Goal: Task Accomplishment & Management: Use online tool/utility

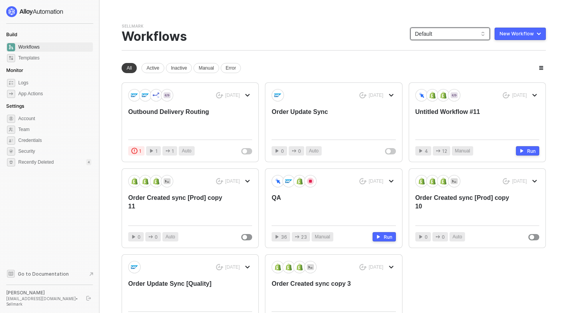
click at [456, 36] on span "Default" at bounding box center [450, 34] width 70 height 12
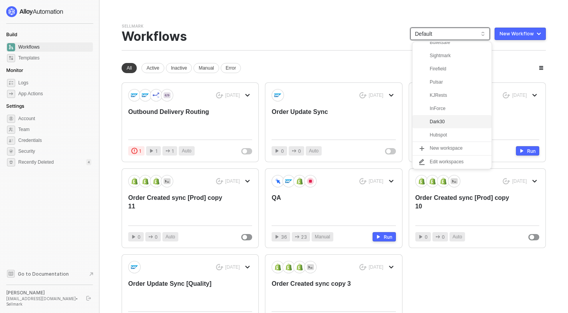
scroll to position [63, 0]
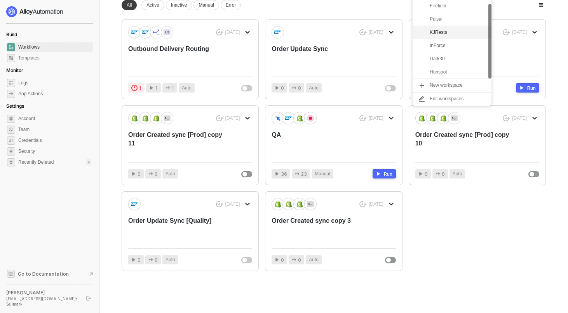
click at [440, 34] on div "KJRests" at bounding box center [458, 32] width 57 height 9
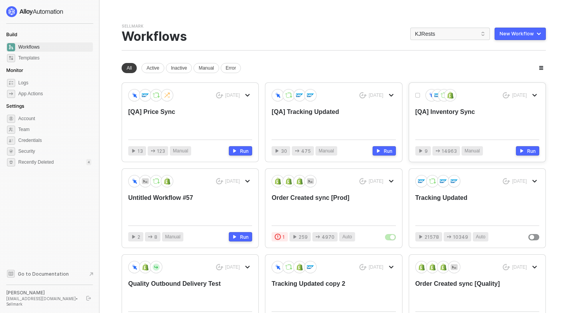
click at [455, 108] on div "[QA] Inventory Sync" at bounding box center [464, 121] width 99 height 26
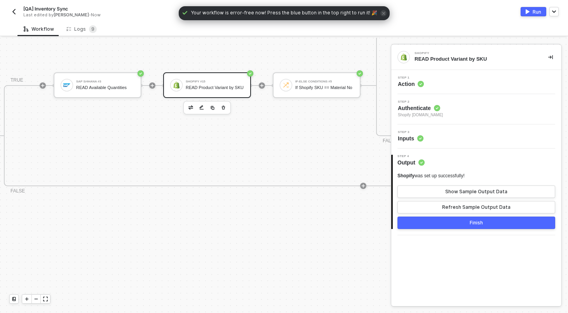
scroll to position [224, 486]
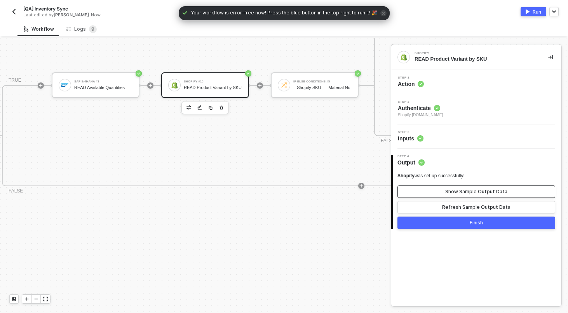
click at [456, 196] on button "Show Sample Output Data" at bounding box center [477, 191] width 158 height 12
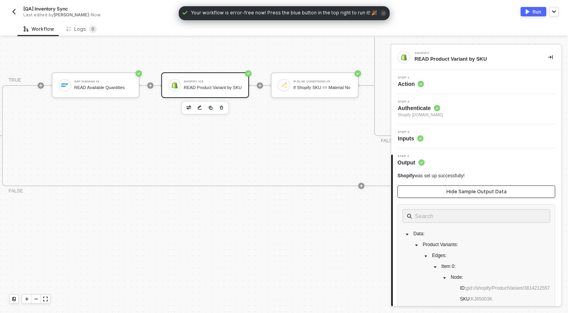
click at [458, 192] on div "Hide Sample Output Data" at bounding box center [477, 192] width 60 height 6
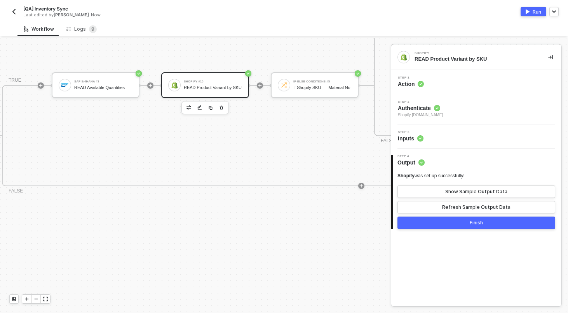
click at [458, 68] on div "Shopify READ Product Variant by SKU" at bounding box center [476, 57] width 170 height 25
click at [453, 77] on div "Step 1 Action" at bounding box center [477, 82] width 168 height 12
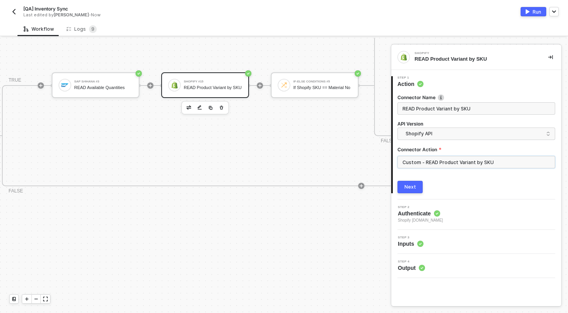
click at [452, 161] on input "Custom - READ Product Variant by SKU" at bounding box center [477, 162] width 158 height 12
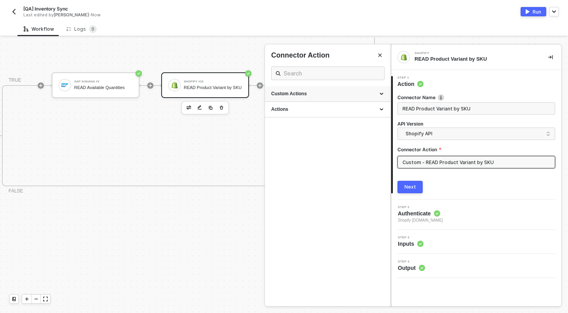
click at [381, 92] on div "Custom Actions" at bounding box center [327, 94] width 113 height 7
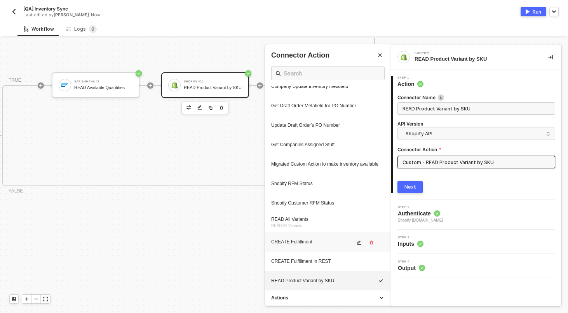
scroll to position [323, 0]
click at [363, 283] on button "button" at bounding box center [359, 281] width 9 height 9
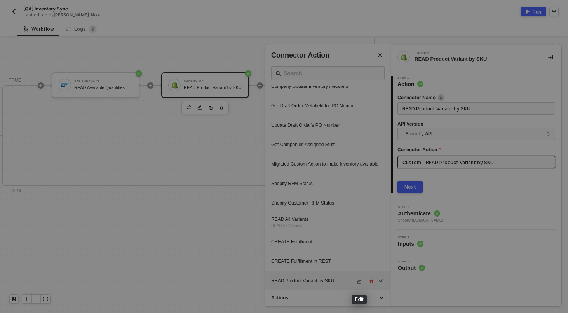
type textarea "HTTP/1.1 200 OK { "data": { "productVariants": { "edges": [] } } }"
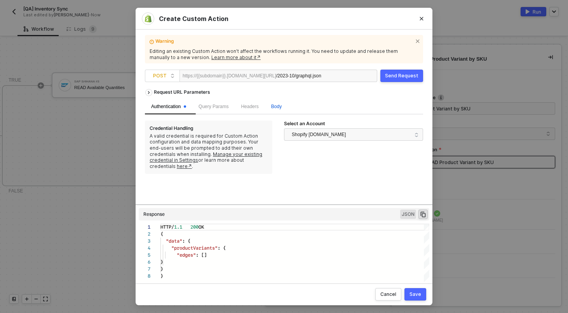
click at [281, 108] on span "Body" at bounding box center [276, 106] width 10 height 5
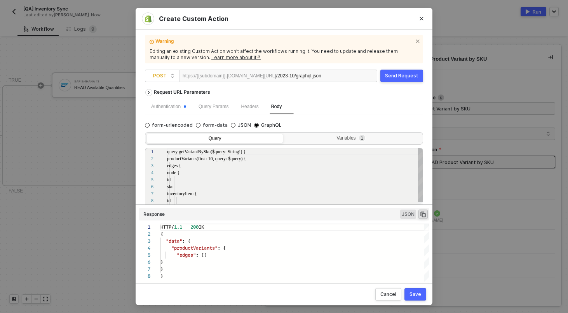
scroll to position [70, 0]
click at [317, 143] on div "Variables 1" at bounding box center [353, 139] width 137 height 11
click at [285, 134] on input "Variables 1" at bounding box center [285, 134] width 0 height 0
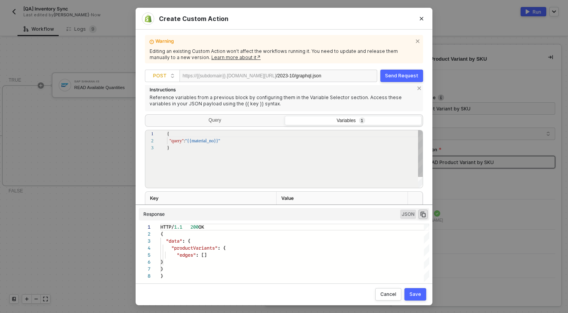
scroll to position [80, 0]
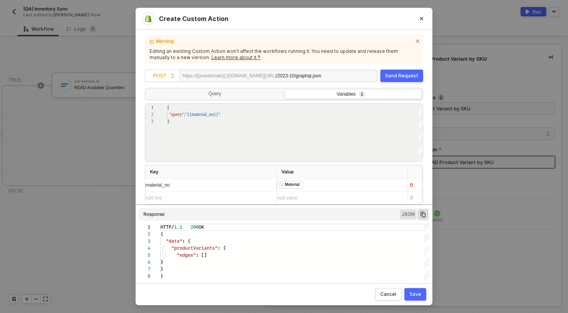
click at [319, 186] on div "﻿ ﻿ Material ﻿" at bounding box center [339, 185] width 125 height 9
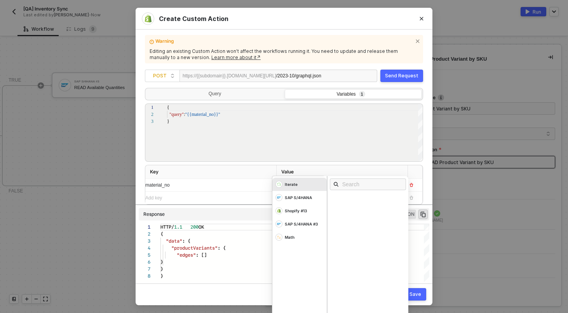
scroll to position [7, 3]
click at [423, 235] on div "{" at bounding box center [295, 233] width 269 height 7
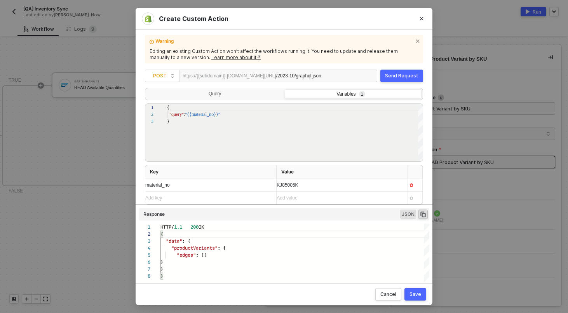
click at [407, 77] on div "Send Request" at bounding box center [401, 76] width 33 height 6
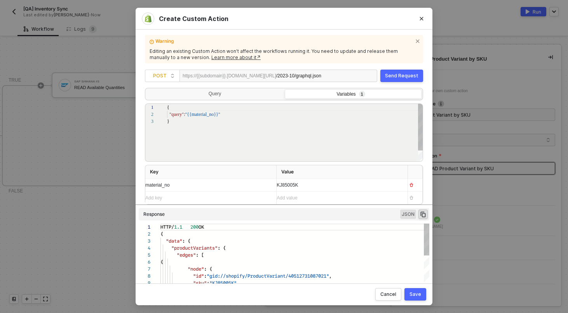
scroll to position [70, 0]
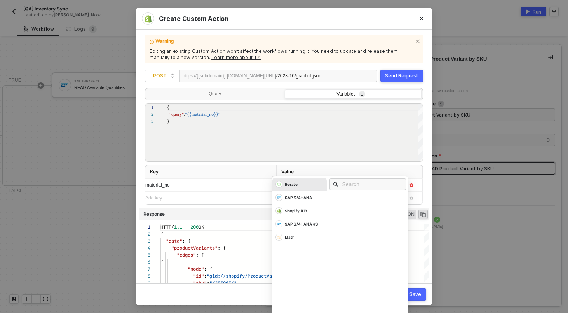
click at [299, 183] on div "KJ85005K Iterate SAP S/4HANA Shopify #13 SAP S/4HANA #3 Math" at bounding box center [339, 185] width 125 height 12
click at [299, 183] on div "Iterate" at bounding box center [299, 184] width 54 height 13
click at [428, 196] on div "Warning Editing an existing Custom Action won’t affect the workflows running it…" at bounding box center [284, 157] width 297 height 254
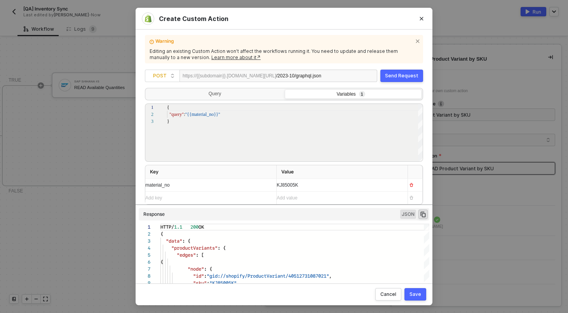
click at [345, 187] on div "KJ85005K" at bounding box center [339, 185] width 125 height 12
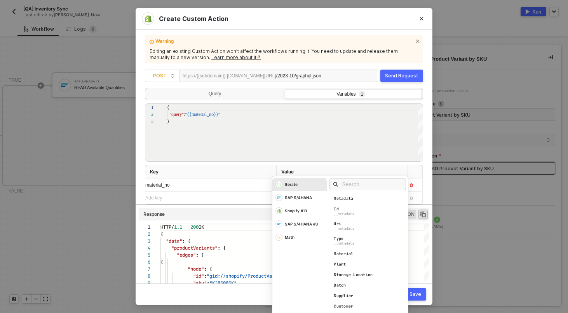
click at [345, 187] on input "text" at bounding box center [370, 184] width 56 height 9
click at [296, 182] on div "Iterate" at bounding box center [291, 184] width 13 height 5
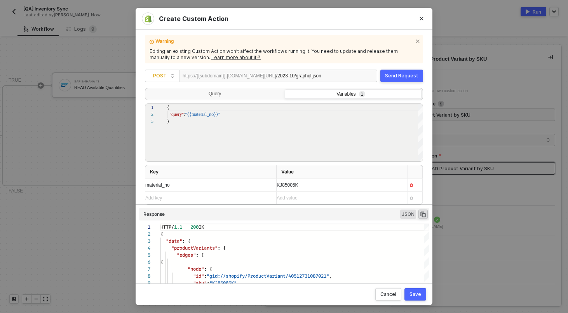
click at [250, 190] on div "material_no" at bounding box center [207, 185] width 125 height 12
click at [321, 182] on div "KJ85005K" at bounding box center [339, 185] width 125 height 12
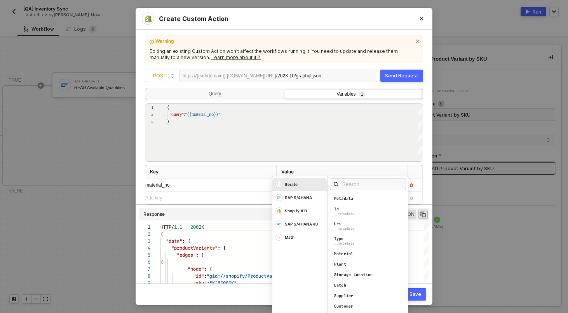
click at [321, 182] on div "Iterate" at bounding box center [299, 184] width 54 height 13
click at [350, 254] on div "Material" at bounding box center [343, 253] width 19 height 5
click at [416, 243] on div ""data" : {" at bounding box center [295, 240] width 269 height 7
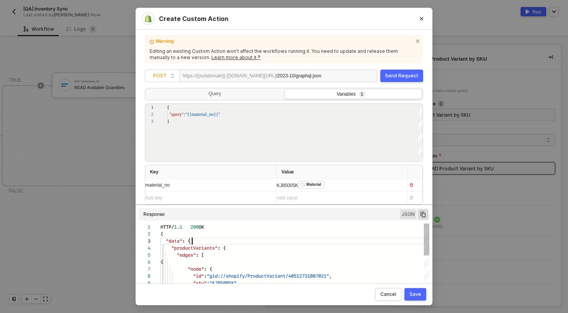
scroll to position [14, 32]
click at [291, 184] on span "KJ85005K" at bounding box center [287, 185] width 21 height 5
click at [272, 176] on div "Iterate" at bounding box center [272, 176] width 0 height 0
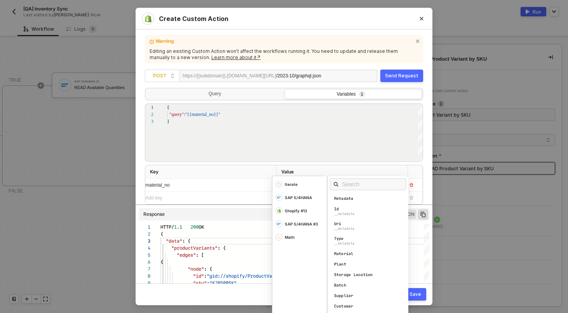
click at [258, 185] on div "material_no" at bounding box center [207, 185] width 125 height 7
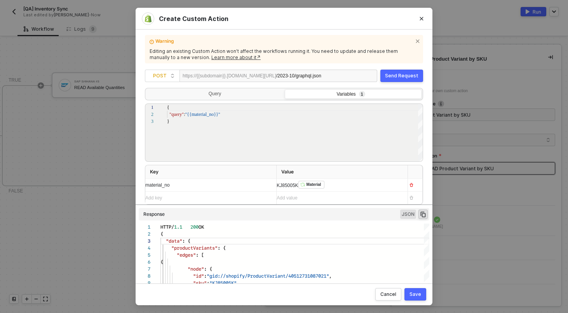
click at [283, 186] on div "KJ85005K ﻿ Material ﻿" at bounding box center [339, 185] width 125 height 12
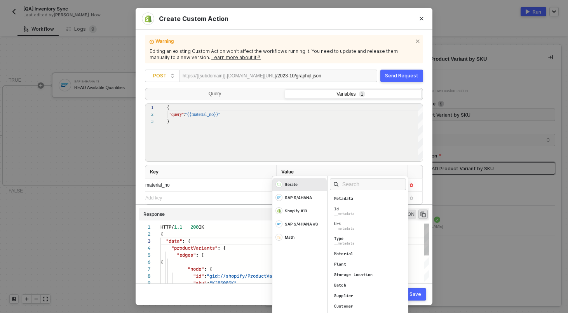
scroll to position [0, 55]
click at [230, 228] on div "HTTP/ 1.1 200 OK" at bounding box center [295, 226] width 269 height 7
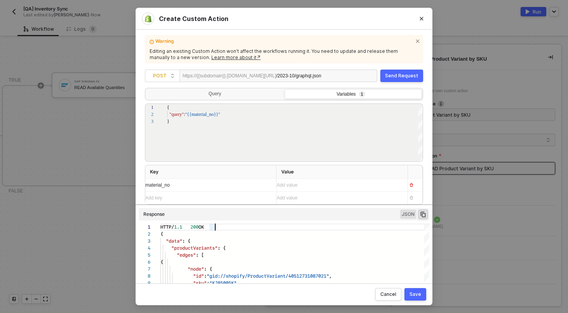
click at [316, 185] on div "Add value ﻿" at bounding box center [339, 185] width 125 height 12
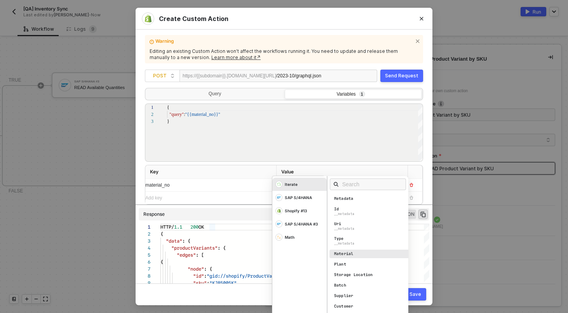
click at [342, 251] on div "Material" at bounding box center [343, 253] width 19 height 5
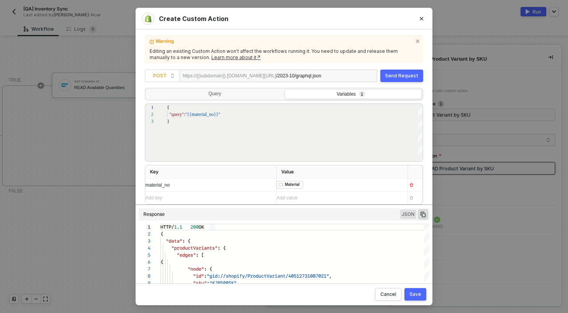
click at [418, 297] on div "Save" at bounding box center [416, 294] width 12 height 6
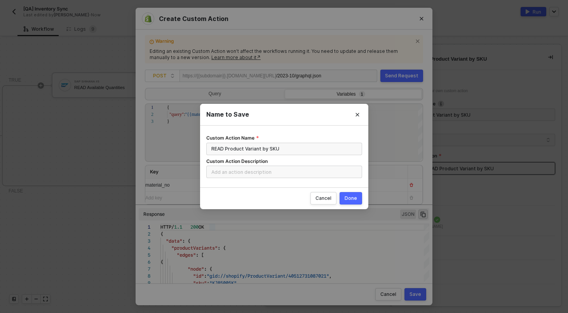
click at [358, 201] on button "Done" at bounding box center [351, 198] width 23 height 12
radio input "true"
radio input "false"
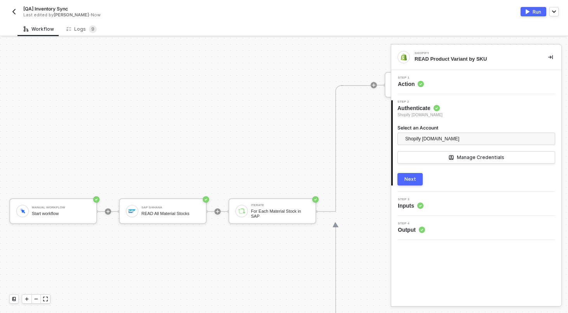
scroll to position [275, 0]
click at [176, 215] on div "READ All Material Stocks" at bounding box center [170, 213] width 58 height 5
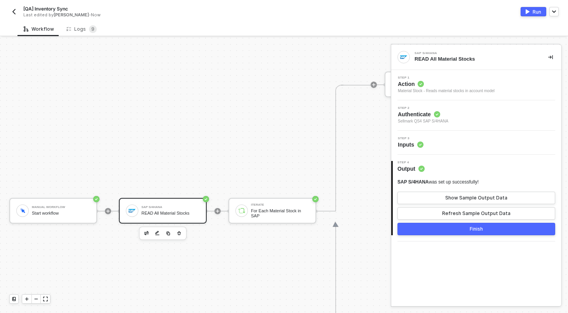
click at [429, 143] on div "Step 3 Inputs" at bounding box center [477, 143] width 168 height 12
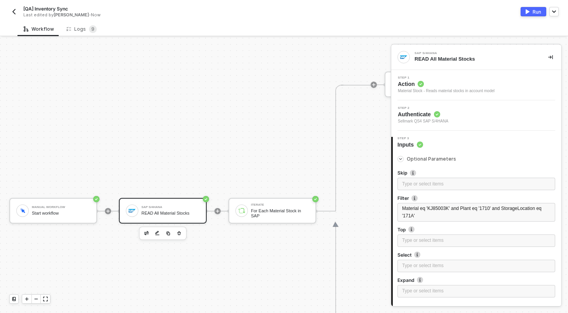
click at [534, 9] on div "Run" at bounding box center [537, 12] width 9 height 7
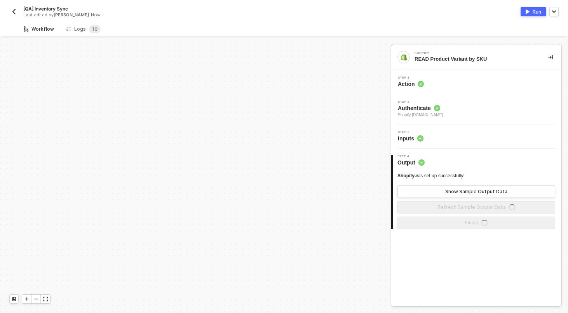
scroll to position [224, 0]
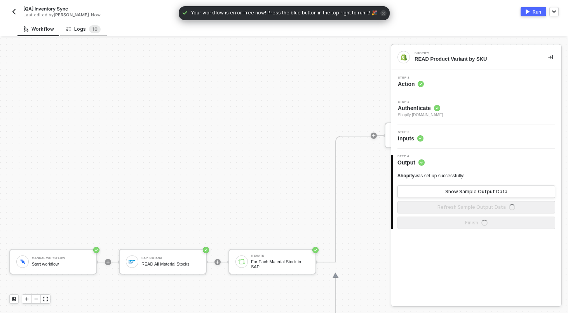
click at [82, 33] on div "Logs 1 0" at bounding box center [83, 29] width 47 height 14
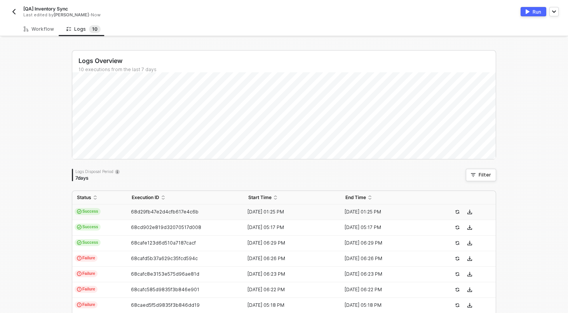
click at [107, 216] on td "Success" at bounding box center [99, 212] width 55 height 16
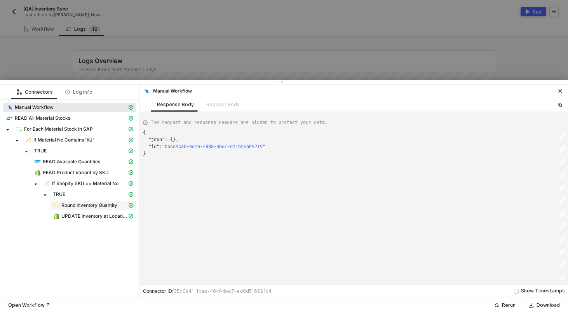
scroll to position [21, 0]
click at [89, 217] on span "UPDATE Inventory at Location" at bounding box center [94, 216] width 66 height 6
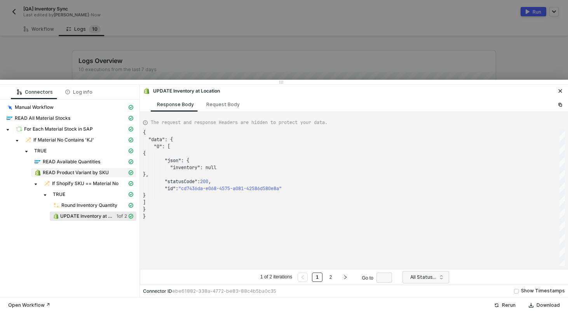
scroll to position [70, 0]
click at [79, 176] on div "READ Product Variant by SKU" at bounding box center [80, 172] width 93 height 7
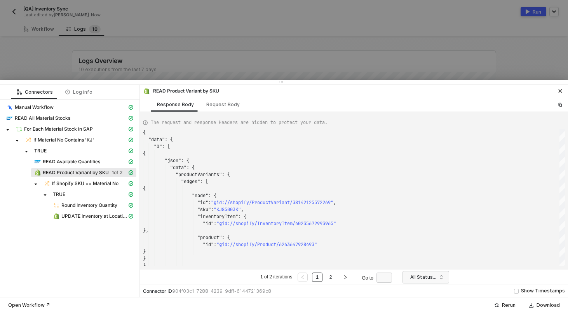
click at [92, 49] on div at bounding box center [284, 156] width 568 height 313
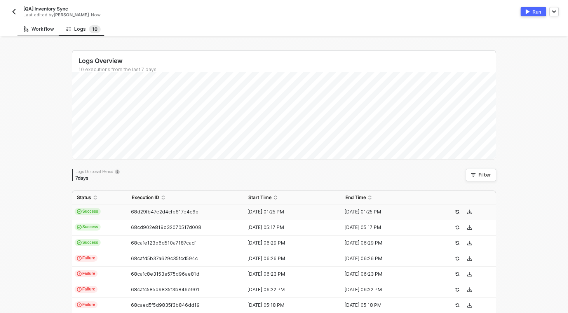
click at [43, 33] on div "Workflow" at bounding box center [38, 29] width 43 height 14
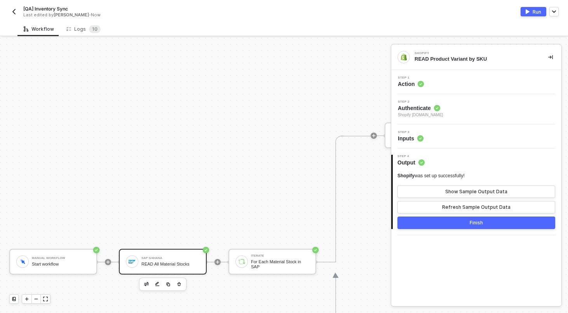
click at [162, 269] on div "SAP S/4HANA READ All Material Stocks" at bounding box center [163, 262] width 88 height 26
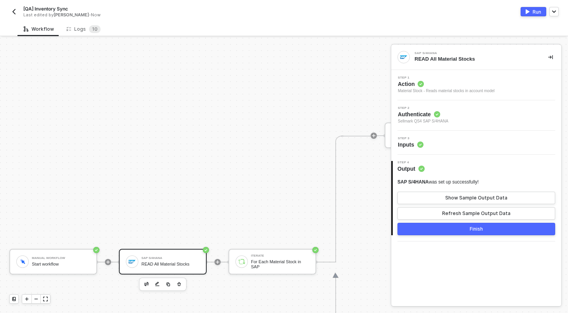
click at [458, 147] on div "Step 3 Inputs" at bounding box center [477, 143] width 168 height 12
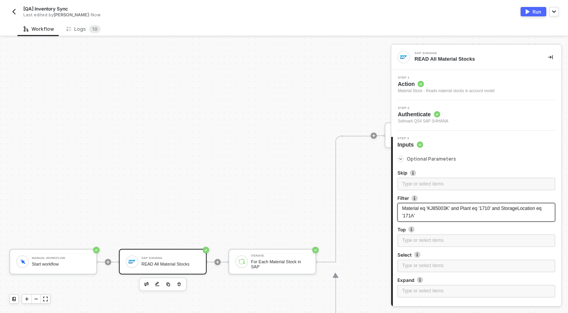
click at [451, 209] on span "Material eq 'KJ85003K' and Plant eq '1710' and StorageLocation eq '171A'" at bounding box center [472, 212] width 141 height 13
click at [537, 9] on div "Run" at bounding box center [537, 12] width 9 height 7
click at [171, 28] on div "Workflow Logs 1 0" at bounding box center [292, 29] width 551 height 14
click at [401, 134] on div "3 Step 3 Inputs Optional Parameters Skip Type or select items ﻿ Filter Material…" at bounding box center [476, 235] width 170 height 208
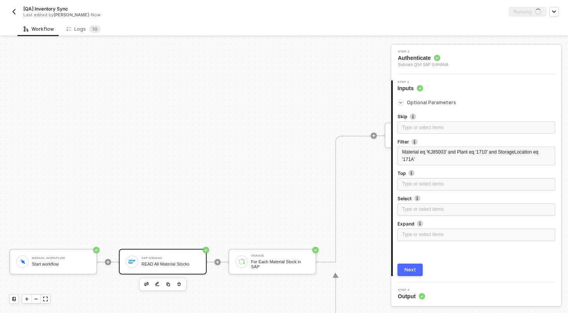
click at [412, 272] on div "Next" at bounding box center [411, 270] width 12 height 6
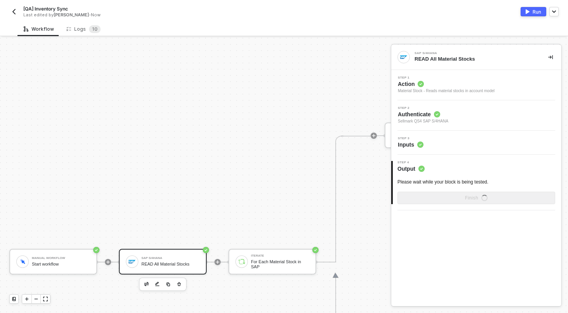
scroll to position [0, 0]
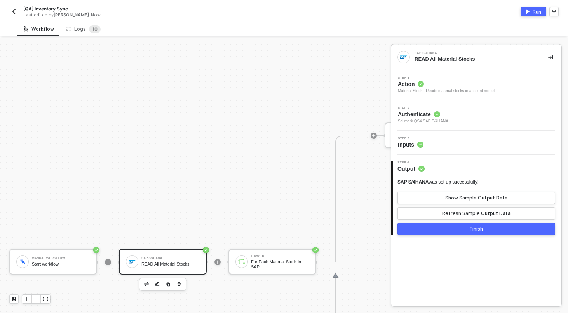
click at [454, 232] on button "Finish" at bounding box center [477, 229] width 158 height 12
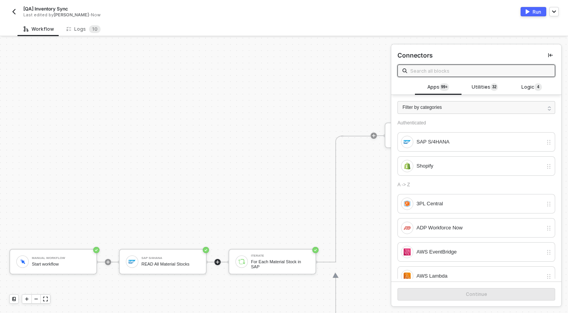
click at [531, 13] on button "Run" at bounding box center [534, 11] width 26 height 9
click at [225, 23] on div "Workflow Logs 1 0" at bounding box center [292, 29] width 551 height 14
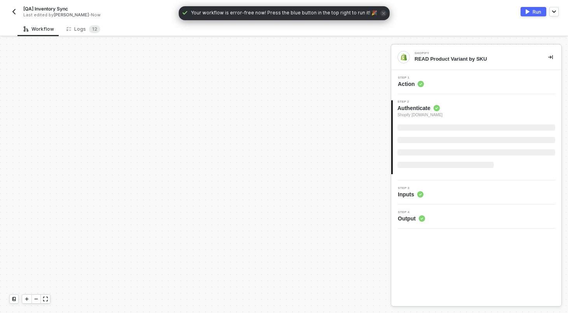
scroll to position [224, 0]
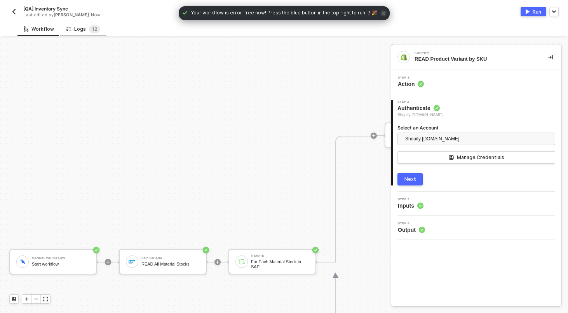
click at [80, 27] on div "Logs 1 2" at bounding box center [83, 29] width 34 height 8
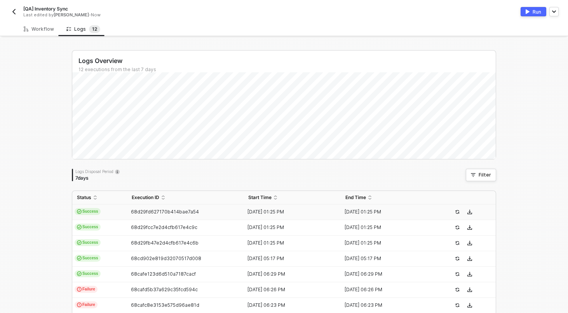
click at [118, 209] on td "Success" at bounding box center [99, 212] width 55 height 16
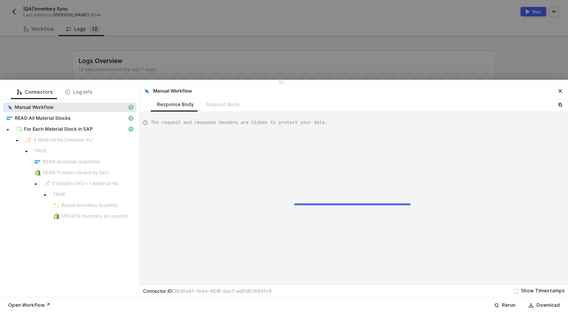
type textarea "{ "json": {}, "id": "b8f609b2-b4b9-41cc-a9e4-5419bb590b9a" }"
click at [66, 130] on span "For Each Material Stock in SAP" at bounding box center [58, 129] width 69 height 6
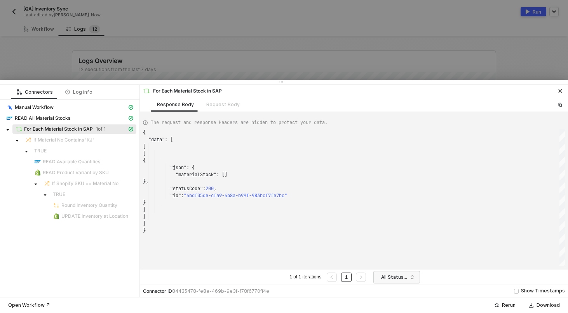
scroll to position [70, 0]
click at [152, 68] on div at bounding box center [284, 156] width 568 height 313
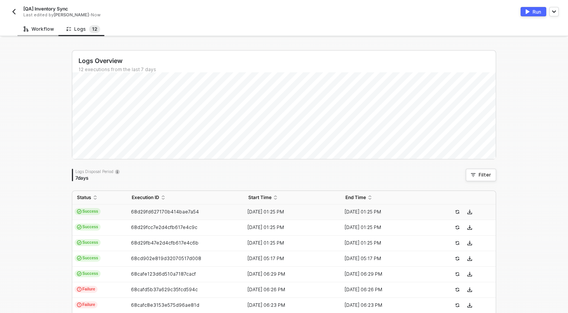
click at [47, 29] on div "Workflow" at bounding box center [39, 29] width 30 height 6
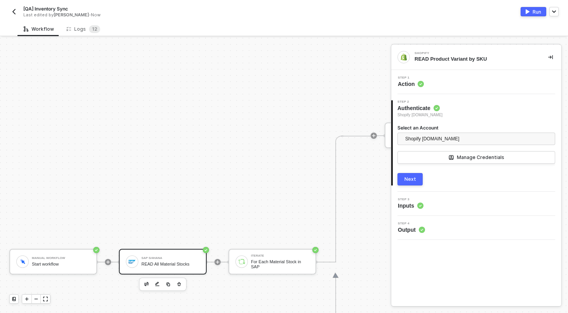
click at [160, 258] on div "SAP S/4HANA" at bounding box center [170, 258] width 58 height 3
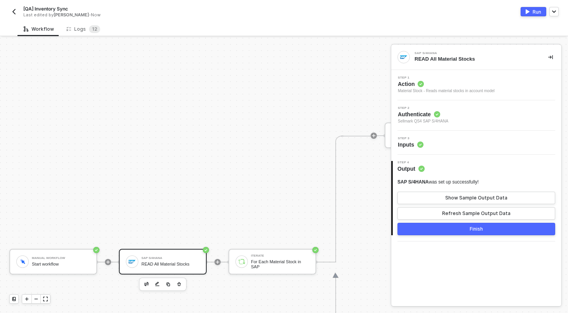
click at [466, 149] on div "Step 3 Inputs" at bounding box center [476, 143] width 170 height 24
click at [461, 143] on div "Step 3 Inputs" at bounding box center [477, 143] width 168 height 12
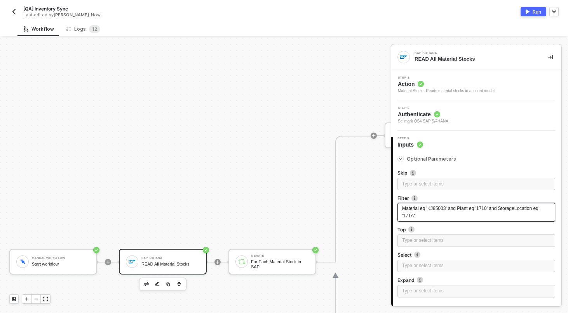
click at [449, 209] on span "Material eq 'KJ85003' and Plant eq '1710' and StorageLocation eq '171A'" at bounding box center [471, 212] width 138 height 13
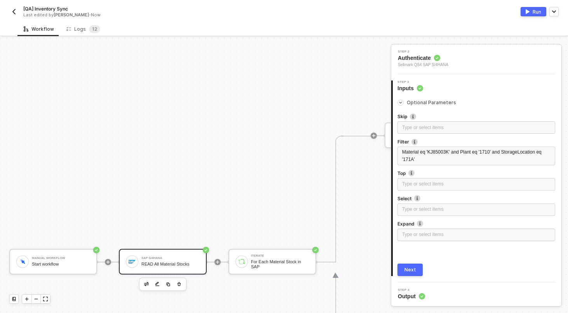
click at [417, 269] on button "Next" at bounding box center [410, 270] width 25 height 12
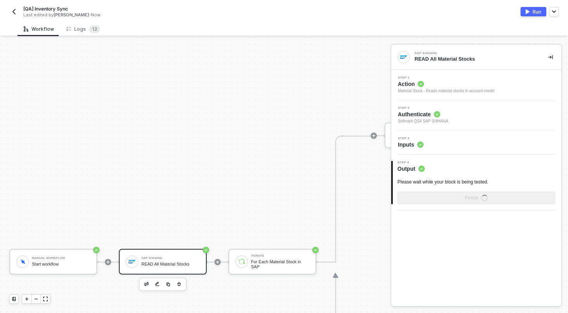
scroll to position [0, 0]
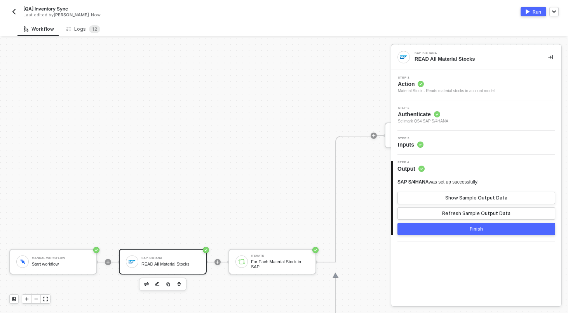
click at [453, 226] on button "Finish" at bounding box center [477, 229] width 158 height 12
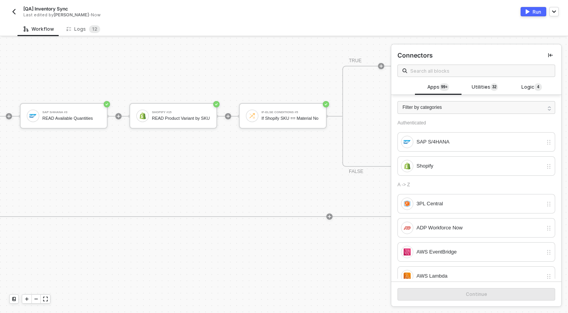
scroll to position [192, 518]
click at [192, 138] on icon "button" at bounding box center [189, 139] width 5 height 6
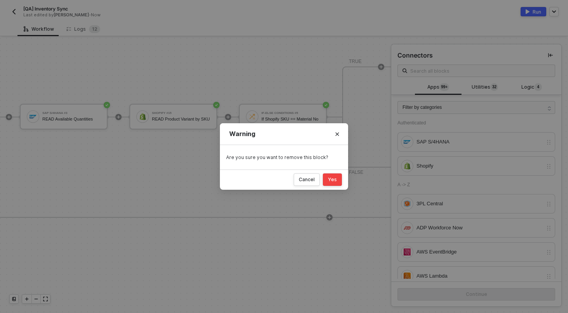
click at [323, 178] on div "Cancel Yes" at bounding box center [284, 179] width 128 height 20
click at [338, 181] on button "Yes" at bounding box center [332, 179] width 19 height 12
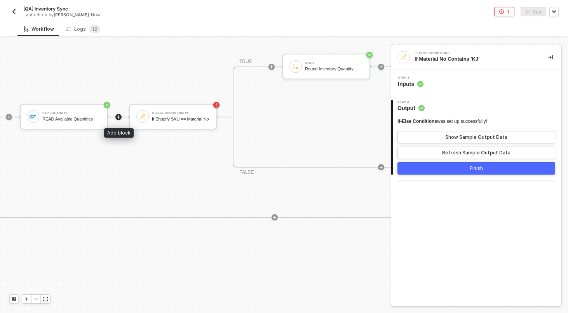
click at [118, 117] on icon "icon-play" at bounding box center [118, 117] width 5 height 5
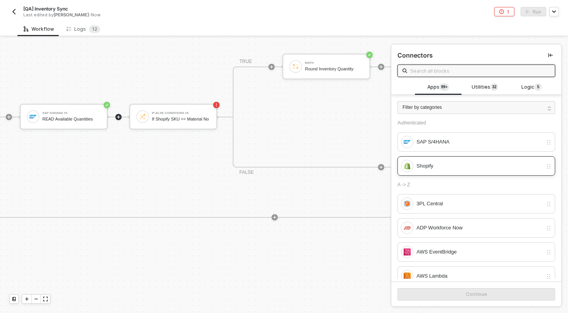
click at [438, 163] on div "Shopify" at bounding box center [480, 166] width 126 height 9
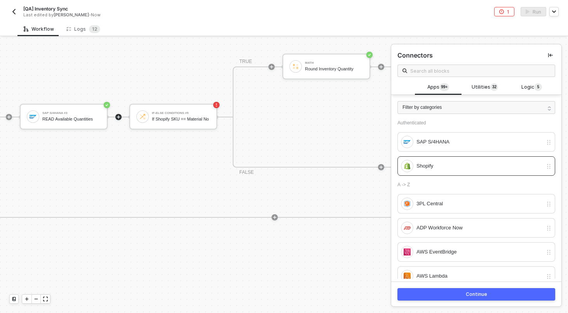
click at [444, 291] on button "Continue" at bounding box center [477, 294] width 158 height 12
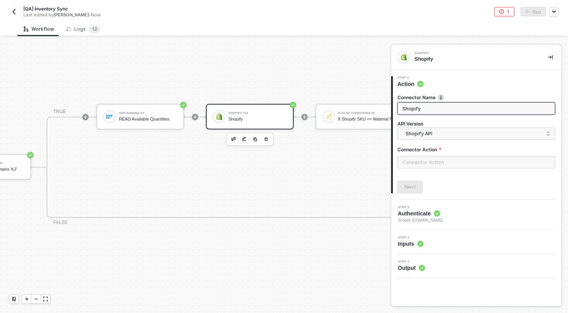
scroll to position [192, 431]
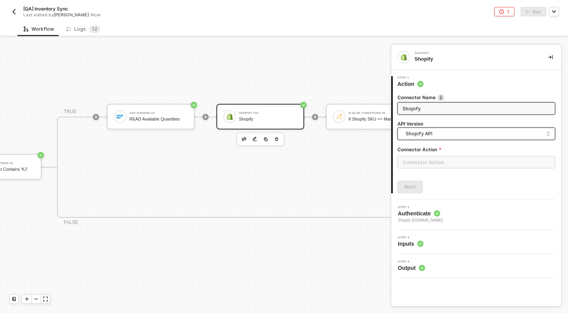
click at [441, 129] on input "search" at bounding box center [477, 134] width 148 height 12
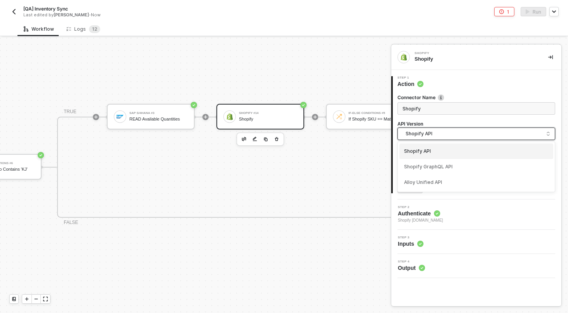
click at [441, 130] on span "Shopify API" at bounding box center [478, 133] width 145 height 9
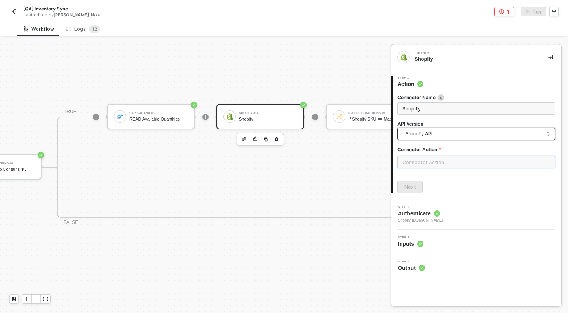
click at [433, 166] on input "text" at bounding box center [477, 162] width 158 height 12
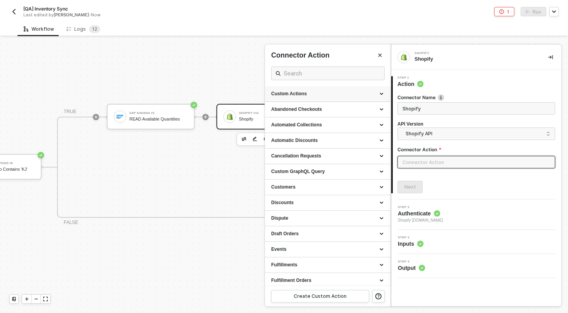
click at [316, 96] on div "Custom Actions" at bounding box center [327, 94] width 113 height 7
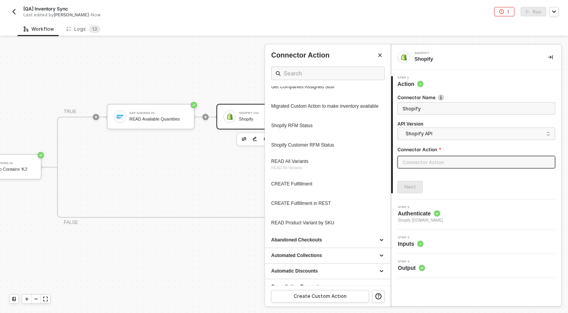
scroll to position [452, 0]
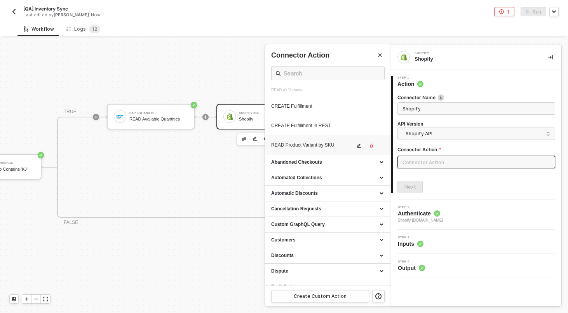
click at [311, 148] on div "READ Product Variant by SKU" at bounding box center [313, 145] width 84 height 7
type input "Custom Action"
type input "Custom - READ Product Variant by SKU"
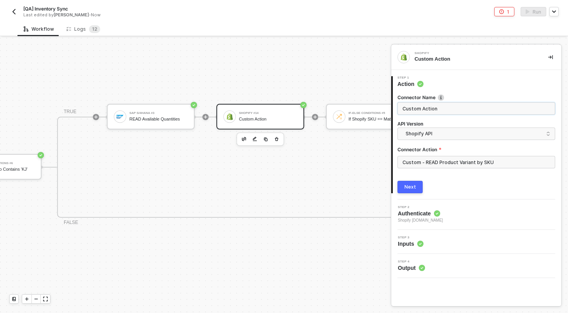
click at [422, 105] on input "Custom Action" at bounding box center [476, 108] width 146 height 9
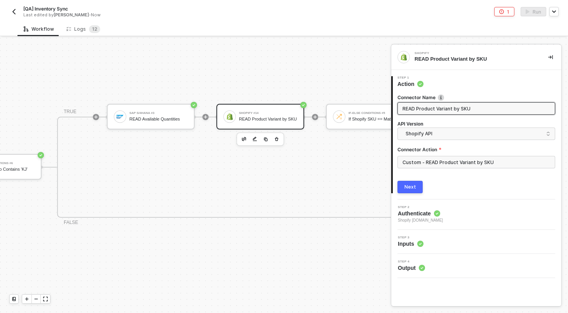
type input "READ Product Variant by SKU"
click at [405, 183] on button "Next" at bounding box center [410, 187] width 25 height 12
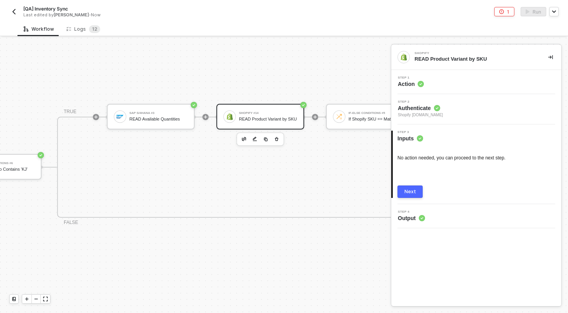
click at [460, 95] on div "Step 2 Authenticate Shopify kjrests-com.myshopify.com" at bounding box center [476, 109] width 170 height 30
click at [459, 82] on div "Step 1 Action" at bounding box center [477, 82] width 168 height 12
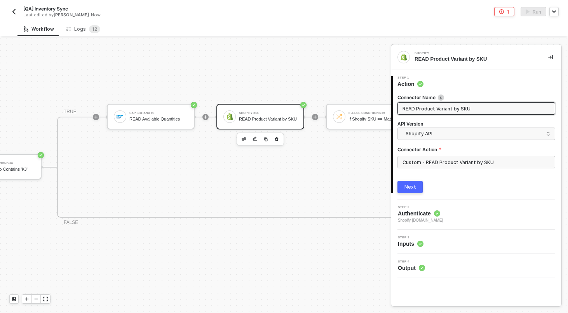
click at [447, 153] on div "Connector Action" at bounding box center [477, 151] width 158 height 10
click at [447, 157] on input "Custom - READ Product Variant by SKU" at bounding box center [477, 162] width 158 height 12
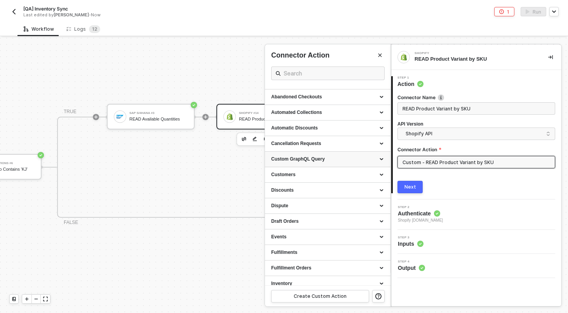
scroll to position [0, 0]
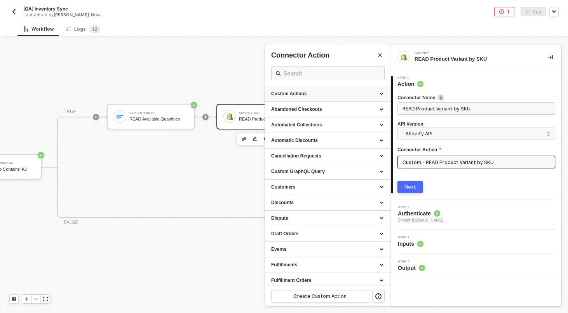
click at [358, 93] on div "Custom Actions" at bounding box center [327, 94] width 113 height 7
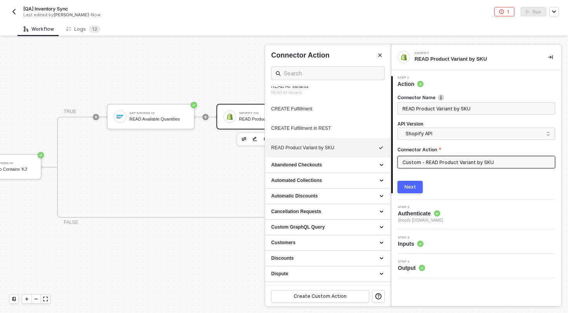
scroll to position [448, 0]
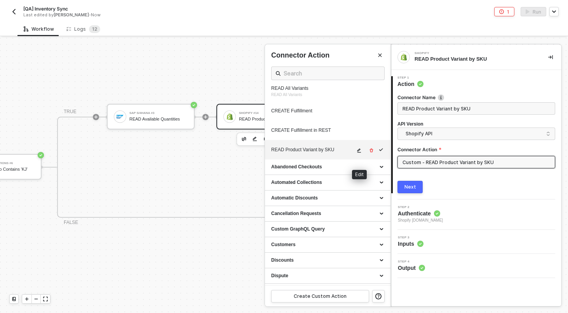
click at [358, 155] on button "button" at bounding box center [359, 150] width 9 height 9
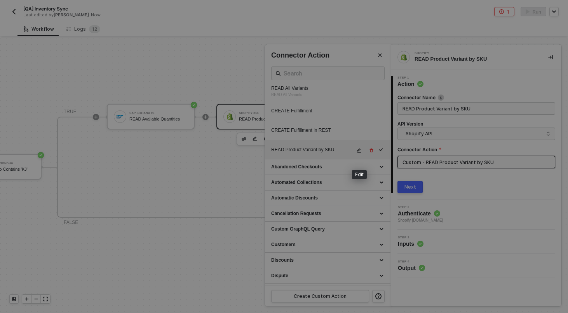
type textarea "HTTP/1.1 200 OK { "data": { "productVariants": { "edges": [ { "node": { "id": "…"
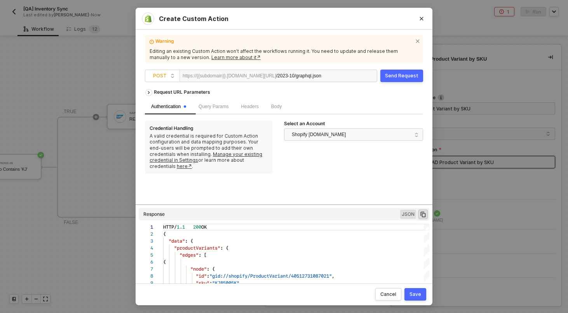
click at [281, 112] on div "Body" at bounding box center [276, 106] width 23 height 15
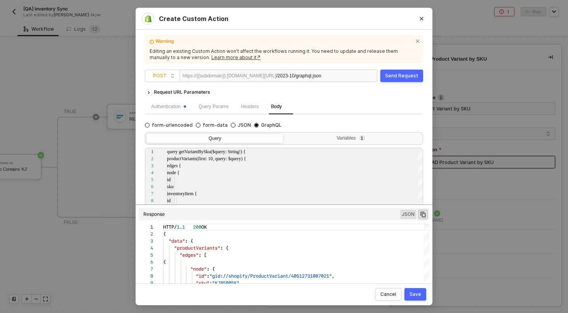
scroll to position [51, 0]
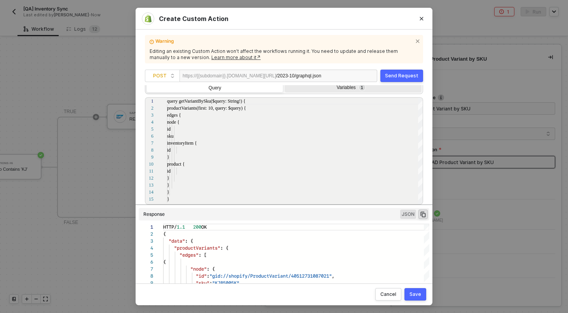
click at [366, 93] on div "Variables 1" at bounding box center [353, 88] width 137 height 11
click at [285, 83] on input "Variables 1" at bounding box center [285, 83] width 0 height 0
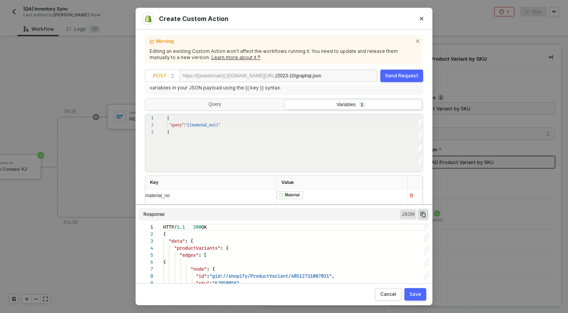
scroll to position [80, 0]
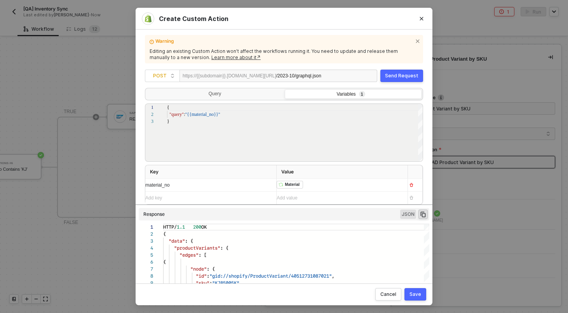
click at [312, 184] on div "﻿ ﻿ Material ﻿ Iterate SAP S/4HANA Shopify #13 SAP S/4HANA #3 Math" at bounding box center [339, 185] width 125 height 12
click at [417, 244] on div ""productVariants" : {" at bounding box center [296, 247] width 266 height 7
click at [412, 74] on div "Send Request" at bounding box center [401, 76] width 33 height 6
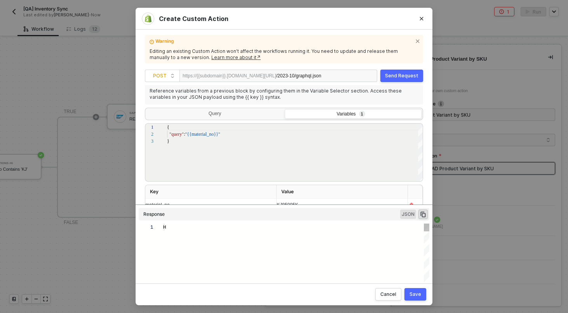
type textarea "HTTP/1.1 200 OK { "data": { "productVariants": { "edges": [ { "node": { "id": "…"
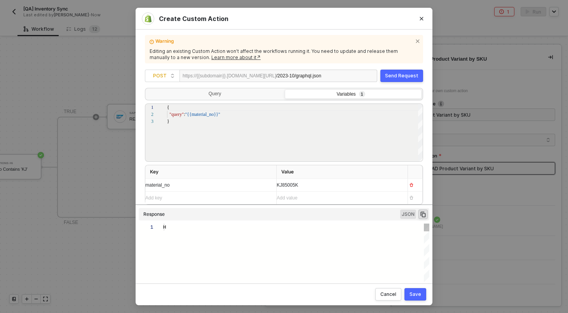
scroll to position [70, 0]
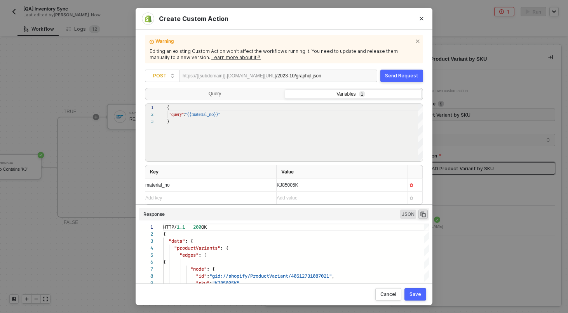
click at [420, 293] on div "Save" at bounding box center [416, 294] width 12 height 6
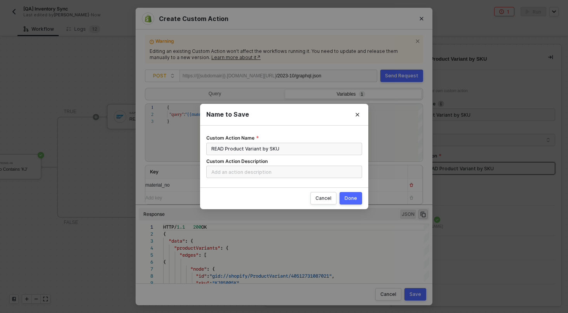
click at [348, 197] on div "Done" at bounding box center [351, 198] width 12 height 6
radio input "true"
radio input "false"
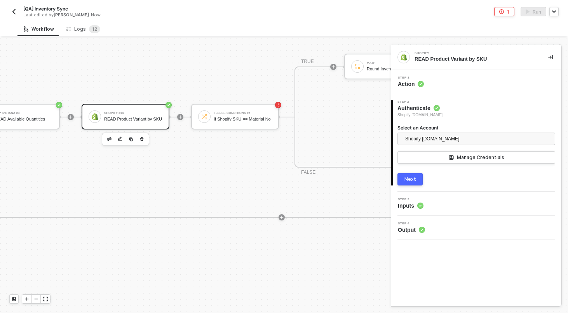
scroll to position [192, 621]
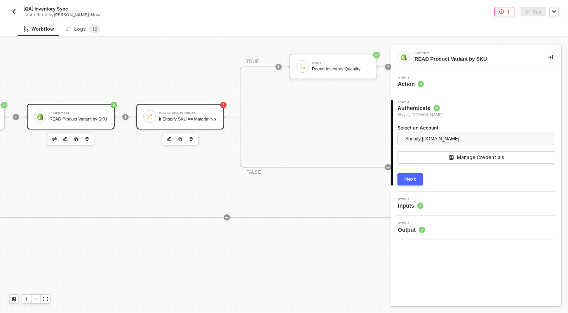
click at [213, 113] on div "If-Else Conditions #5 If Shopify SKU == Material No" at bounding box center [188, 116] width 58 height 15
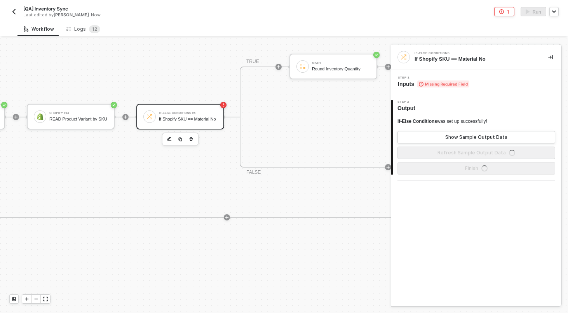
click at [446, 84] on span "Missing Required Field" at bounding box center [443, 83] width 52 height 7
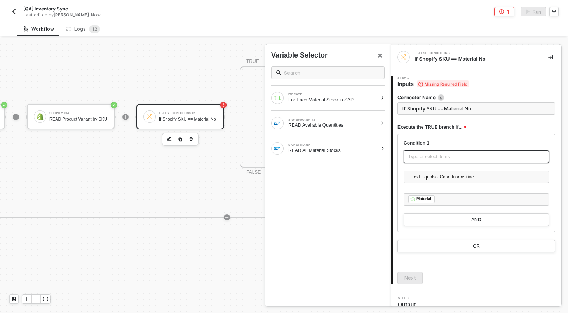
click at [436, 156] on div "Type or select items ﻿" at bounding box center [476, 156] width 136 height 7
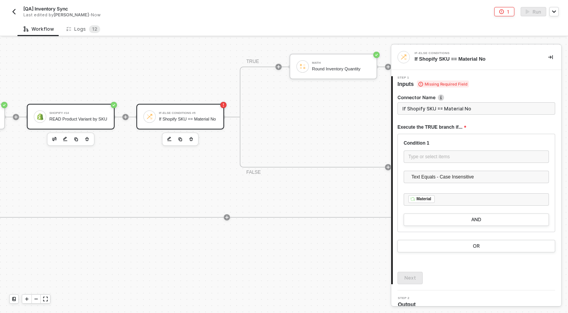
click at [96, 118] on div "READ Product Variant by SKU" at bounding box center [78, 119] width 58 height 5
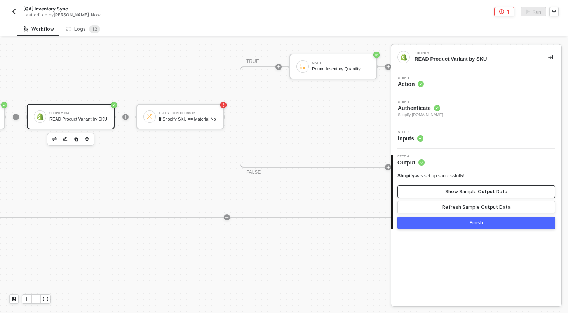
click at [468, 192] on div "Show Sample Output Data" at bounding box center [476, 192] width 62 height 6
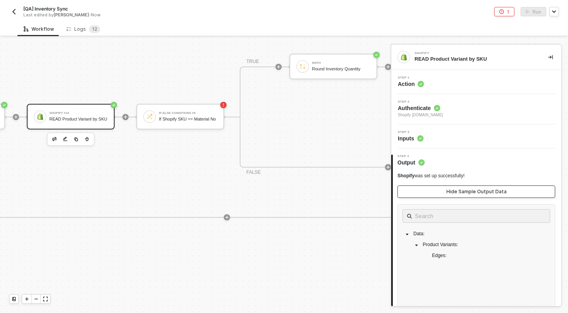
click at [468, 192] on div "Hide Sample Output Data" at bounding box center [477, 192] width 60 height 6
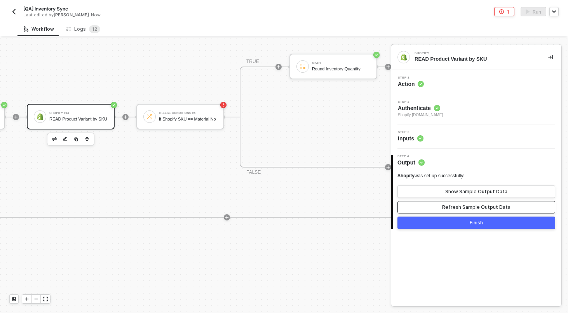
click at [468, 209] on div "Refresh Sample Output Data" at bounding box center [476, 207] width 68 height 6
click at [465, 192] on div "Show Sample Output Data" at bounding box center [476, 192] width 62 height 6
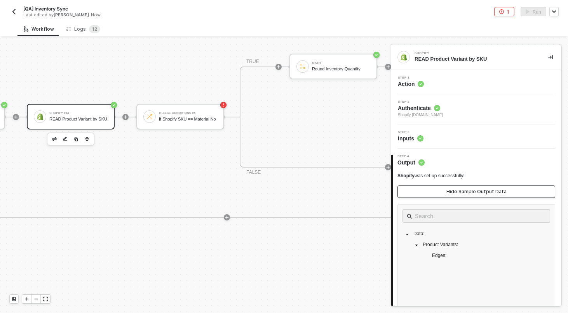
click at [465, 192] on div "Hide Sample Output Data" at bounding box center [477, 192] width 60 height 6
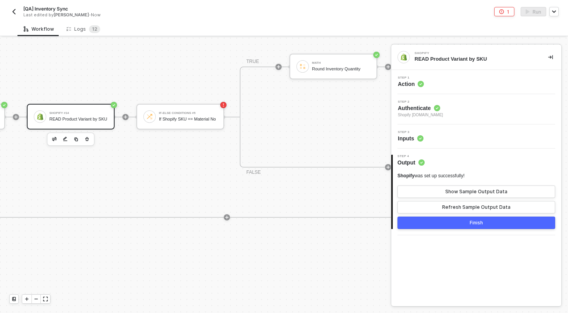
click at [459, 84] on div "Step 1 Action" at bounding box center [477, 82] width 168 height 12
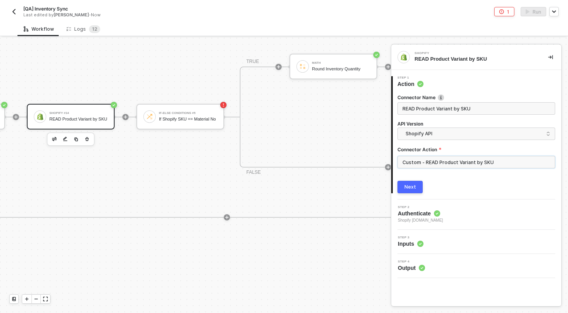
click at [433, 157] on input "Custom - READ Product Variant by SKU" at bounding box center [477, 162] width 158 height 12
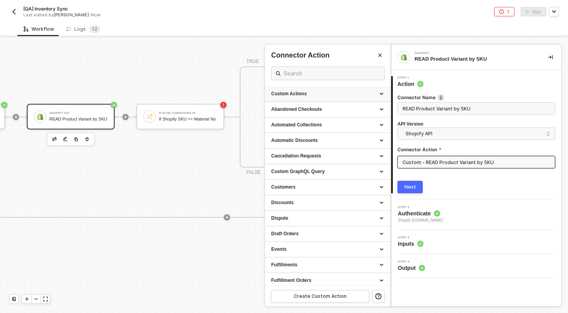
click at [382, 94] on icon at bounding box center [383, 94] width 4 height 0
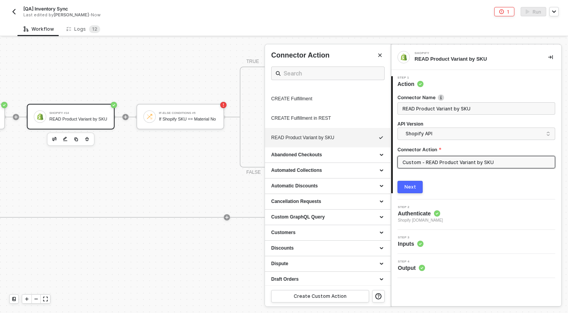
scroll to position [457, 0]
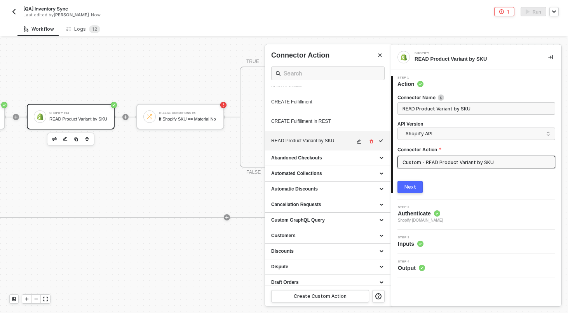
click at [361, 144] on icon "icon-edit" at bounding box center [359, 141] width 5 height 5
type textarea "HTTP/1.1 200 OK { "data": { "productVariants": { "edges": [ { "node": { "id": "…"
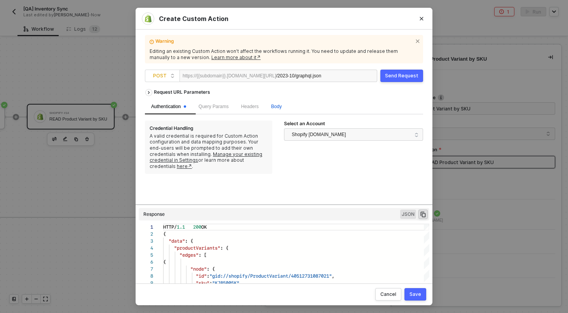
click at [279, 109] on span "Body" at bounding box center [276, 106] width 10 height 5
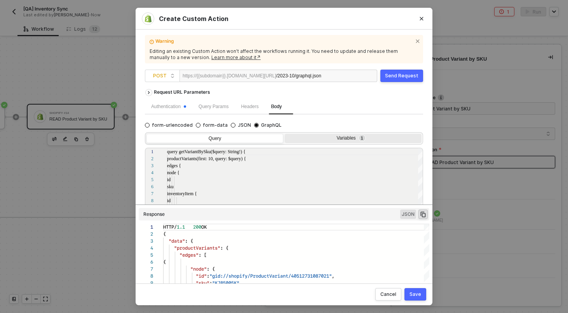
click at [355, 140] on div "Variables 1" at bounding box center [352, 138] width 127 height 6
click at [285, 134] on input "Variables 1" at bounding box center [285, 134] width 0 height 0
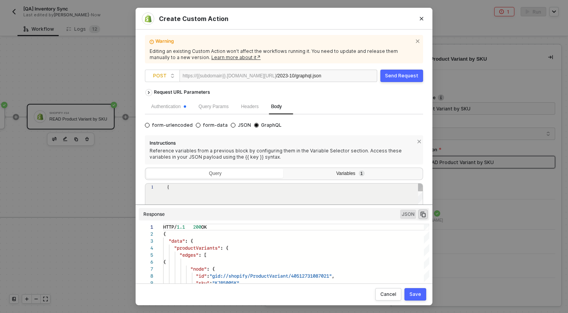
type textarea "{ "query": "{{material_no}}" }"
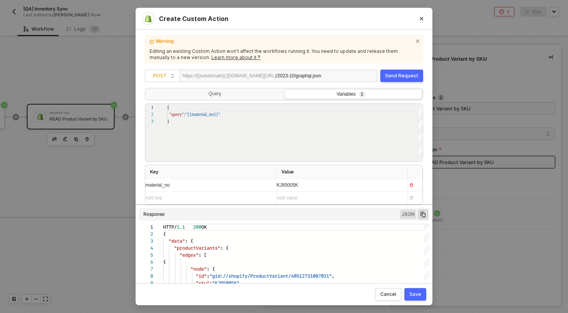
click at [406, 77] on div "Send Request" at bounding box center [401, 76] width 33 height 6
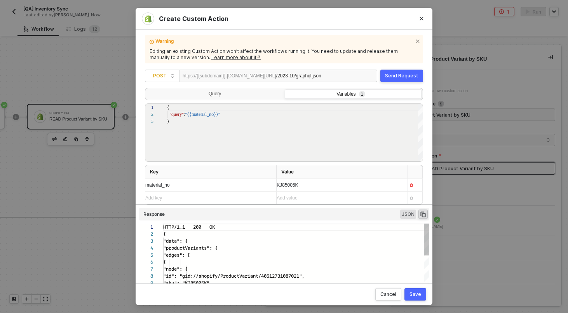
scroll to position [70, 0]
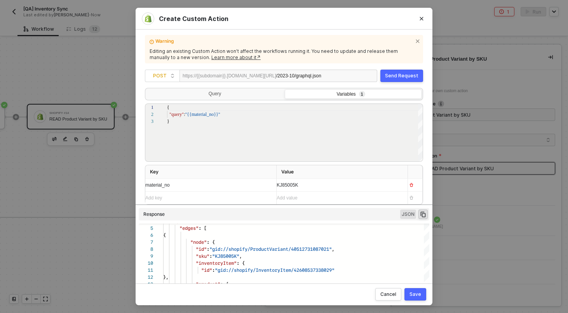
click at [421, 298] on button "Save" at bounding box center [416, 294] width 22 height 12
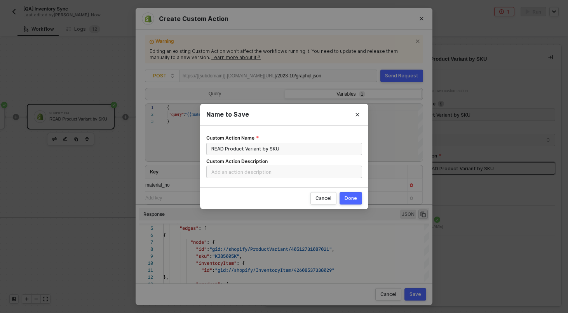
click at [353, 197] on div "Done" at bounding box center [351, 198] width 12 height 6
radio input "true"
radio input "false"
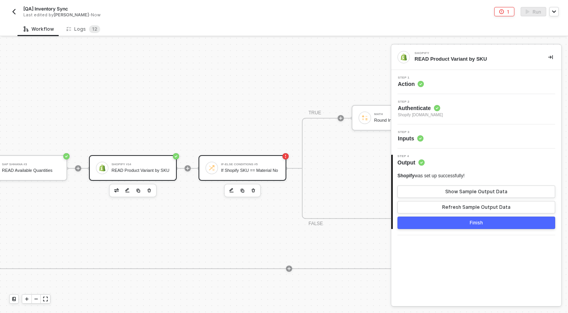
scroll to position [140, 559]
click at [250, 155] on div "If-Else Conditions #6 If Material No Contains 'KJ' TRUE SAP S/4HANA #3 READ Ava…" at bounding box center [244, 220] width 836 height 253
click at [255, 158] on div "If-Else Conditions #5 If Shopify SKU == Material No" at bounding box center [243, 170] width 88 height 26
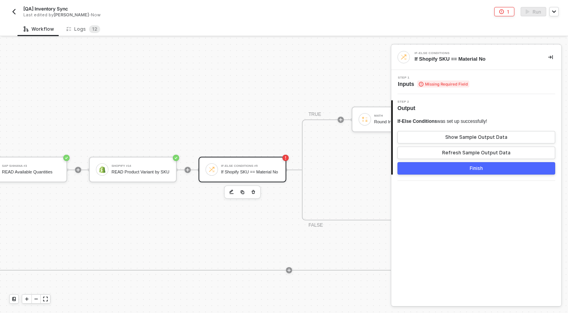
click at [442, 88] on div "Step 1 Inputs Missing Required Field" at bounding box center [476, 82] width 170 height 24
click at [451, 83] on span "Missing Required Field" at bounding box center [443, 83] width 52 height 7
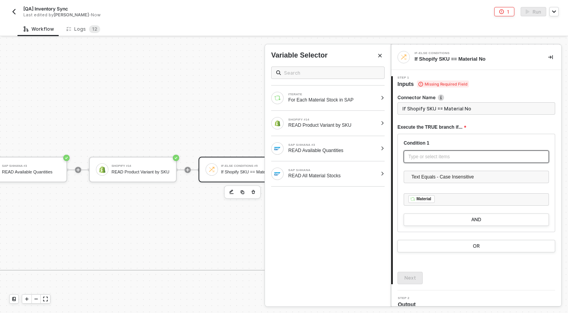
click at [436, 150] on div "Type or select items ﻿" at bounding box center [476, 156] width 145 height 12
click at [372, 121] on div "SHOPIFY #14" at bounding box center [332, 119] width 89 height 3
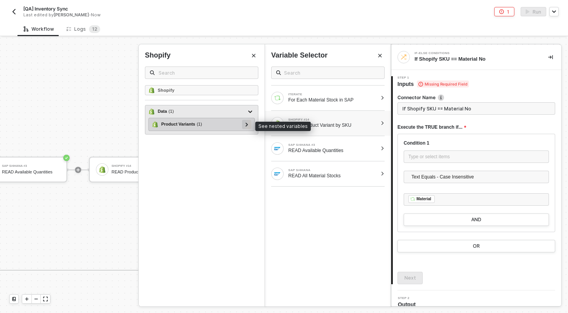
click at [246, 123] on icon at bounding box center [247, 124] width 2 height 4
click at [247, 125] on icon at bounding box center [247, 124] width 4 height 3
click at [247, 125] on icon at bounding box center [247, 124] width 3 height 4
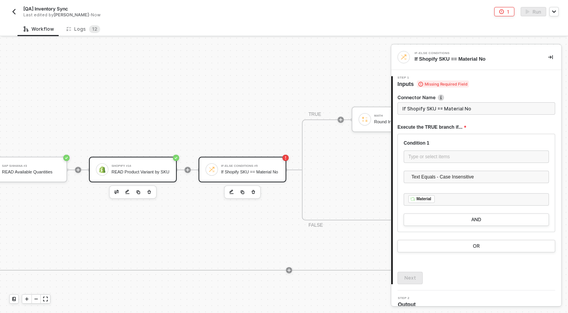
click at [140, 169] on div "READ Product Variant by SKU" at bounding box center [141, 171] width 58 height 5
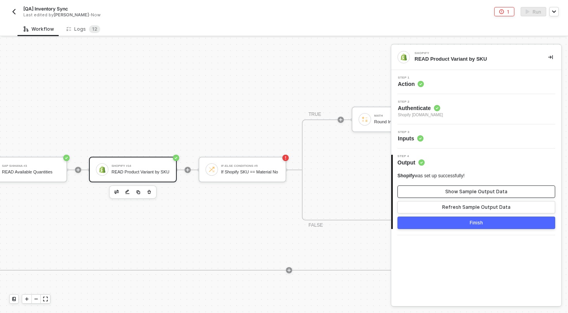
click at [459, 190] on div "Show Sample Output Data" at bounding box center [476, 192] width 62 height 6
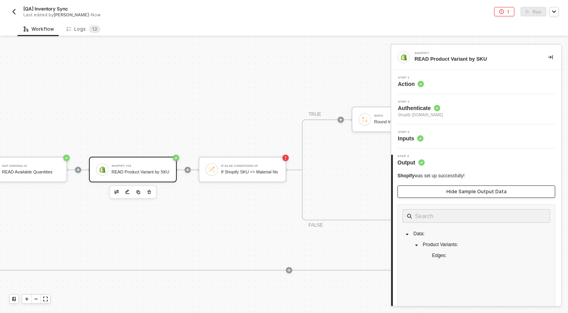
click at [459, 190] on div "Hide Sample Output Data" at bounding box center [477, 192] width 60 height 6
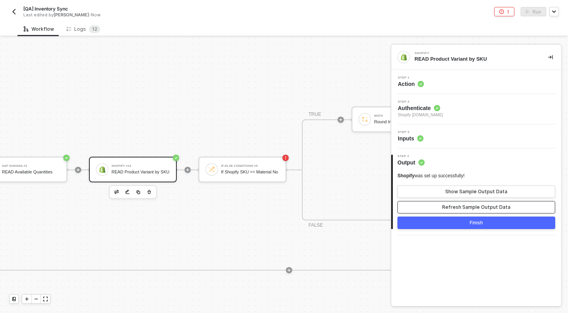
click at [460, 206] on div "Refresh Sample Output Data" at bounding box center [476, 207] width 68 height 6
click at [446, 200] on div "Shopify was set up successfully! Show Sample Output Data Refresh Sample Output …" at bounding box center [477, 193] width 158 height 41
click at [446, 188] on button "Show Sample Output Data" at bounding box center [477, 191] width 158 height 12
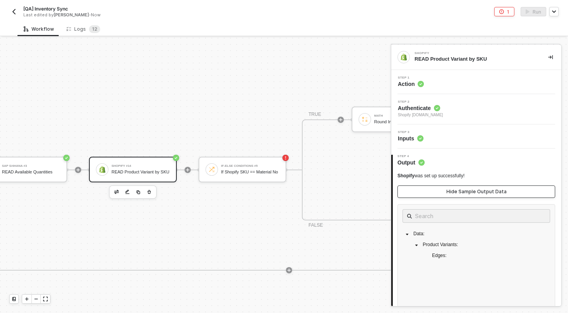
click at [446, 188] on button "Hide Sample Output Data" at bounding box center [477, 191] width 158 height 12
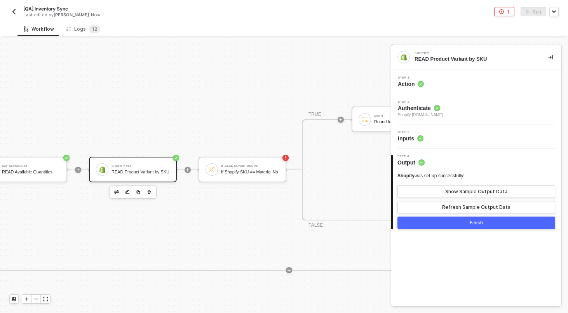
click at [459, 81] on div "Step 1 Action" at bounding box center [477, 82] width 168 height 12
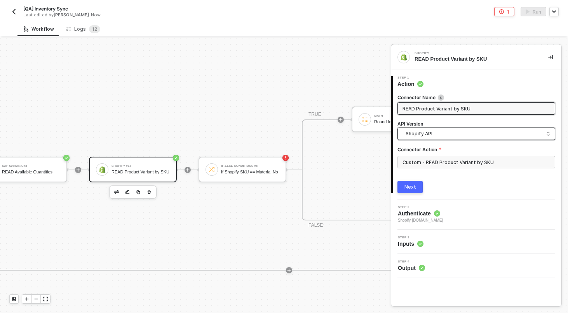
click at [427, 132] on span "Shopify API" at bounding box center [478, 133] width 145 height 9
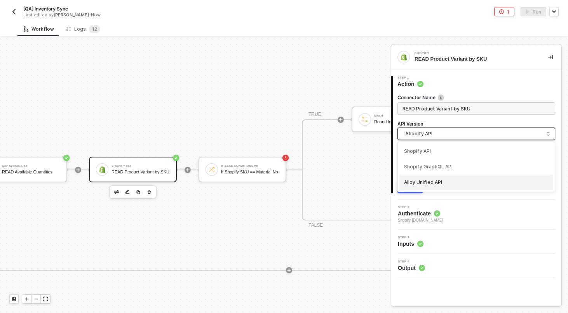
click at [426, 176] on div "Alloy Unified API" at bounding box center [477, 183] width 154 height 16
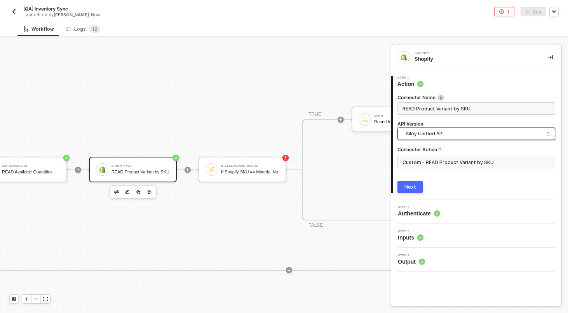
click at [436, 137] on span "Alloy Unified API" at bounding box center [478, 133] width 145 height 9
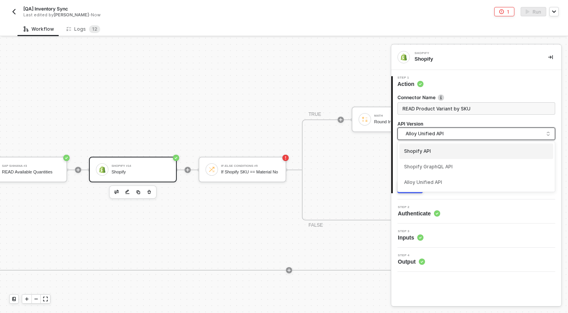
click at [432, 152] on div "Shopify API" at bounding box center [476, 151] width 145 height 7
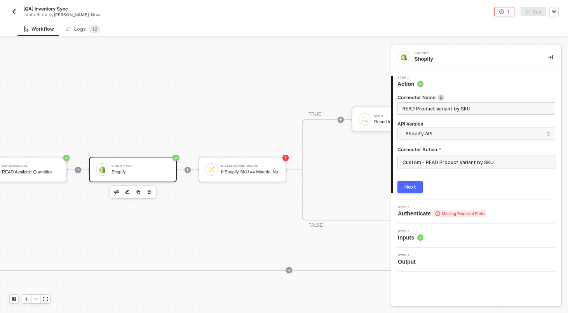
click at [437, 161] on input "Custom - READ Product Variant by SKU" at bounding box center [477, 162] width 158 height 12
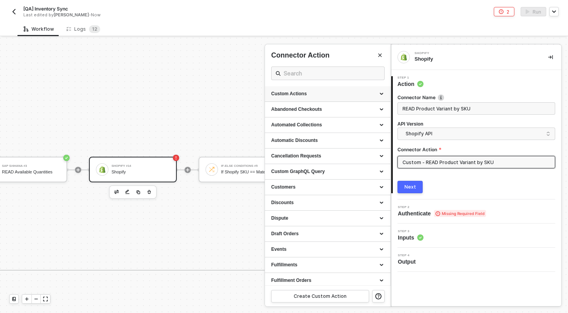
click at [346, 97] on div "Custom Actions" at bounding box center [328, 94] width 126 height 16
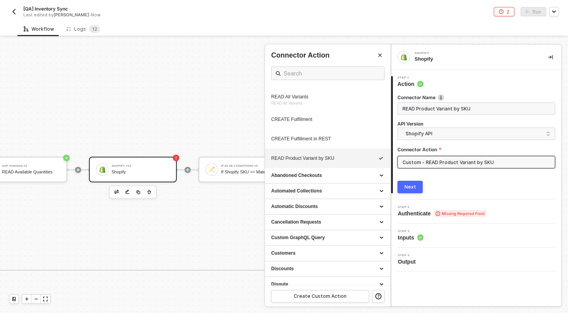
scroll to position [440, 0]
click at [312, 161] on div "READ Product Variant by SKU" at bounding box center [327, 158] width 113 height 7
click at [414, 181] on button "Next" at bounding box center [410, 187] width 25 height 12
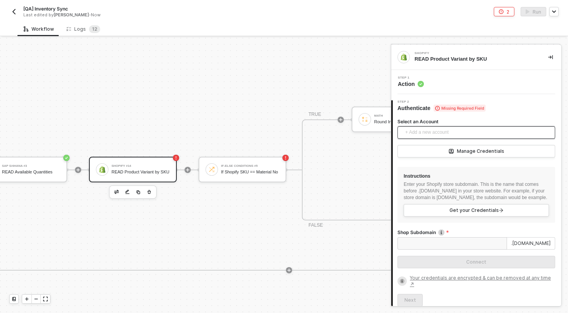
click at [445, 135] on span "+ Add a new account" at bounding box center [477, 132] width 145 height 12
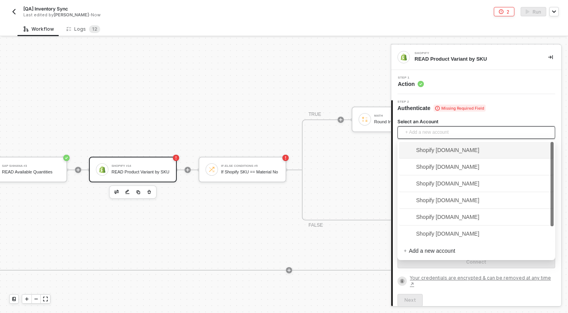
click at [438, 148] on span "Shopify [DOMAIN_NAME]" at bounding box center [442, 150] width 76 height 9
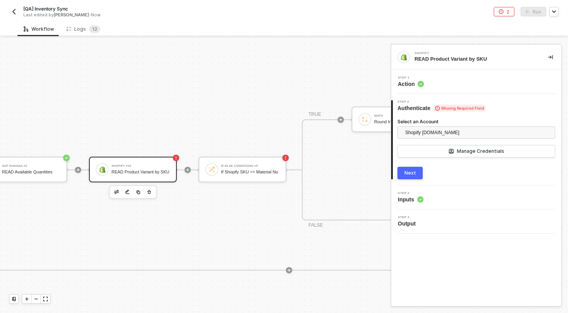
click at [409, 174] on div "Next" at bounding box center [411, 173] width 12 height 6
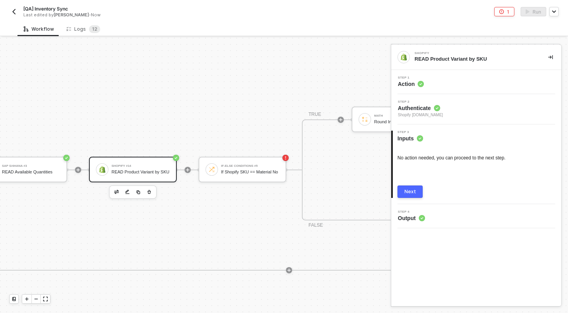
click at [451, 78] on div "Step 1 Action" at bounding box center [477, 82] width 168 height 12
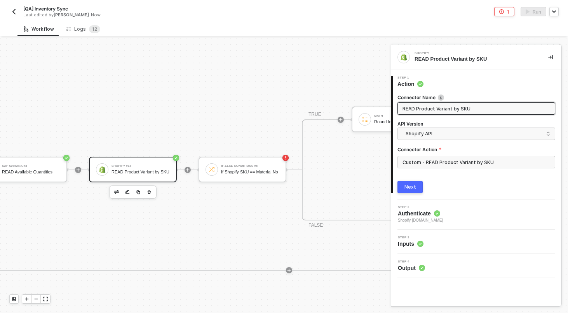
click at [414, 184] on div "Next" at bounding box center [411, 187] width 12 height 6
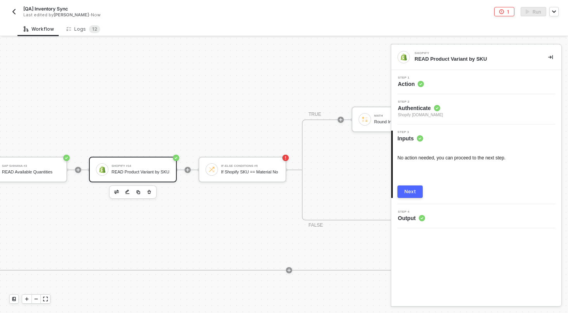
click at [414, 188] on button "Next" at bounding box center [410, 191] width 25 height 12
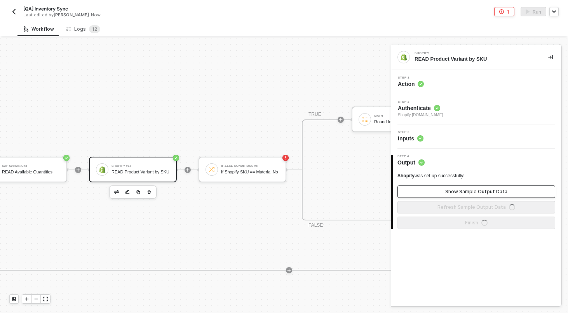
click at [447, 191] on button "Show Sample Output Data" at bounding box center [477, 191] width 158 height 12
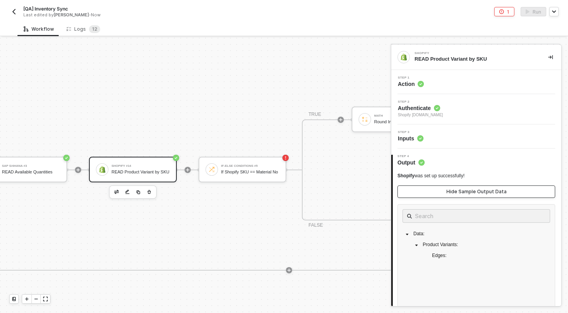
click at [447, 191] on button "Hide Sample Output Data" at bounding box center [477, 191] width 158 height 12
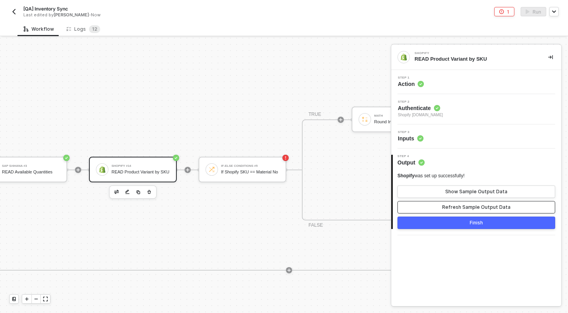
click at [446, 204] on div "Refresh Sample Output Data" at bounding box center [476, 207] width 68 height 6
click at [453, 196] on button "Show Sample Output Data" at bounding box center [477, 191] width 158 height 12
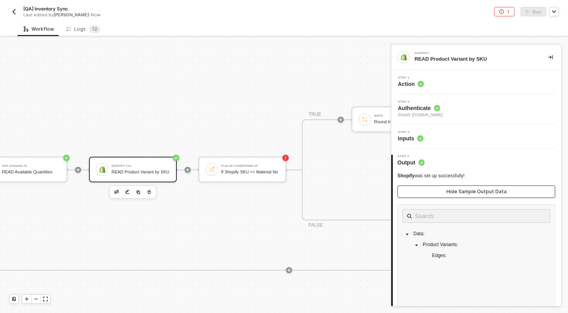
click at [453, 196] on button "Hide Sample Output Data" at bounding box center [477, 191] width 158 height 12
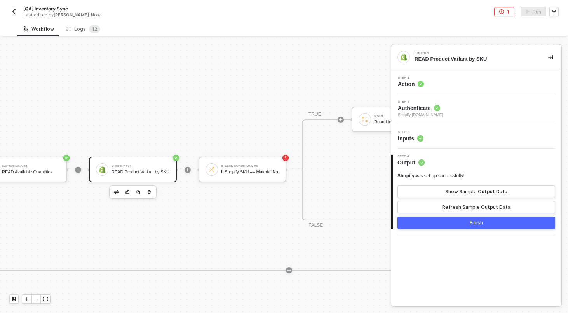
click at [458, 78] on div "Step 1 Action" at bounding box center [477, 82] width 168 height 12
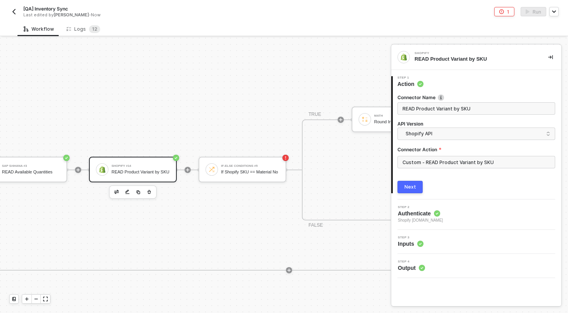
click at [453, 172] on div "Custom - READ Product Variant by SKU" at bounding box center [477, 165] width 158 height 19
click at [455, 164] on input "Custom - READ Product Variant by SKU" at bounding box center [477, 162] width 158 height 12
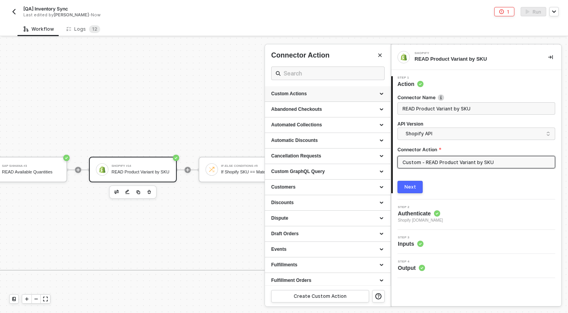
click at [370, 91] on div "Custom Actions" at bounding box center [327, 94] width 113 height 7
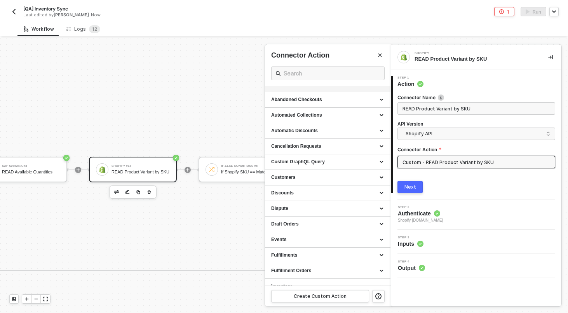
scroll to position [360, 0]
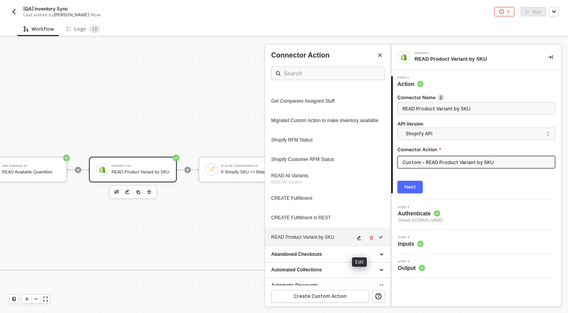
click at [361, 240] on span "icon-edit" at bounding box center [359, 238] width 5 height 5
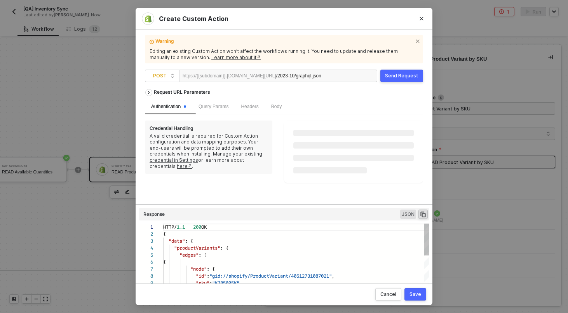
scroll to position [70, 0]
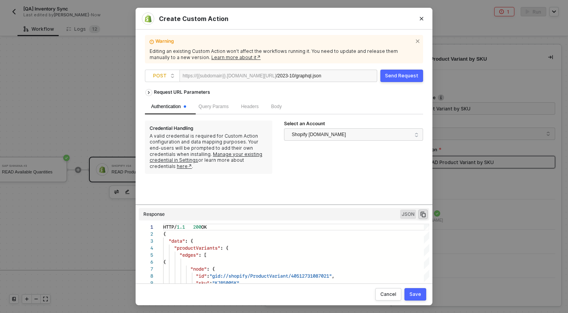
click at [402, 74] on div "Send Request" at bounding box center [401, 76] width 33 height 6
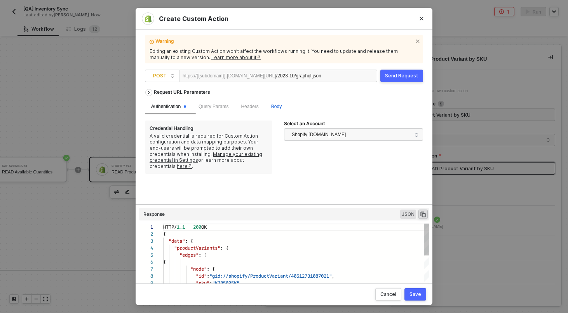
click at [282, 106] on span "Body" at bounding box center [276, 106] width 10 height 5
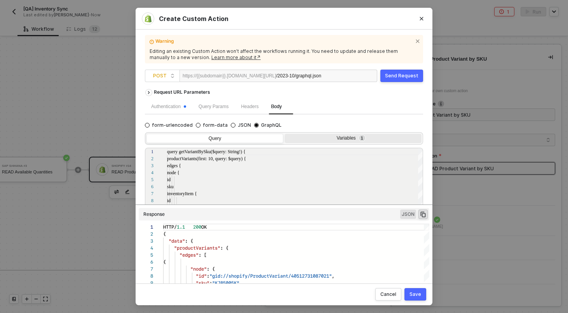
click at [354, 138] on div "Variables 1" at bounding box center [352, 138] width 127 height 6
click at [285, 134] on input "Variables 1" at bounding box center [285, 134] width 0 height 0
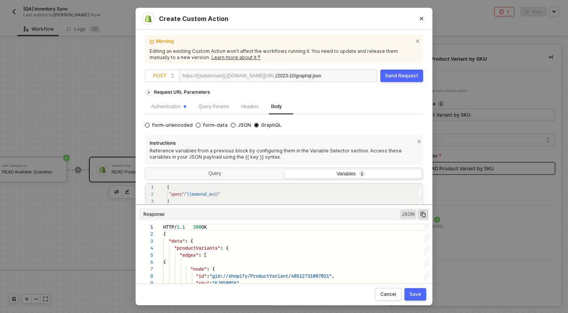
scroll to position [80, 0]
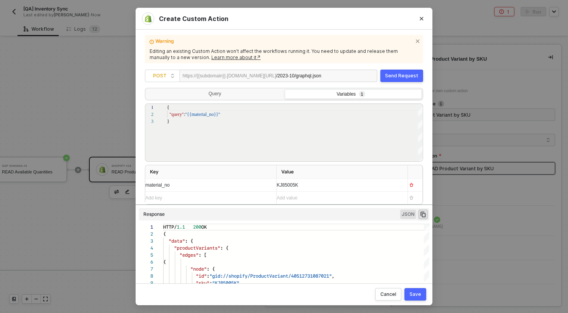
click at [391, 73] on div "Send Request" at bounding box center [401, 76] width 33 height 6
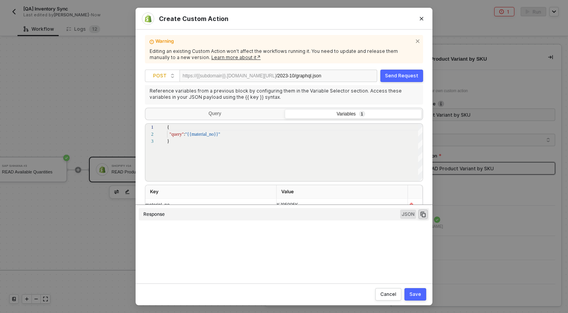
type textarea "HTTP/1.1 200 OK { "data": { "productVariants": { "edges": [ { "node": { "id": "…"
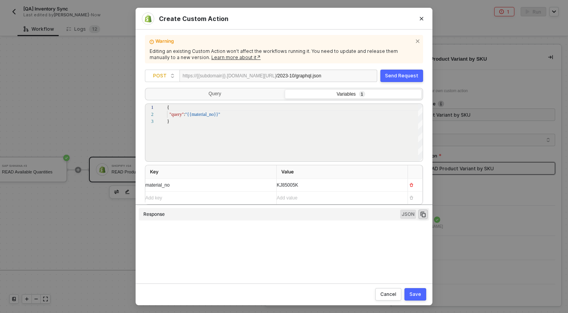
scroll to position [70, 0]
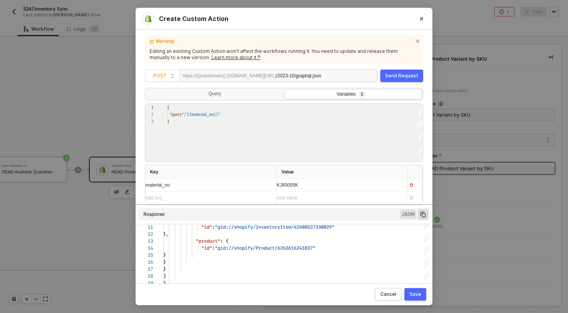
click at [412, 293] on div "Save" at bounding box center [416, 294] width 12 height 6
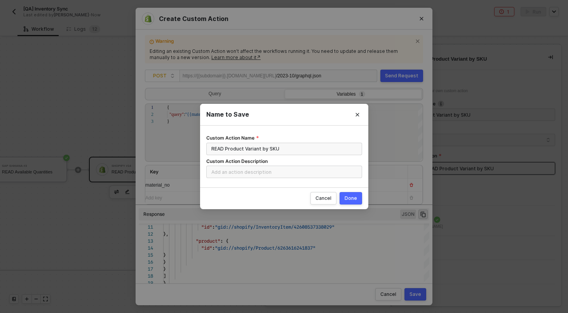
click at [356, 192] on button "Done" at bounding box center [351, 198] width 23 height 12
radio input "true"
radio input "false"
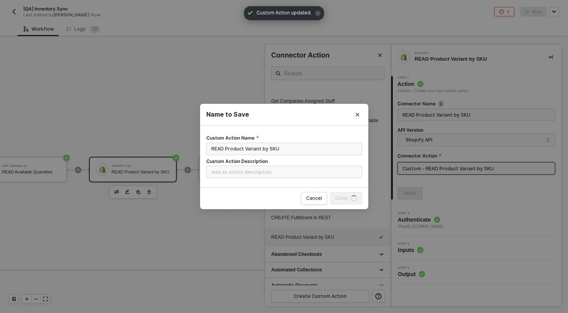
scroll to position [0, 0]
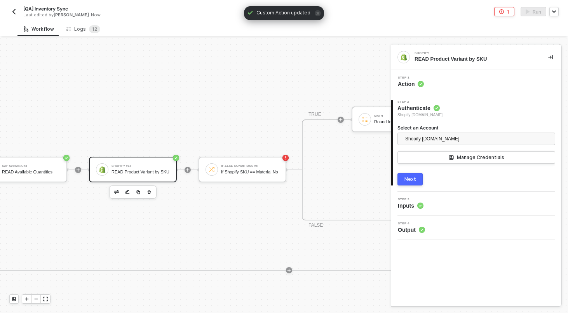
click at [419, 180] on button "Next" at bounding box center [410, 179] width 25 height 12
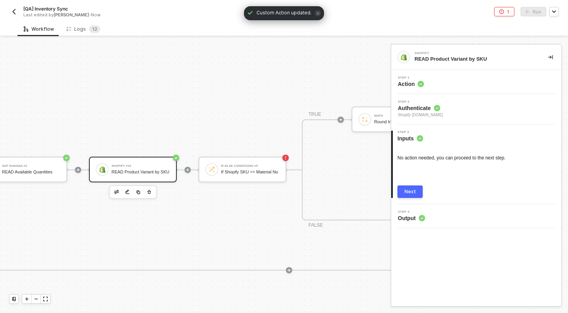
click at [412, 192] on div "Next" at bounding box center [411, 192] width 12 height 6
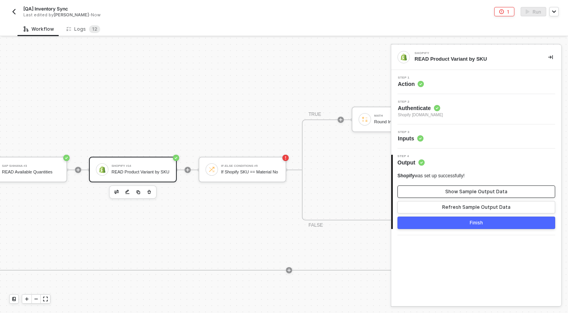
click at [427, 193] on button "Show Sample Output Data" at bounding box center [477, 191] width 158 height 12
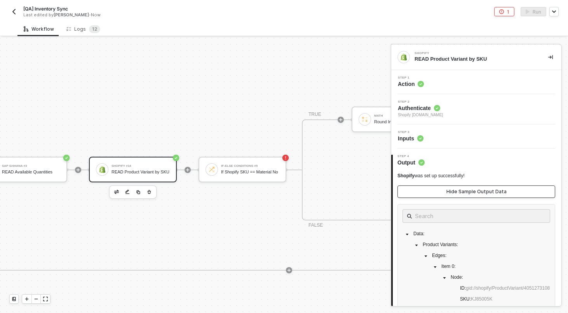
click at [427, 193] on button "Hide Sample Output Data" at bounding box center [477, 191] width 158 height 12
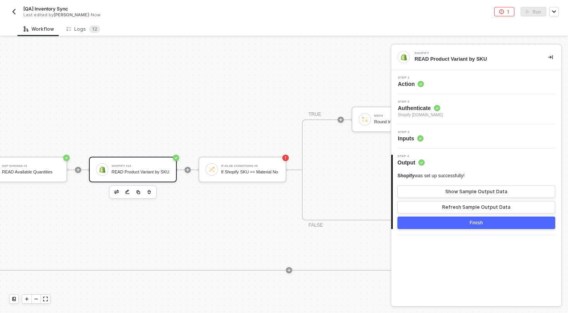
click at [442, 226] on button "Finish" at bounding box center [477, 222] width 158 height 12
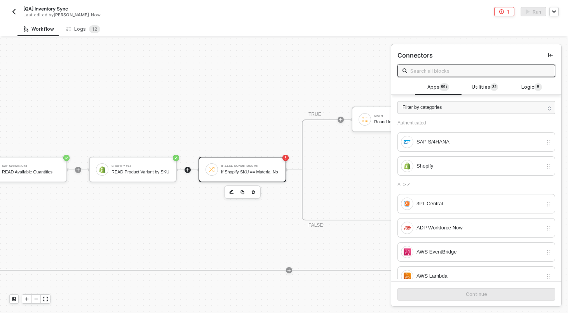
click at [237, 174] on div "If Shopify SKU == Material No" at bounding box center [250, 171] width 58 height 5
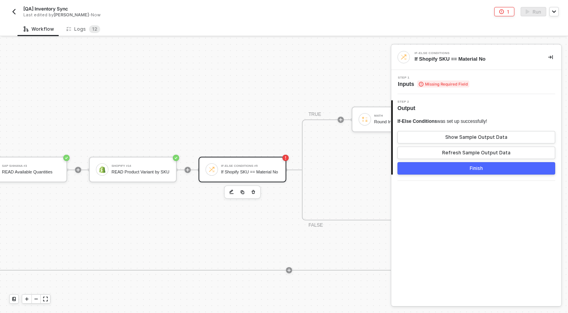
click at [443, 76] on span "Step 1" at bounding box center [434, 77] width 72 height 3
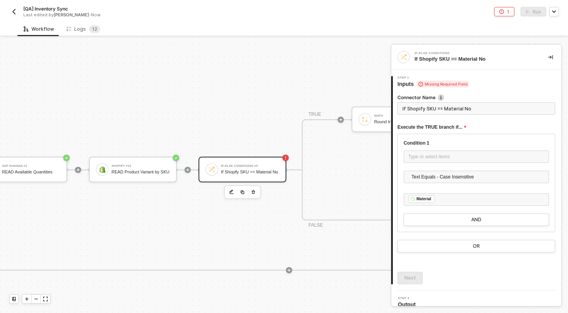
click at [432, 165] on div at bounding box center [476, 167] width 145 height 6
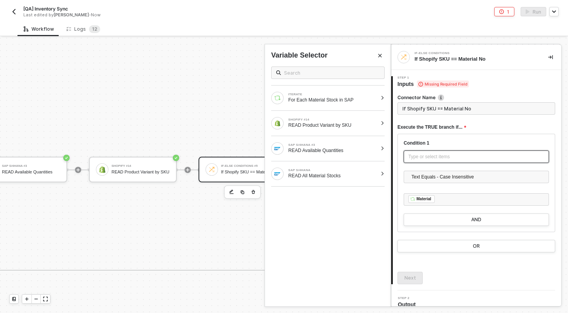
click at [432, 154] on div "Type or select items ﻿" at bounding box center [476, 156] width 136 height 7
click at [332, 118] on div "SHOPIFY #14" at bounding box center [332, 119] width 89 height 3
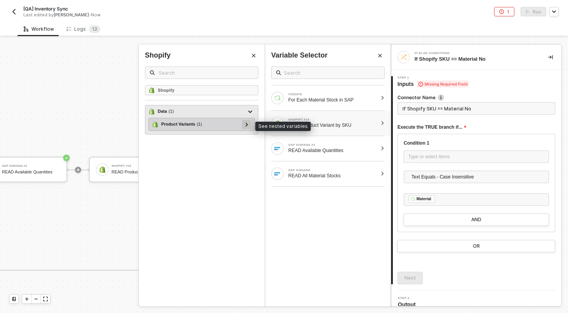
click at [244, 126] on div at bounding box center [246, 124] width 9 height 9
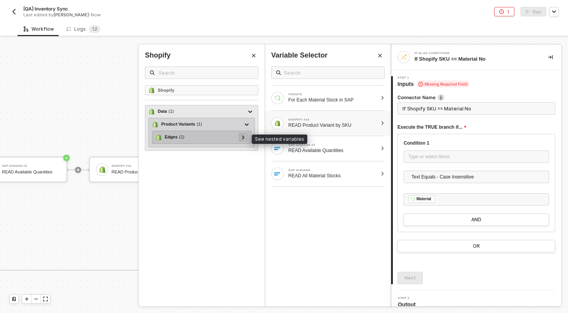
click at [244, 138] on icon at bounding box center [243, 137] width 3 height 4
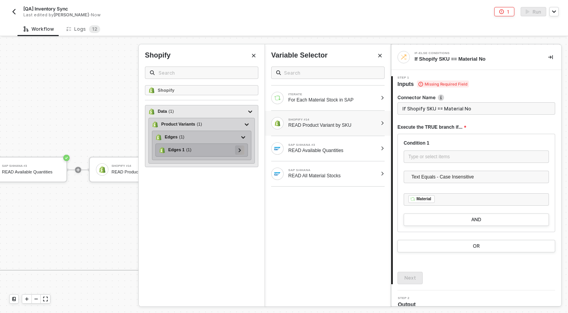
click at [241, 148] on div at bounding box center [240, 149] width 4 height 9
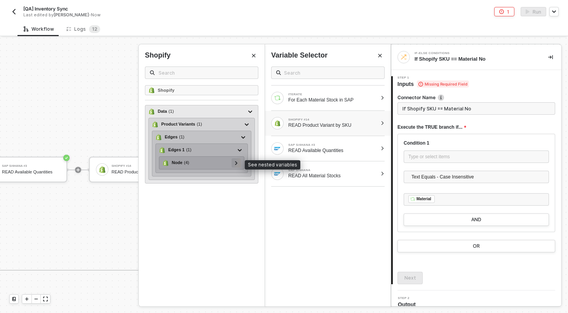
click at [237, 164] on icon at bounding box center [236, 163] width 3 height 4
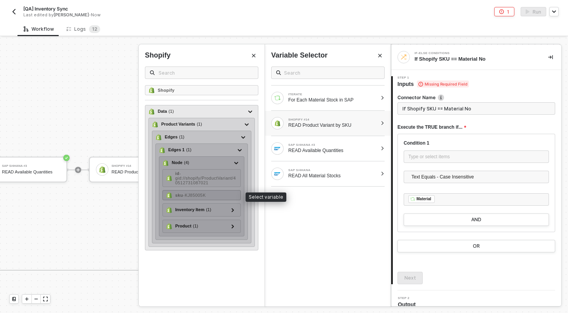
click at [224, 195] on div "sku - KJ85005K" at bounding box center [201, 195] width 79 height 10
type input "Only continue if SKU = Material"
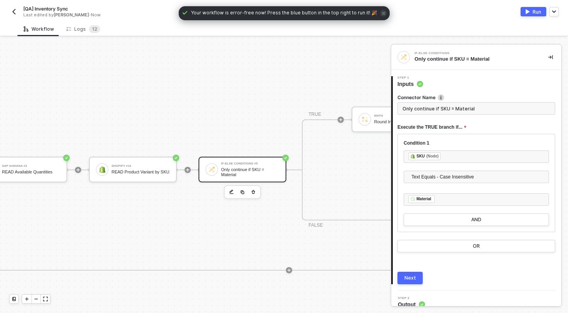
click at [404, 281] on button "Next" at bounding box center [410, 278] width 25 height 12
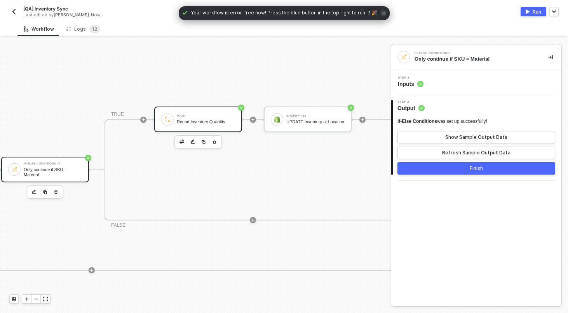
scroll to position [140, 756]
click at [219, 122] on div "Round Inventory Quantity" at bounding box center [205, 121] width 58 height 5
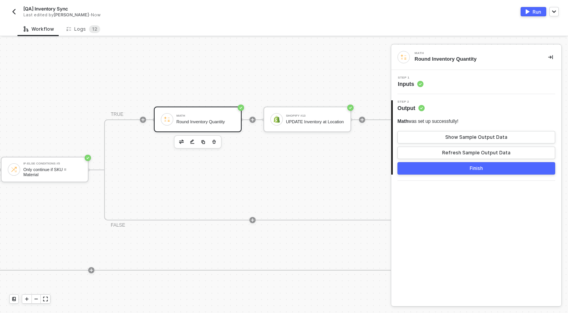
click at [474, 85] on div "Step 1 Inputs" at bounding box center [477, 82] width 168 height 12
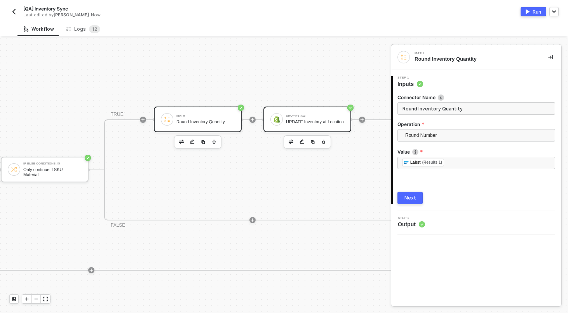
click at [298, 122] on div "UPDATE Inventory at Location" at bounding box center [315, 121] width 58 height 5
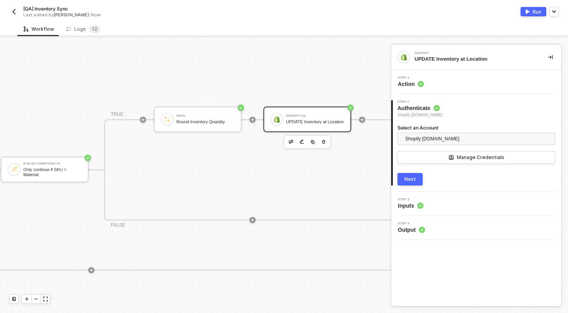
click at [415, 179] on div "Next" at bounding box center [411, 179] width 12 height 6
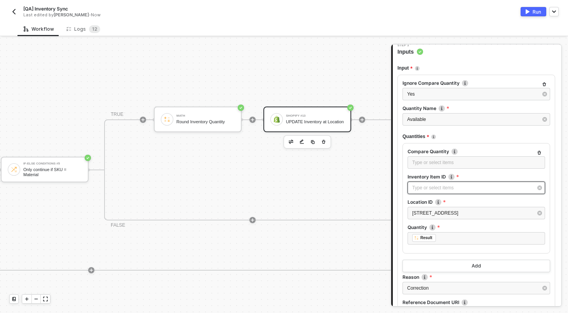
scroll to position [87, 0]
click at [438, 187] on div "Type or select items ﻿" at bounding box center [472, 187] width 120 height 7
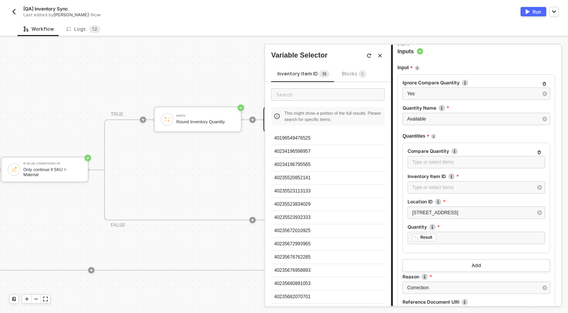
click at [349, 72] on span "Blocks 5" at bounding box center [354, 74] width 24 height 6
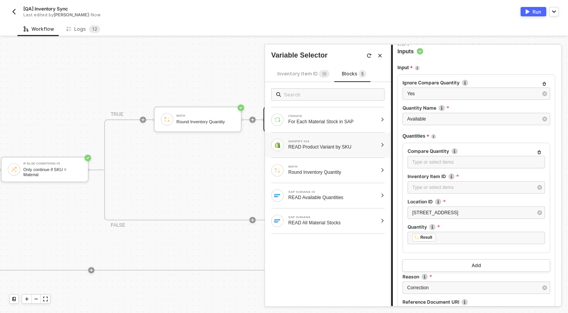
click at [384, 146] on div at bounding box center [383, 145] width 4 height 5
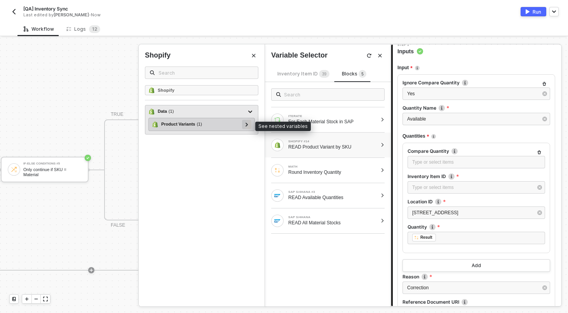
click at [248, 124] on div at bounding box center [247, 124] width 4 height 9
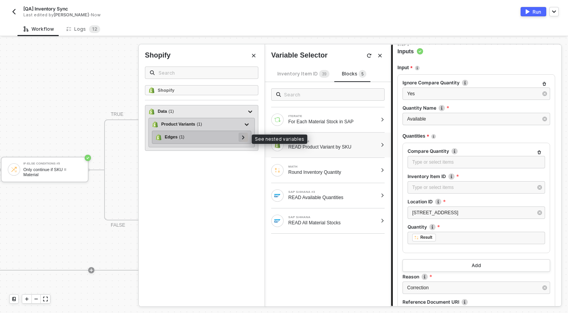
click at [245, 140] on div at bounding box center [243, 137] width 9 height 9
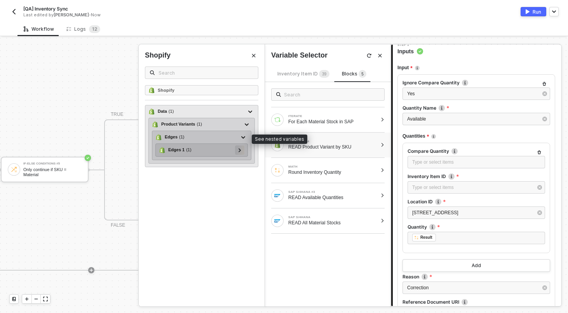
click at [242, 148] on div at bounding box center [239, 149] width 9 height 9
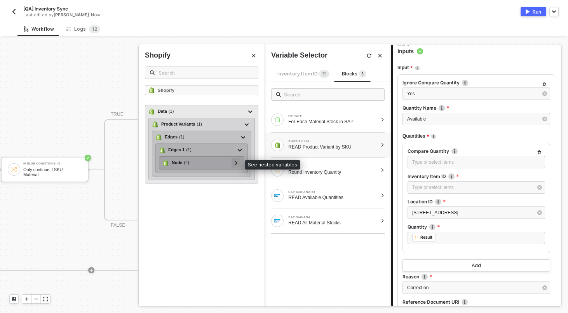
click at [237, 163] on div at bounding box center [236, 162] width 4 height 9
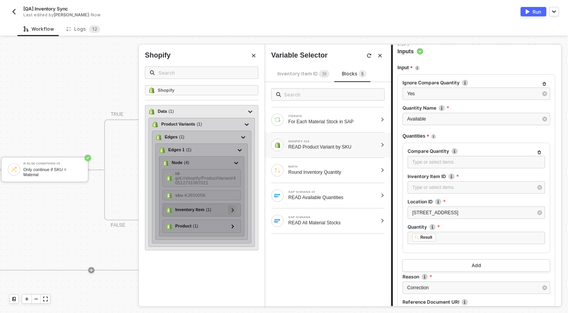
click at [234, 211] on div at bounding box center [233, 209] width 4 height 9
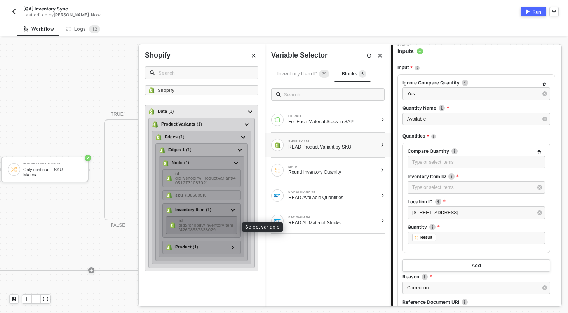
click at [216, 221] on div "id - gid://shopify/InventoryItem/42608537338029" at bounding box center [206, 225] width 55 height 14
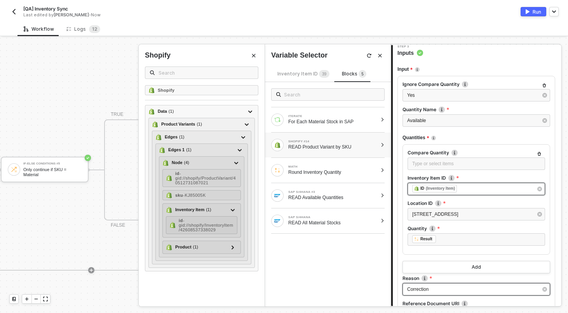
scroll to position [176, 0]
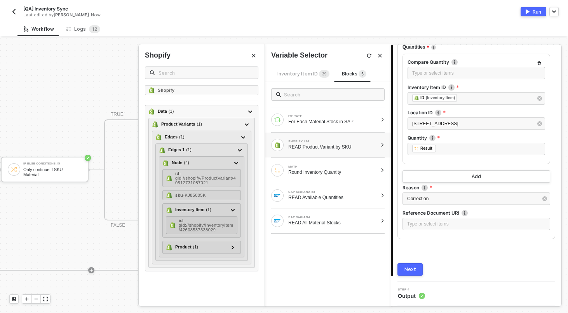
click at [408, 270] on div "Next" at bounding box center [411, 269] width 12 height 6
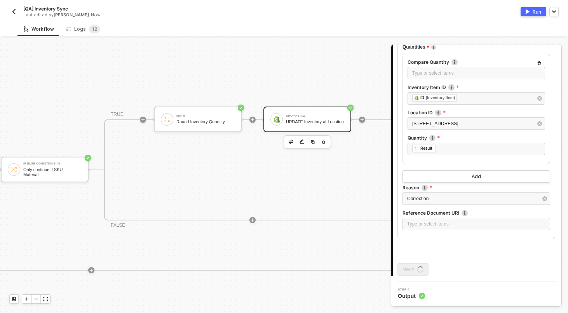
scroll to position [0, 0]
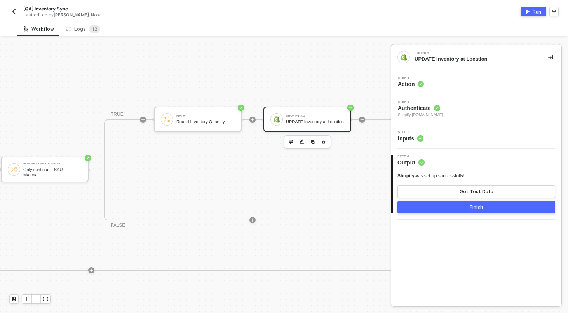
click at [451, 207] on button "Finish" at bounding box center [477, 207] width 158 height 12
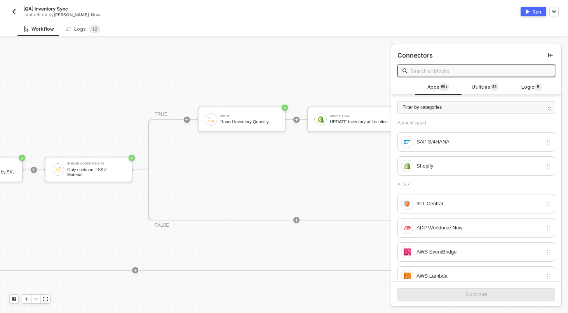
scroll to position [140, 590]
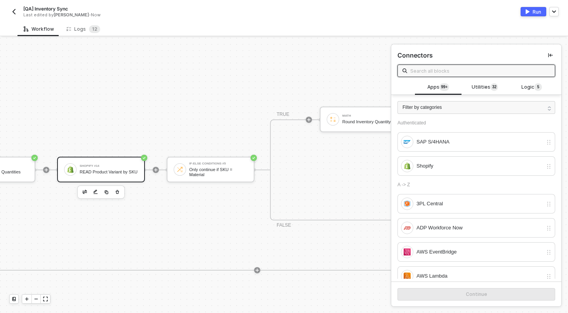
click at [119, 165] on div "Shopify #14 READ Product Variant by SKU" at bounding box center [109, 169] width 58 height 15
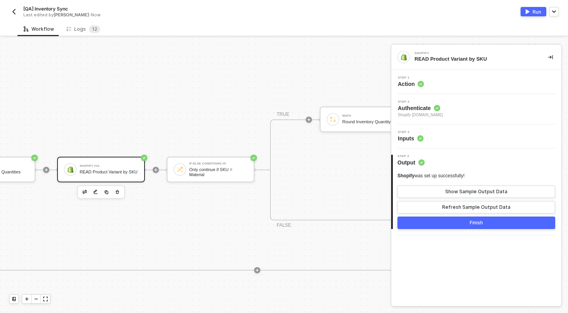
click at [456, 82] on div "Step 1 Action" at bounding box center [477, 82] width 168 height 12
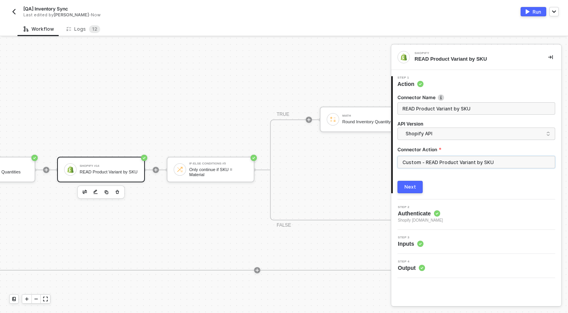
click at [488, 165] on input "Custom - READ Product Variant by SKU" at bounding box center [477, 162] width 158 height 12
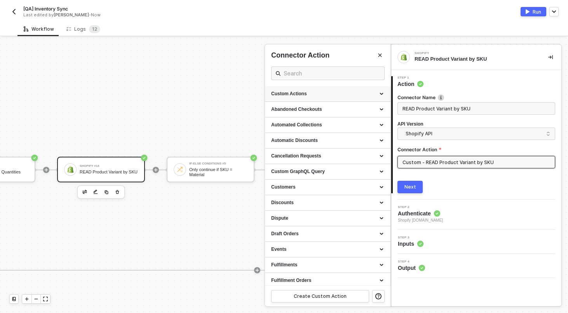
click at [383, 93] on div "Custom Actions" at bounding box center [327, 94] width 113 height 7
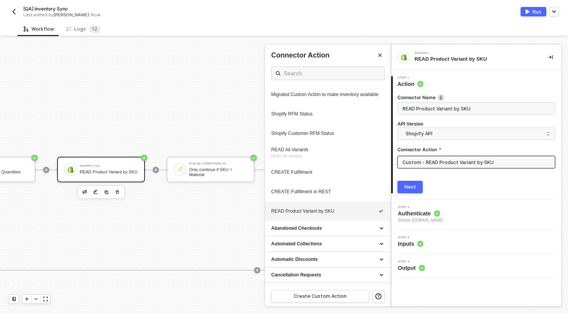
scroll to position [401, 0]
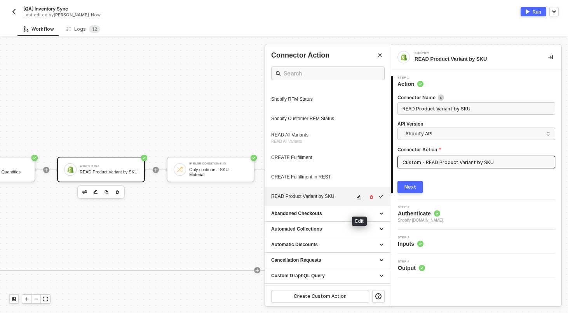
click at [359, 199] on icon "icon-edit" at bounding box center [360, 197] width 4 height 4
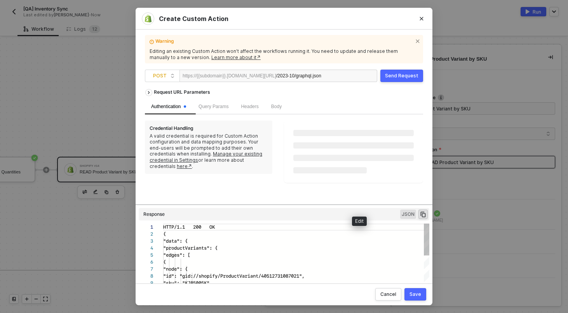
scroll to position [70, 0]
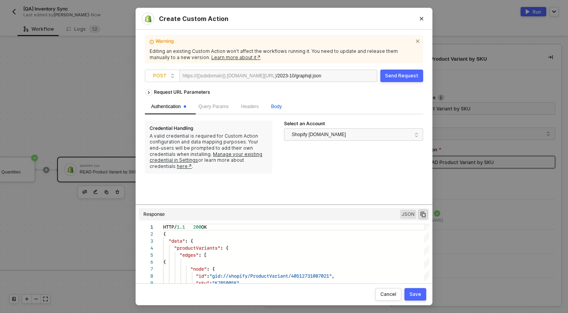
click at [279, 106] on span "Body" at bounding box center [276, 106] width 10 height 5
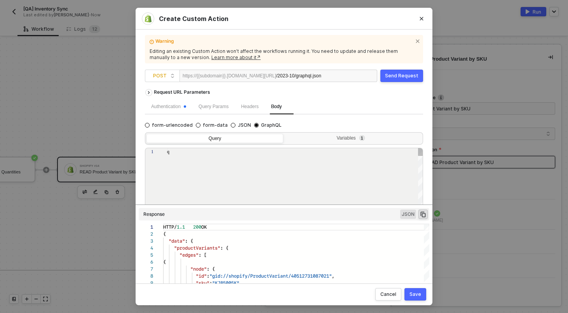
type textarea "query getVariantBySku($query: String!) { productVariants(first: 10, query: $que…"
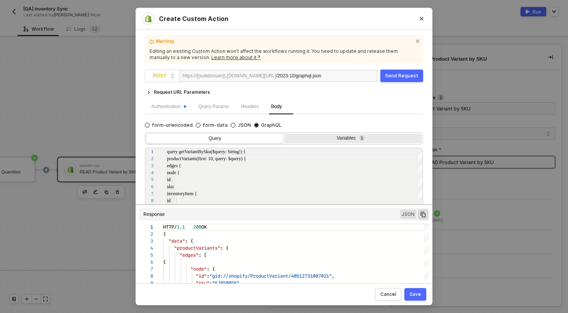
click at [382, 136] on div "Variables 1" at bounding box center [352, 138] width 127 height 6
click at [285, 134] on input "Variables 1" at bounding box center [285, 134] width 0 height 0
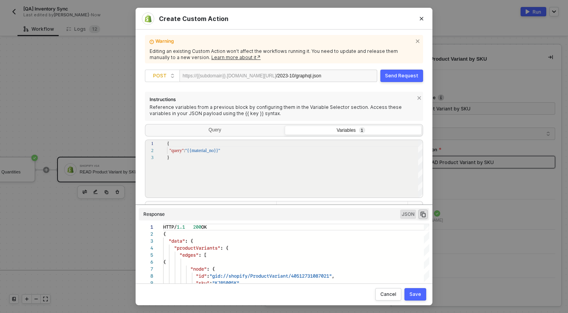
scroll to position [80, 0]
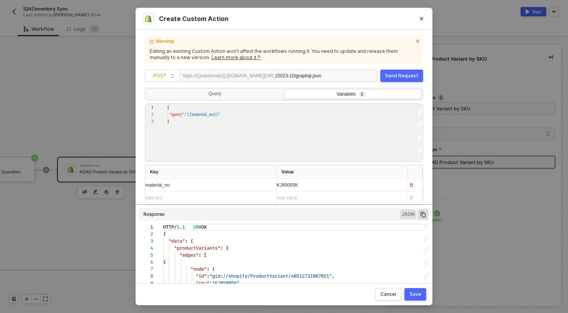
click at [318, 183] on div "KJ85005K" at bounding box center [339, 185] width 125 height 12
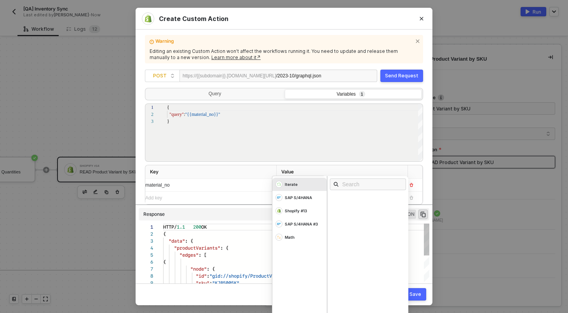
click at [251, 239] on div ""data" : {" at bounding box center [296, 240] width 266 height 7
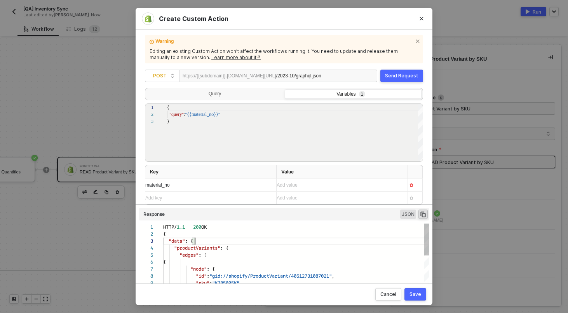
scroll to position [14, 32]
click at [307, 182] on div "Add value ﻿" at bounding box center [339, 185] width 125 height 7
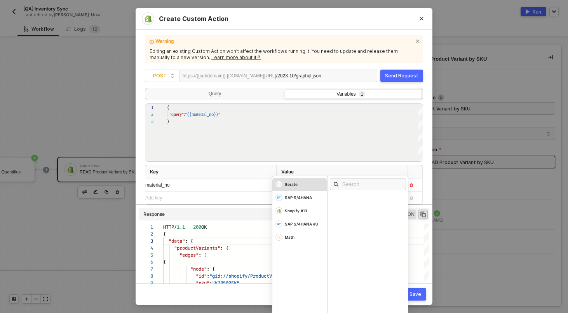
click at [297, 180] on div "Iterate" at bounding box center [299, 184] width 54 height 13
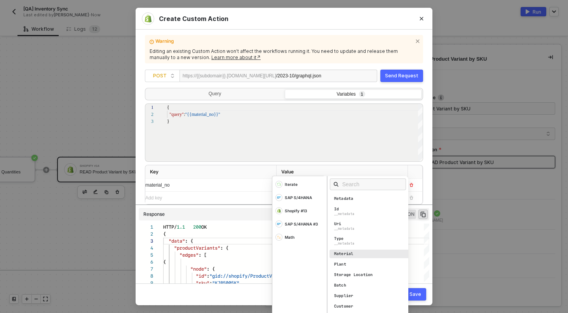
click at [352, 255] on div "Material" at bounding box center [343, 253] width 19 height 5
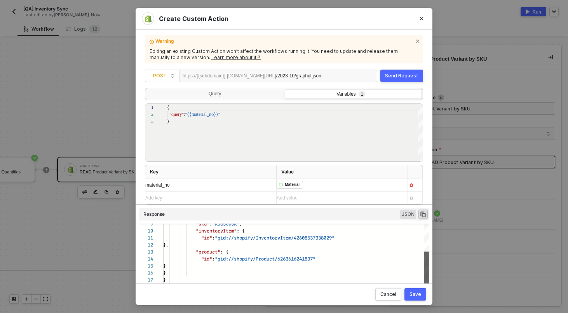
click at [424, 267] on div at bounding box center [426, 257] width 5 height 69
click at [414, 292] on div "Save" at bounding box center [416, 294] width 12 height 6
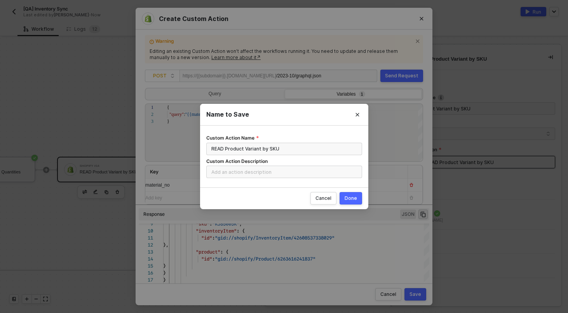
click at [354, 201] on div "Done" at bounding box center [351, 198] width 12 height 6
radio input "true"
radio input "false"
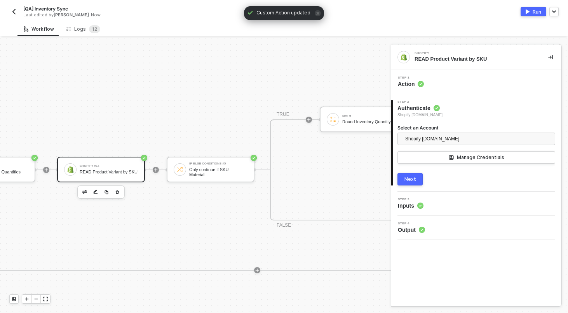
click at [173, 98] on div "If-Else Conditions #6 If Material No Contains 'KJ' TRUE SAP S/4HANA #3 READ Ava…" at bounding box center [212, 220] width 836 height 253
click at [440, 84] on div "Step 1 Action" at bounding box center [477, 82] width 168 height 12
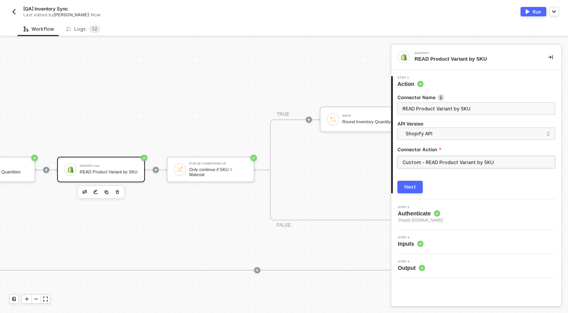
click at [440, 162] on input "Custom - READ Product Variant by SKU" at bounding box center [477, 162] width 158 height 12
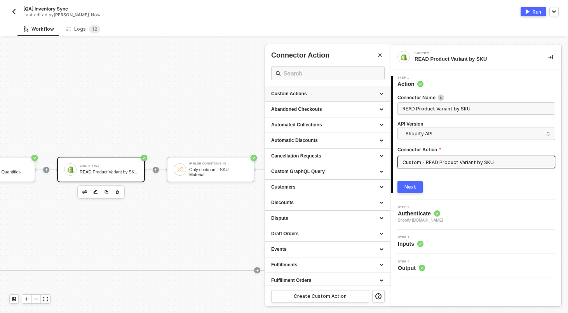
click at [384, 93] on div "Custom Actions" at bounding box center [328, 94] width 126 height 16
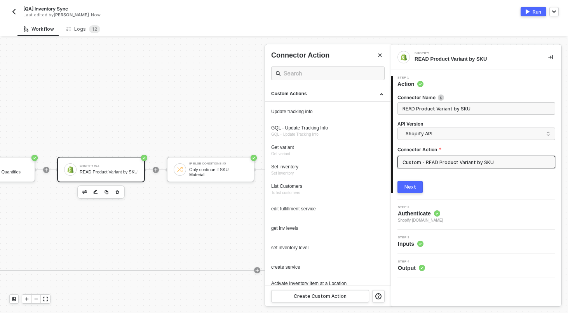
click at [158, 112] on div at bounding box center [284, 175] width 568 height 275
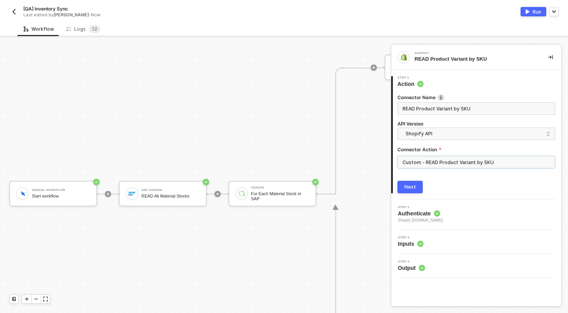
scroll to position [365, 0]
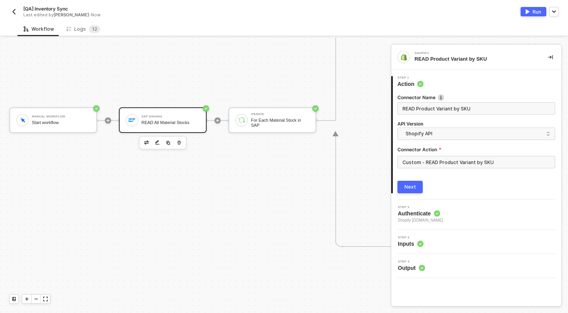
click at [160, 118] on div "SAP S/4HANA READ All Material Stocks" at bounding box center [170, 120] width 58 height 15
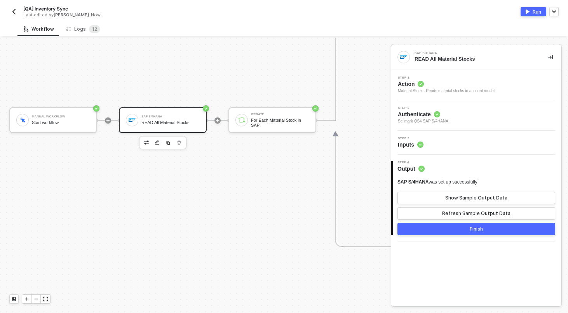
click at [441, 142] on div "Step 3 Inputs" at bounding box center [477, 143] width 168 height 12
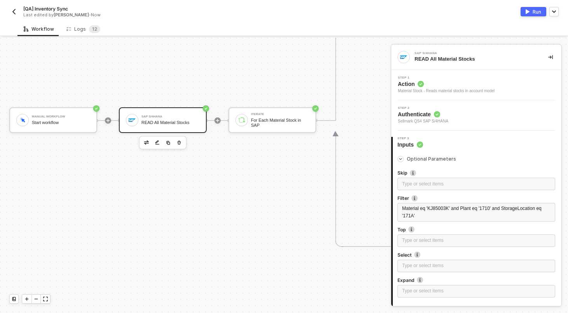
click at [531, 13] on button "Run" at bounding box center [534, 11] width 26 height 9
click at [177, 26] on div "Workflow Logs 1 2" at bounding box center [292, 29] width 551 height 14
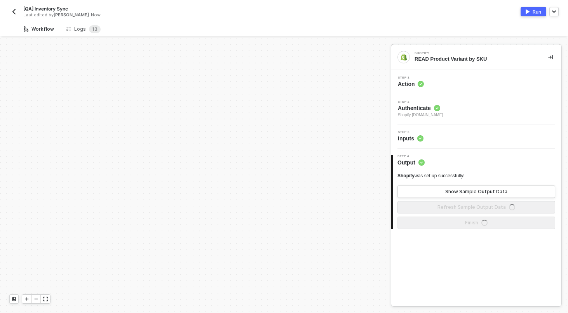
scroll to position [224, 0]
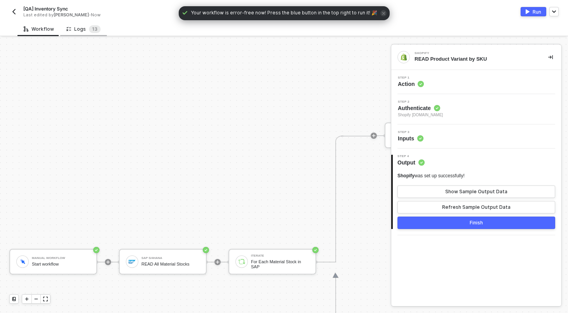
click at [84, 28] on div "Logs 1 3" at bounding box center [83, 29] width 34 height 8
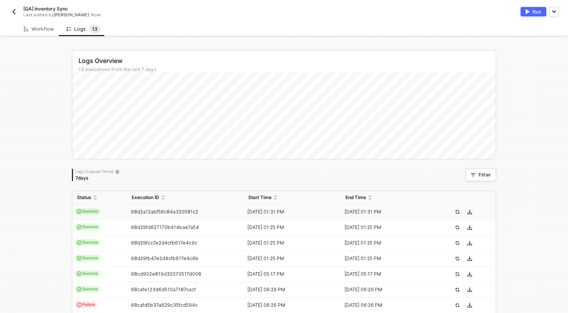
click at [111, 212] on td "Success" at bounding box center [99, 212] width 55 height 16
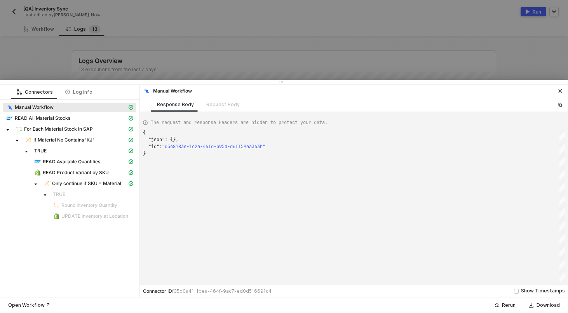
scroll to position [21, 0]
click at [74, 187] on div "Only continue if SKU = Material" at bounding box center [86, 183] width 84 height 7
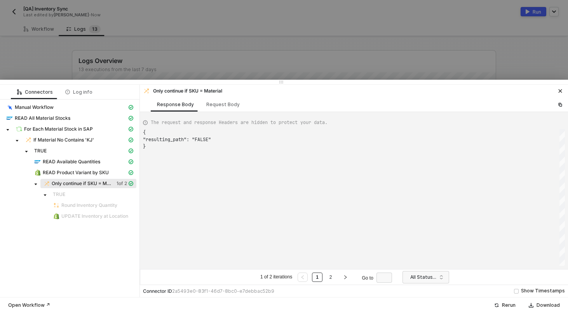
scroll to position [14, 0]
click at [230, 98] on div "Request Body" at bounding box center [223, 104] width 46 height 14
type textarea "[ { "conditionSets": [ { "uuid": "8653811a-f2ea-4dce-ab1e-f7326d859bcb", "condi…"
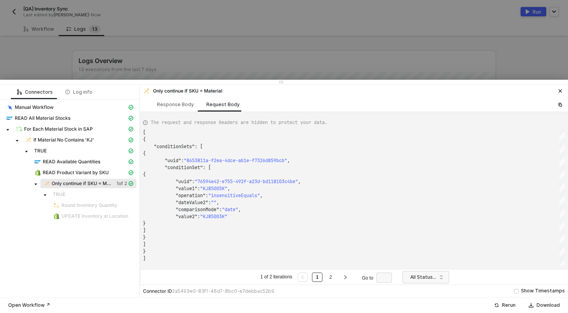
click at [215, 188] on span ""KJ85005K"" at bounding box center [213, 188] width 27 height 6
click at [234, 59] on div at bounding box center [284, 156] width 568 height 313
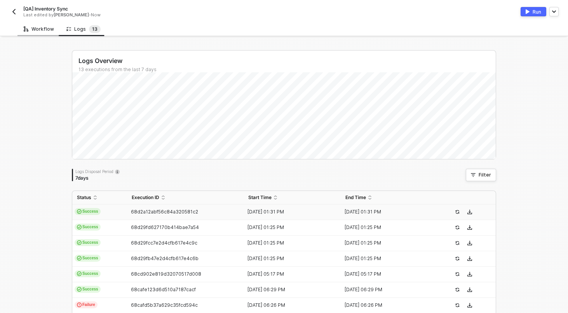
click at [40, 30] on div "Workflow" at bounding box center [39, 29] width 30 height 6
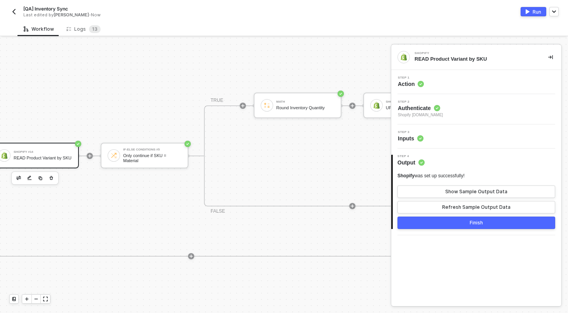
scroll to position [154, 657]
click at [475, 95] on div "Step 2 Authenticate Shopify [DOMAIN_NAME]" at bounding box center [476, 109] width 170 height 30
click at [475, 84] on div "Step 1 Action" at bounding box center [477, 82] width 168 height 12
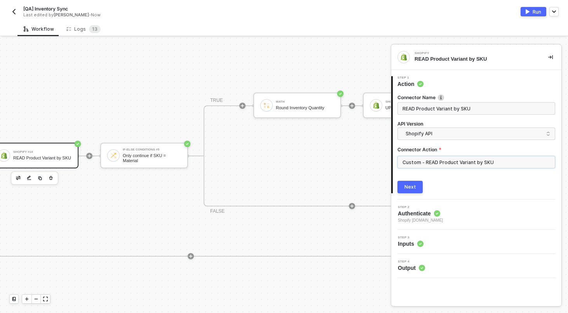
click at [495, 158] on input "Custom - READ Product Variant by SKU" at bounding box center [477, 162] width 158 height 12
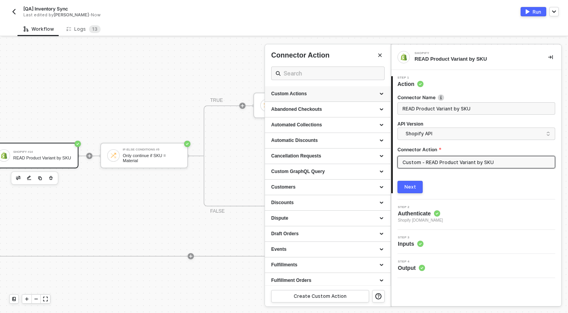
click at [384, 94] on div "Custom Actions" at bounding box center [327, 94] width 113 height 7
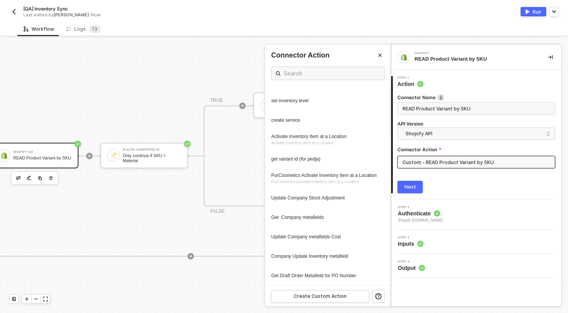
scroll to position [359, 0]
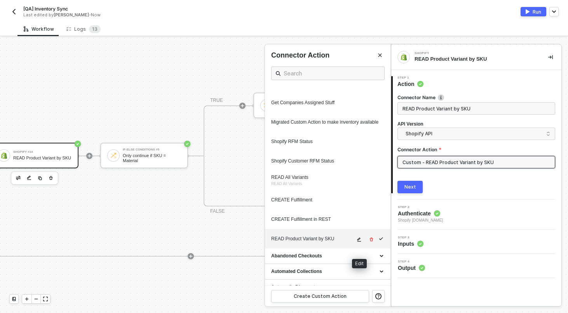
click at [359, 242] on icon "icon-edit" at bounding box center [359, 239] width 5 height 5
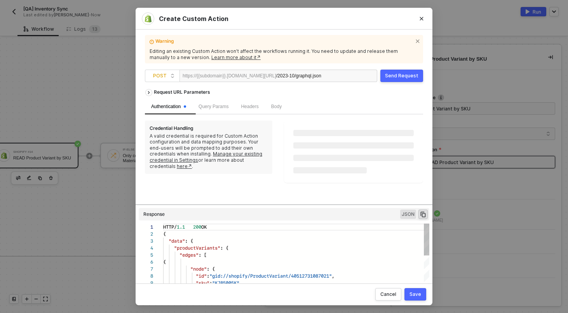
scroll to position [70, 0]
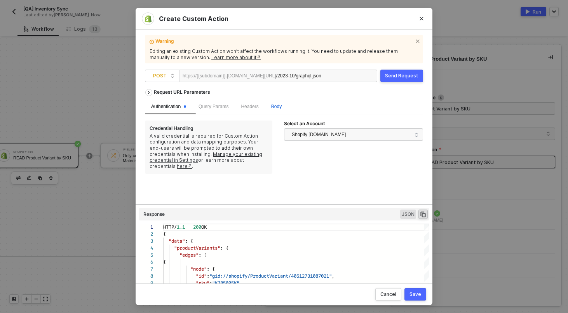
click at [282, 108] on span "Body" at bounding box center [276, 106] width 10 height 5
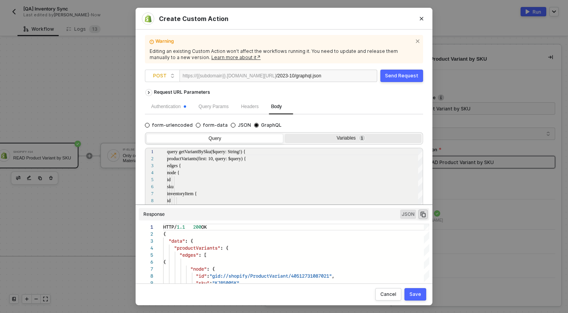
click at [347, 143] on div "Variables 1" at bounding box center [353, 139] width 137 height 11
click at [285, 134] on input "Variables 1" at bounding box center [285, 134] width 0 height 0
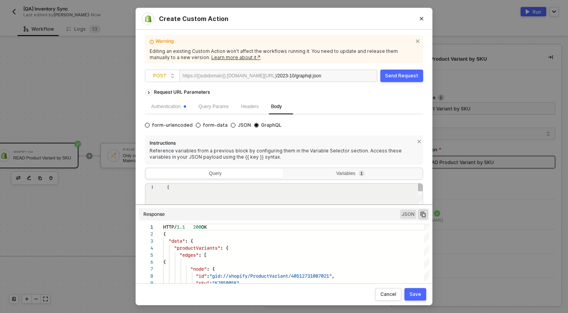
type textarea "{ "query": "{{material_no}}" }"
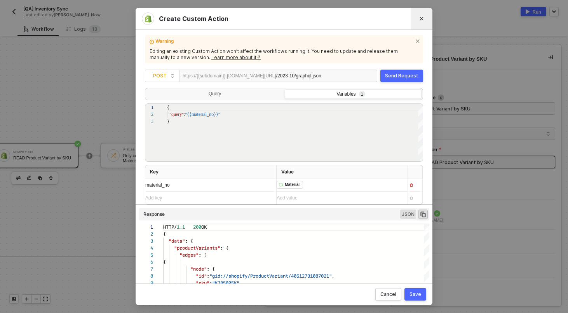
click at [422, 20] on icon "Close" at bounding box center [421, 18] width 5 height 5
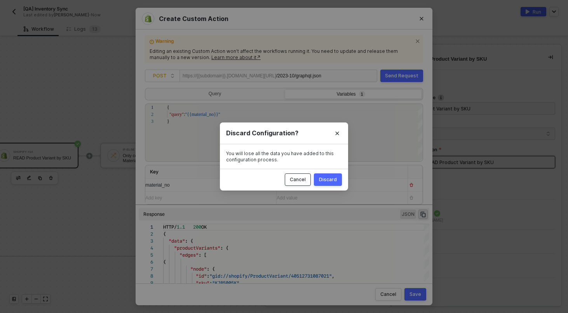
click at [301, 179] on div "Cancel" at bounding box center [298, 179] width 16 height 6
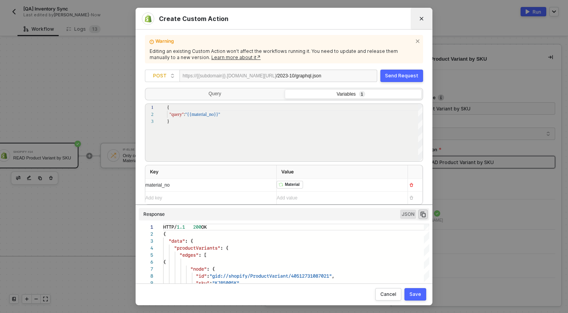
click at [419, 20] on icon "Close" at bounding box center [421, 18] width 5 height 5
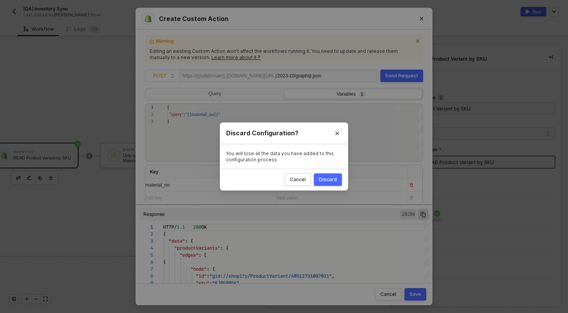
click at [326, 178] on div "Discard" at bounding box center [328, 179] width 18 height 6
radio input "true"
radio input "false"
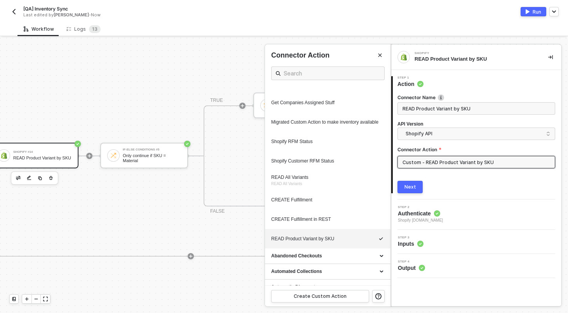
click at [78, 125] on div at bounding box center [284, 175] width 568 height 275
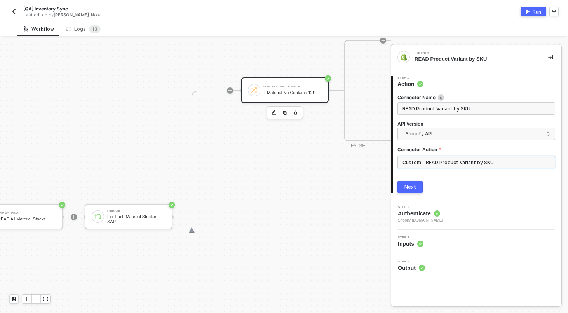
scroll to position [276, 144]
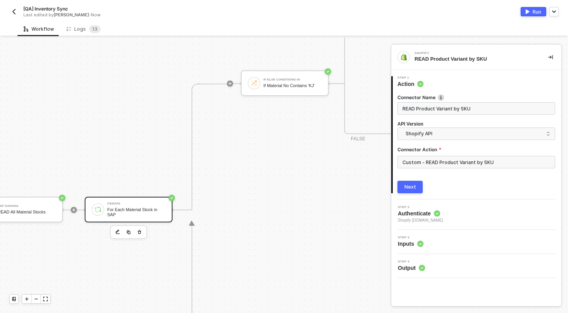
click at [122, 214] on div "For Each Material Stock in SAP" at bounding box center [136, 212] width 58 height 10
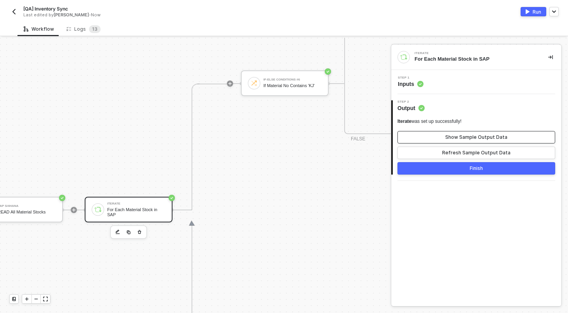
click at [457, 135] on div "Show Sample Output Data" at bounding box center [476, 137] width 62 height 6
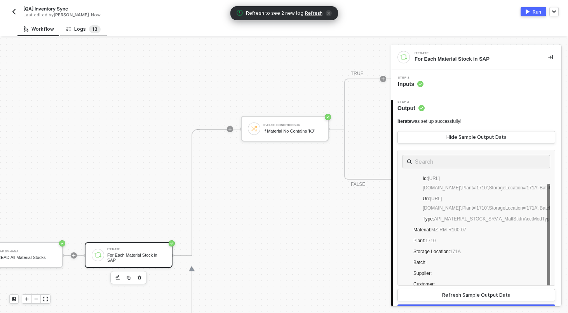
scroll to position [227, 144]
click at [89, 32] on span "1 3" at bounding box center [95, 29] width 12 height 8
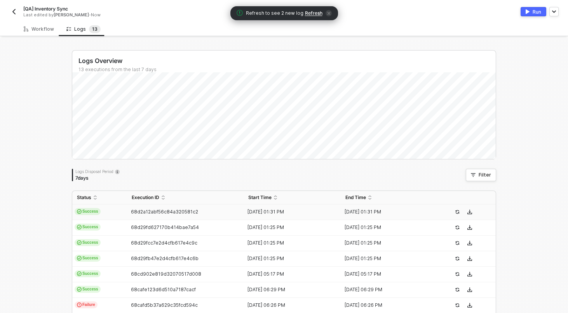
click at [115, 213] on td "Success" at bounding box center [99, 212] width 55 height 16
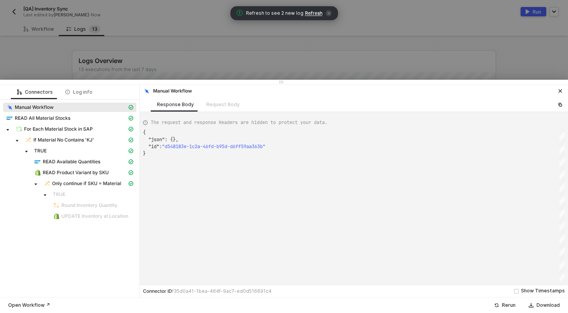
scroll to position [21, 0]
click at [49, 122] on span "READ All Material Stocks" at bounding box center [69, 117] width 133 height 9
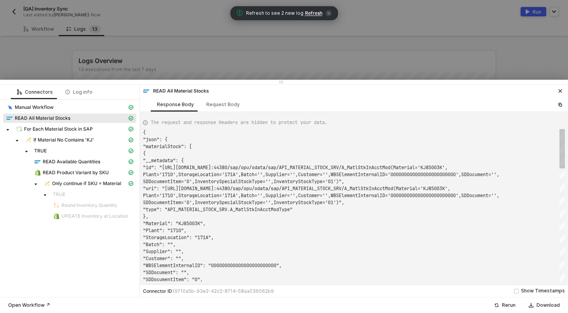
scroll to position [42, 0]
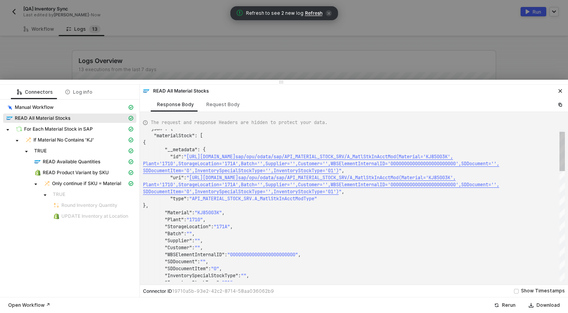
type textarea "SDDocumentItem='0',InventorySpecialStockType='',InventoryStockType='01')", "typ…"
click at [215, 210] on div ""json" : { "materialStock" : [ { "__metadata" : { "id" : " https://sellmarksapq…" at bounding box center [354, 205] width 422 height 152
click at [71, 172] on span "READ Product Variant by SKU" at bounding box center [76, 172] width 66 height 6
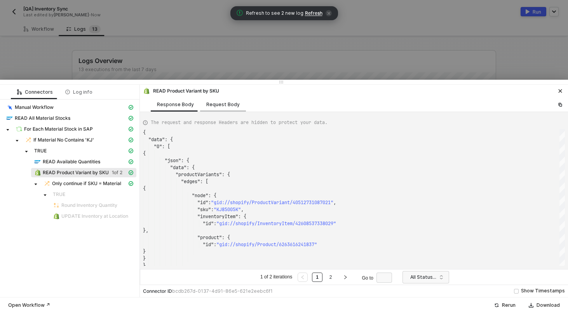
click at [216, 105] on div "Request Body" at bounding box center [222, 104] width 33 height 6
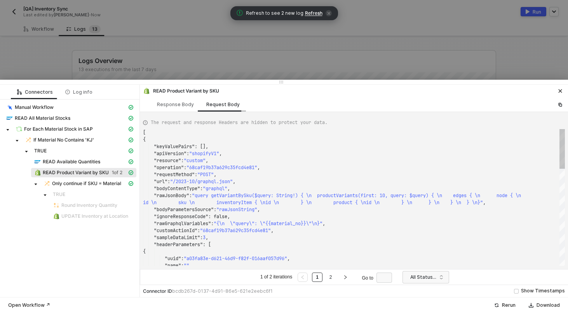
scroll to position [63, 0]
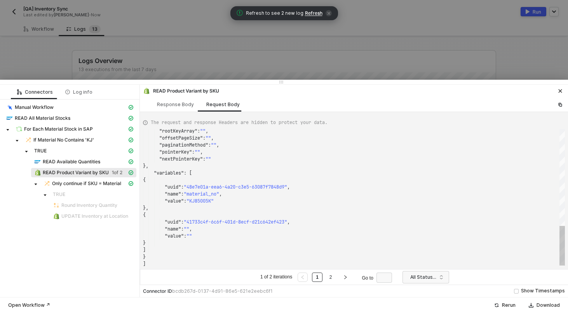
type textarea ""pointerKey": "", "nextPointerKey": "" }, "variables": [ { "uuid": "48e7e01a-ee…"
click at [204, 202] on div ""rootKeyArray" : "" , "offsetPageSize" : "" , "paginationMethod" : "" , "pointe…" at bounding box center [354, 197] width 422 height 137
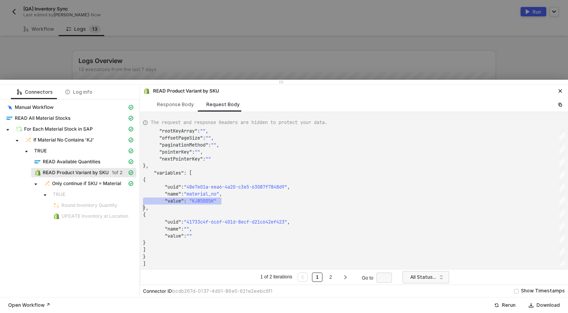
click at [329, 281] on ul "1 of 2 iterations 1 2 Go to" at bounding box center [327, 276] width 137 height 9
click at [333, 275] on link "2" at bounding box center [330, 277] width 7 height 9
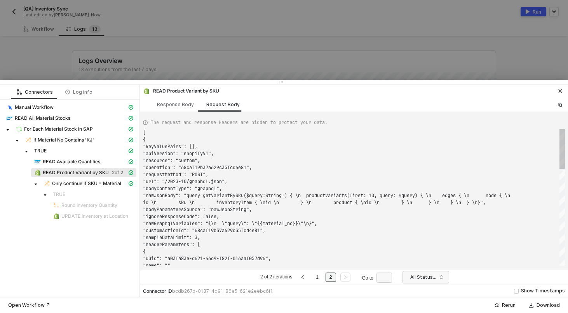
scroll to position [63, 0]
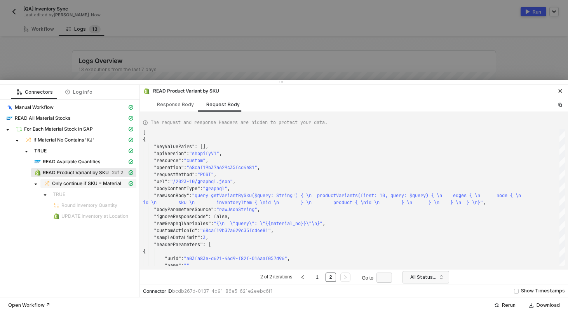
click at [108, 185] on span "Only continue if SKU = Material" at bounding box center [86, 183] width 69 height 6
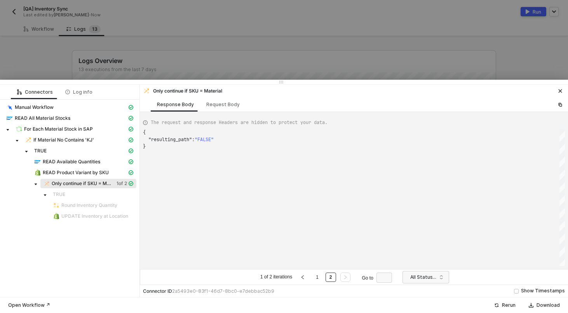
scroll to position [14, 0]
click at [319, 275] on link "1" at bounding box center [317, 277] width 7 height 9
click at [333, 278] on link "2" at bounding box center [330, 277] width 7 height 9
click at [320, 276] on link "1" at bounding box center [317, 277] width 7 height 9
click at [329, 281] on link "2" at bounding box center [330, 277] width 7 height 9
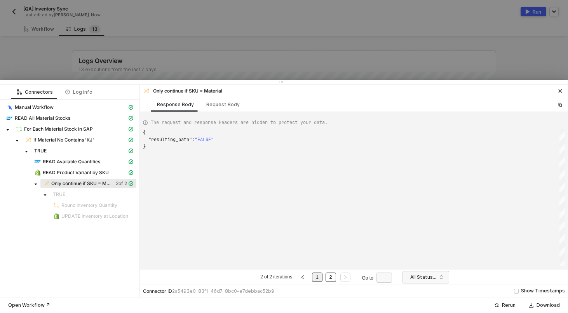
click at [318, 278] on link "1" at bounding box center [317, 277] width 7 height 9
click at [327, 276] on link "2" at bounding box center [330, 277] width 7 height 9
click at [85, 162] on span "READ Available Quantities" at bounding box center [72, 162] width 58 height 6
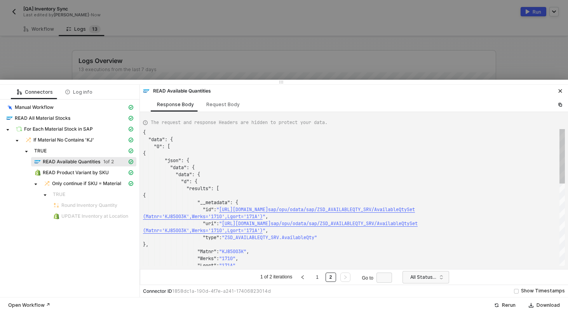
scroll to position [70, 0]
click at [320, 280] on link "1" at bounding box center [317, 277] width 7 height 9
click at [333, 278] on link "2" at bounding box center [330, 277] width 7 height 9
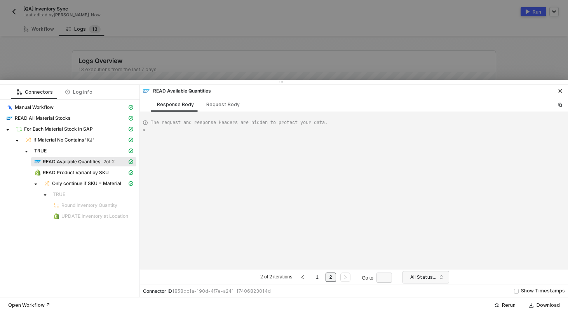
type textarea "{ "data": { "0": [ { "json": { "data": { "data": { "d": { "results": [ {"
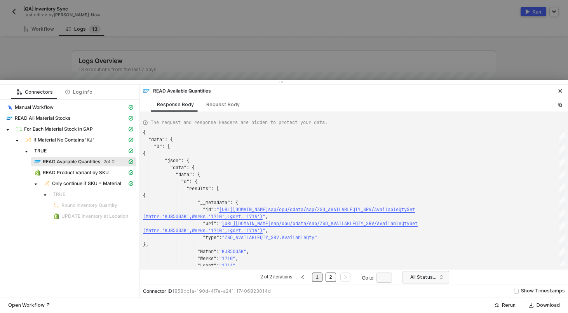
click at [323, 279] on li "1" at bounding box center [317, 276] width 10 height 9
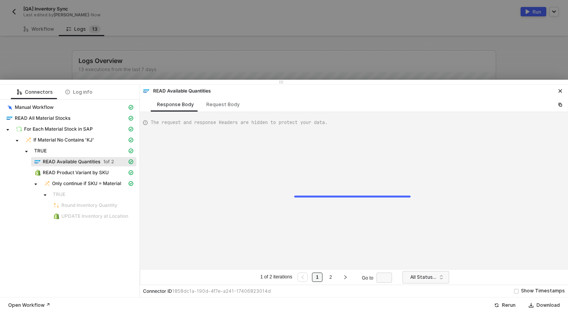
type textarea "{ "data": { "0": [ { "json": { "data": { "data": { "d": { "results": [ {"
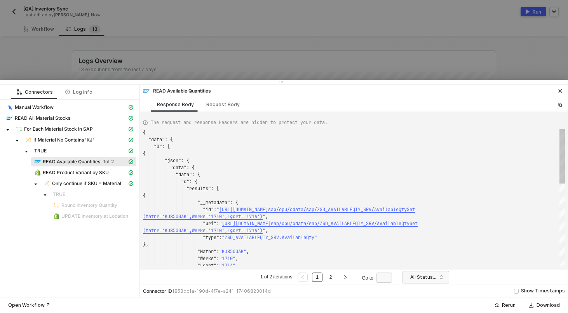
click at [339, 277] on ul "1 of 2 iterations 1 2 Go to" at bounding box center [327, 276] width 137 height 9
click at [335, 278] on link "2" at bounding box center [330, 277] width 7 height 9
click at [63, 171] on span "READ Product Variant by SKU" at bounding box center [76, 172] width 66 height 6
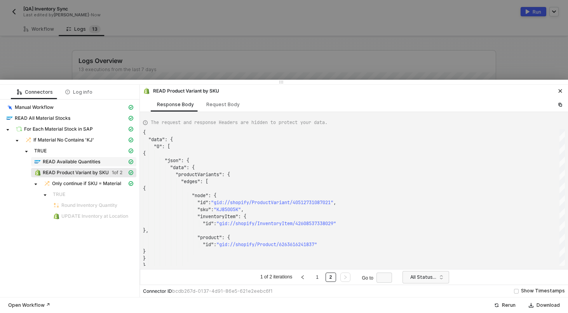
click at [76, 161] on span "READ Available Quantities" at bounding box center [72, 162] width 58 height 6
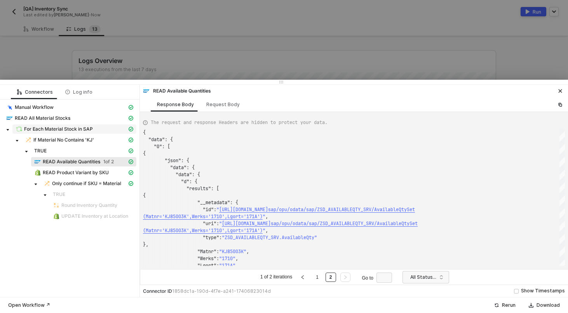
click at [93, 130] on div "For Each Material Stock in SAP" at bounding box center [72, 129] width 112 height 7
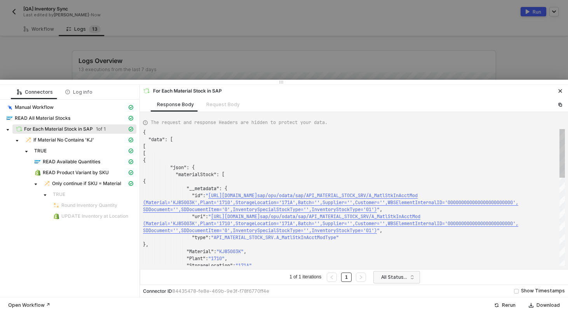
scroll to position [63, 0]
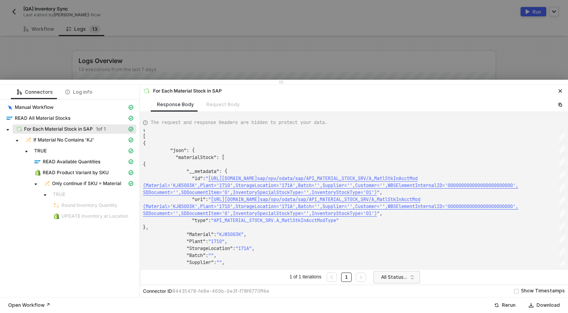
click at [195, 61] on div at bounding box center [284, 156] width 568 height 313
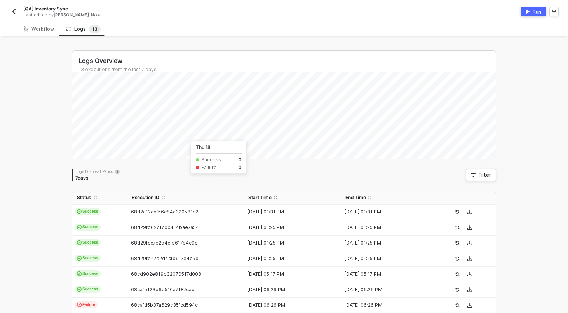
click at [13, 13] on img "button" at bounding box center [14, 12] width 6 height 6
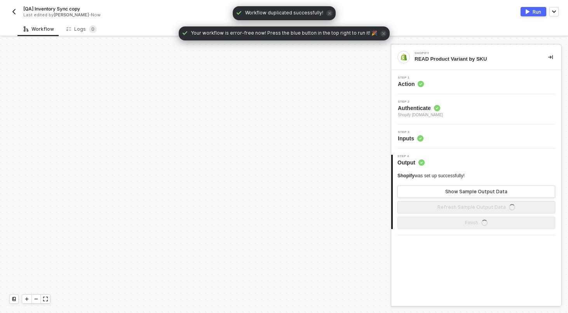
scroll to position [224, 0]
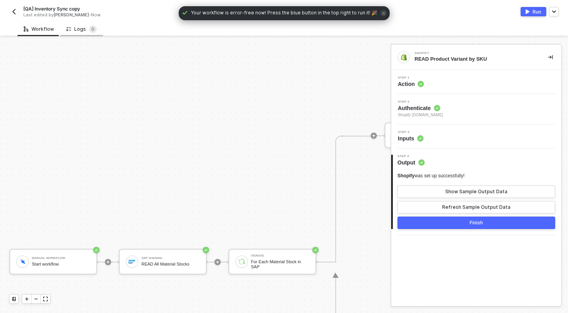
click at [79, 33] on div "Logs 0" at bounding box center [81, 29] width 43 height 14
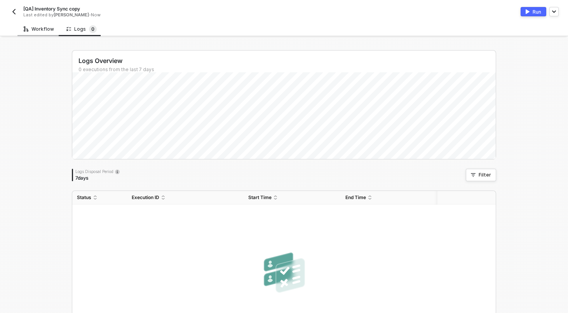
click at [33, 32] on div "Workflow" at bounding box center [39, 29] width 30 height 6
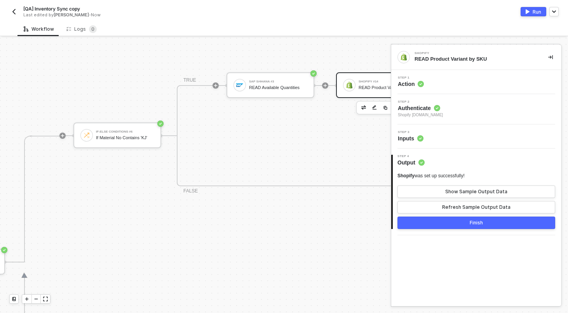
scroll to position [224, 360]
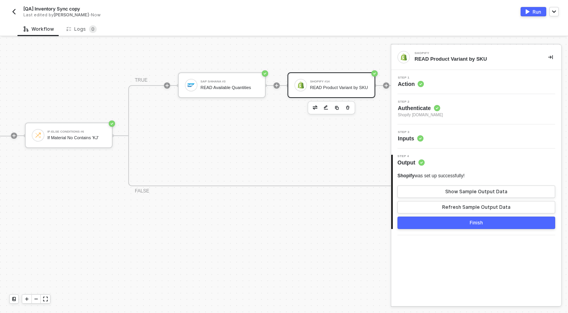
click at [448, 84] on div "Step 1 Action" at bounding box center [477, 82] width 168 height 12
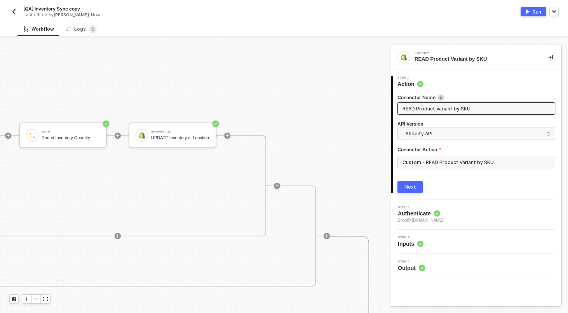
scroll to position [124, 932]
click at [436, 160] on input "Custom - READ Product Variant by SKU" at bounding box center [477, 162] width 158 height 12
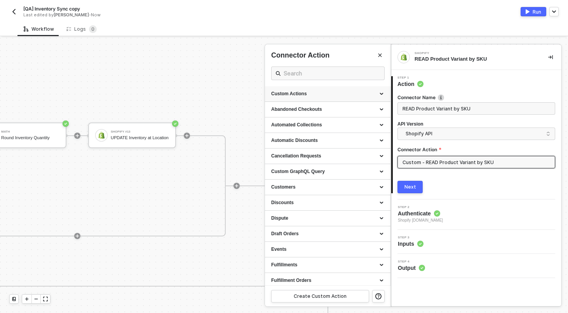
click at [380, 94] on div "Custom Actions" at bounding box center [327, 94] width 113 height 7
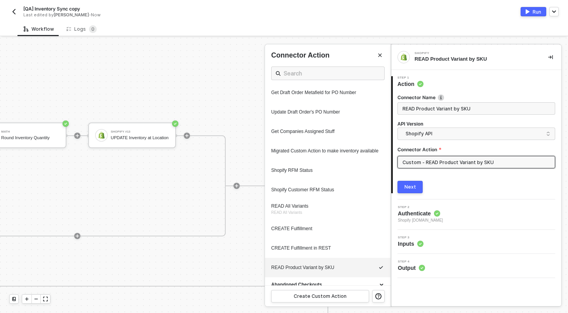
scroll to position [428, 0]
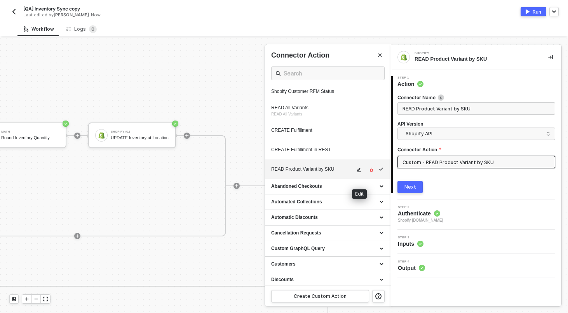
click at [356, 175] on button "button" at bounding box center [359, 169] width 9 height 9
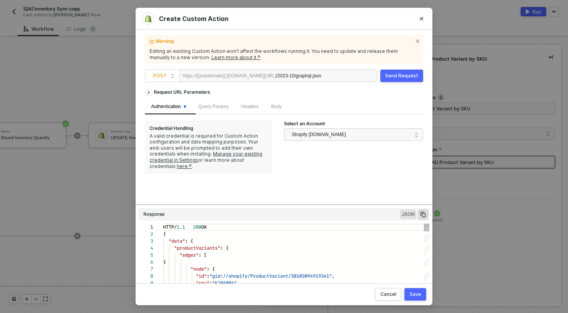
scroll to position [70, 0]
click at [283, 111] on div "Body" at bounding box center [276, 106] width 23 height 15
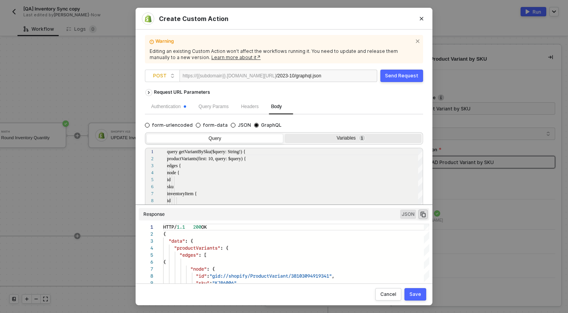
click at [332, 137] on div "Variables 1" at bounding box center [352, 138] width 127 height 6
click at [285, 134] on input "Variables 1" at bounding box center [285, 134] width 0 height 0
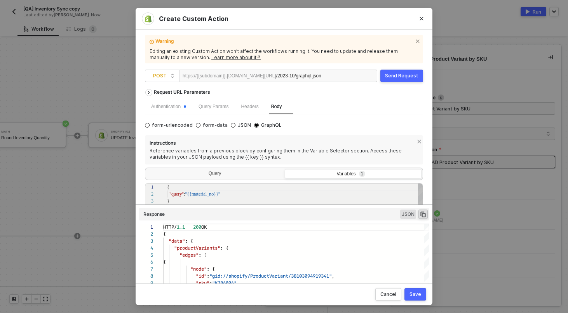
scroll to position [80, 0]
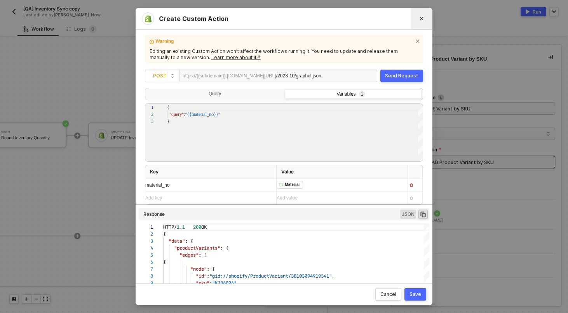
click at [421, 16] on icon "Close" at bounding box center [421, 18] width 5 height 5
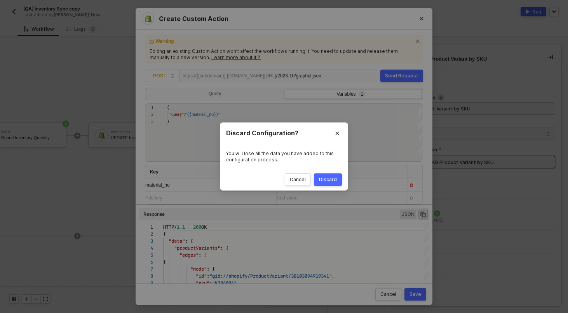
click at [337, 182] on div "Discard" at bounding box center [328, 179] width 18 height 6
radio input "true"
radio input "false"
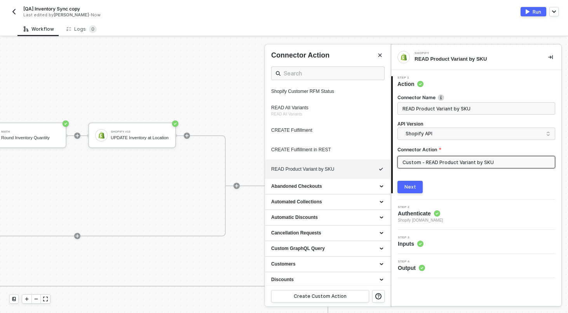
click at [190, 92] on div at bounding box center [284, 175] width 568 height 275
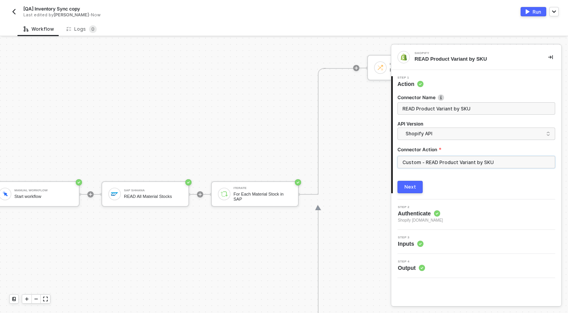
scroll to position [292, 0]
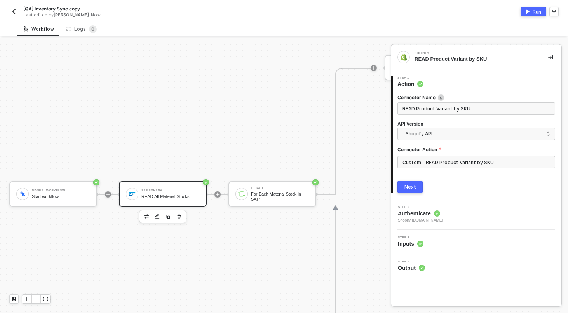
click at [176, 193] on div "SAP S/4HANA READ All Material Stocks" at bounding box center [170, 194] width 58 height 15
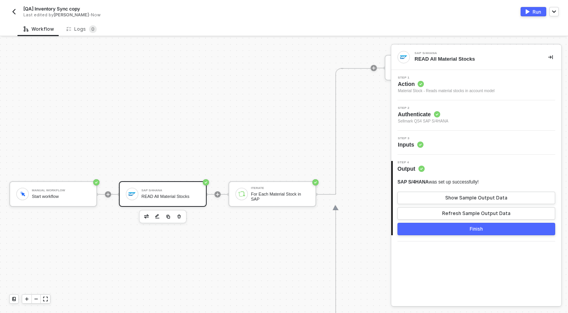
click at [439, 139] on div "Step 3 Inputs" at bounding box center [477, 143] width 168 height 12
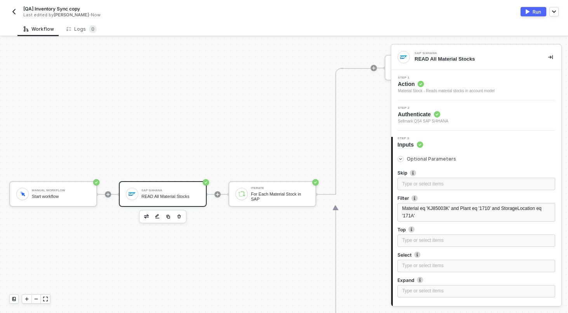
click at [534, 9] on div "Run" at bounding box center [537, 12] width 9 height 7
click at [346, 10] on div "Running" at bounding box center [421, 11] width 275 height 9
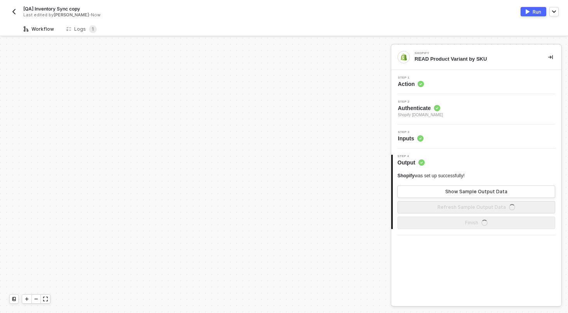
scroll to position [224, 0]
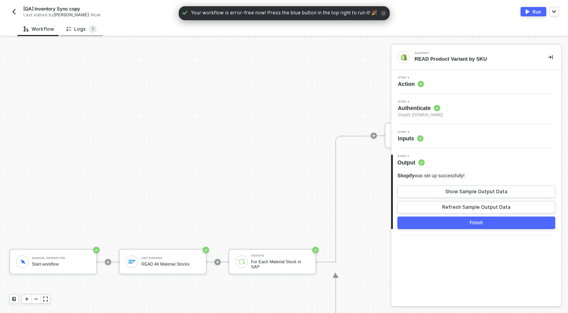
click at [85, 28] on div "Logs 1" at bounding box center [81, 29] width 30 height 8
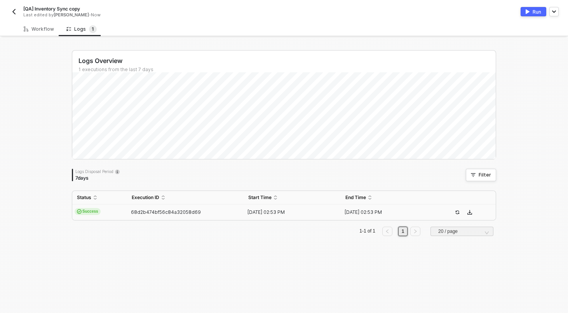
click at [128, 214] on div "68d2b474bf56c84a32058d69" at bounding box center [182, 212] width 110 height 6
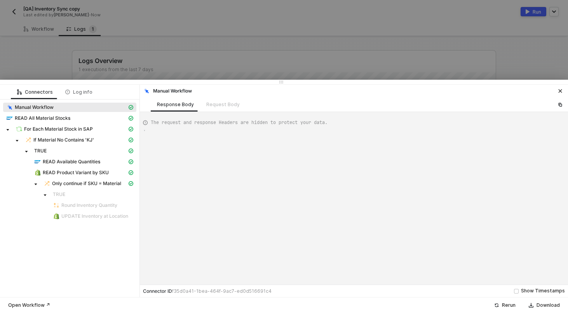
type textarea "{ "json": {}, "id": "5aaff2c3-1923-4b6d-85c5-65002588722a" }"
click at [86, 182] on span "Only continue if SKU = Material" at bounding box center [86, 183] width 69 height 6
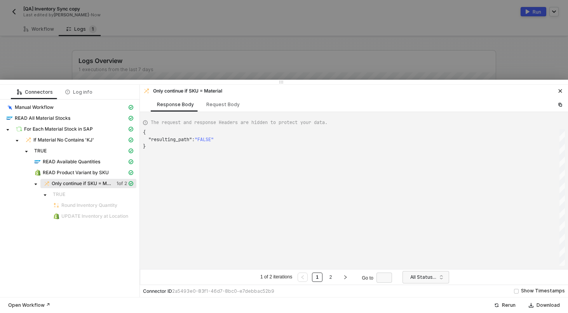
scroll to position [14, 0]
click at [87, 173] on span "READ Product Variant by SKU" at bounding box center [76, 172] width 66 height 6
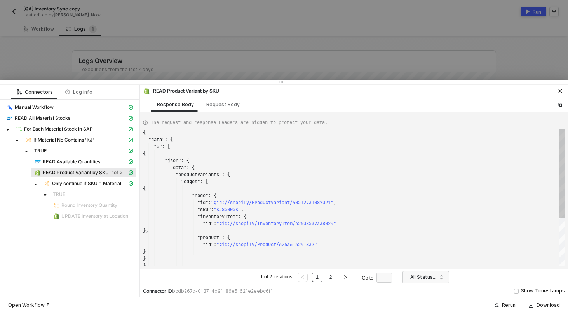
scroll to position [70, 0]
click at [12, 26] on div at bounding box center [284, 156] width 568 height 313
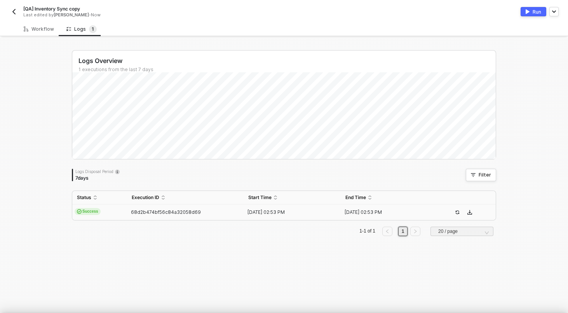
click at [16, 7] on button "button" at bounding box center [13, 11] width 9 height 9
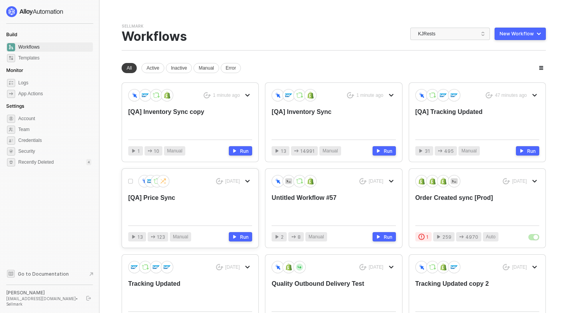
click at [169, 206] on div "[QA] Price Sync" at bounding box center [177, 207] width 99 height 26
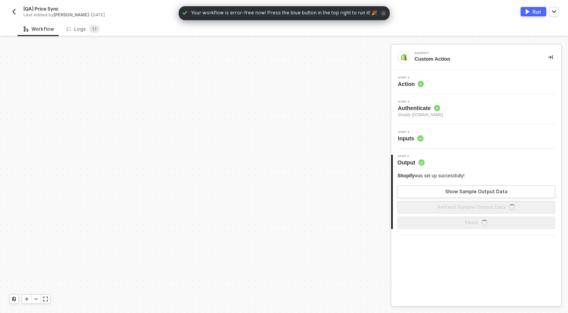
scroll to position [224, 0]
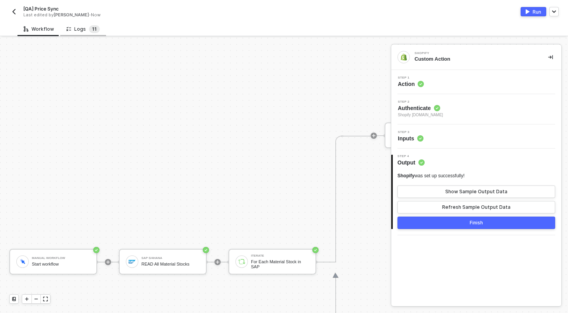
click at [89, 32] on span "1 1" at bounding box center [94, 29] width 11 height 8
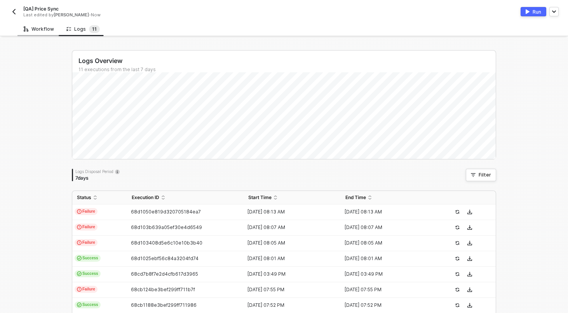
click at [42, 32] on div "Workflow" at bounding box center [38, 29] width 43 height 14
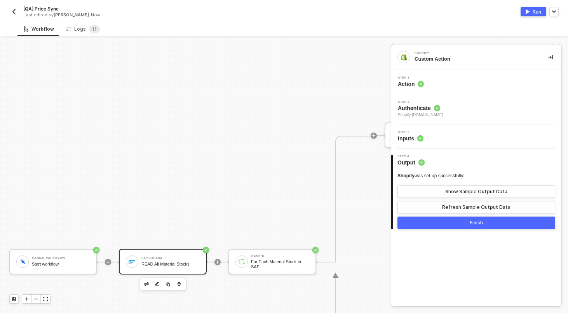
click at [169, 260] on div "SAP S/4HANA READ All Material Stocks" at bounding box center [170, 261] width 58 height 15
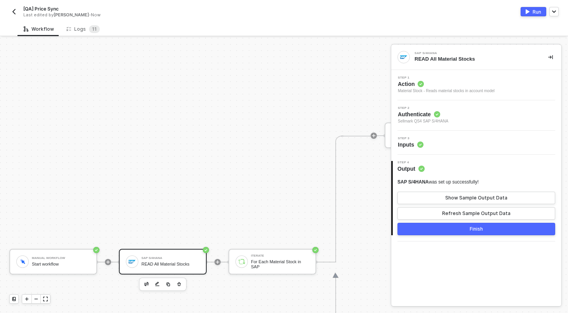
click at [454, 138] on div "Step 3 Inputs" at bounding box center [477, 143] width 168 height 12
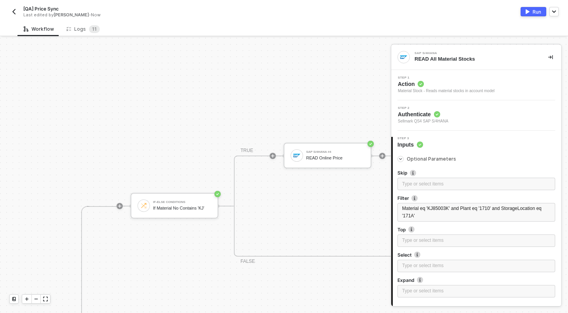
scroll to position [154, 438]
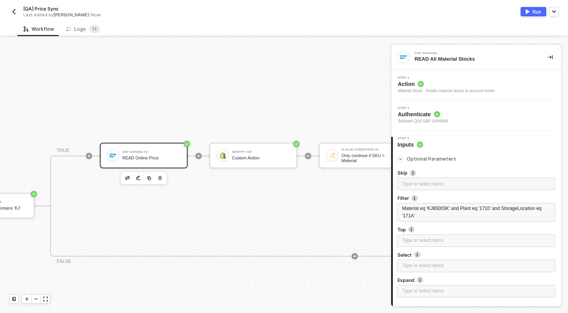
click at [156, 143] on div "SAP S/4HANA #4 READ Online Price" at bounding box center [144, 156] width 88 height 26
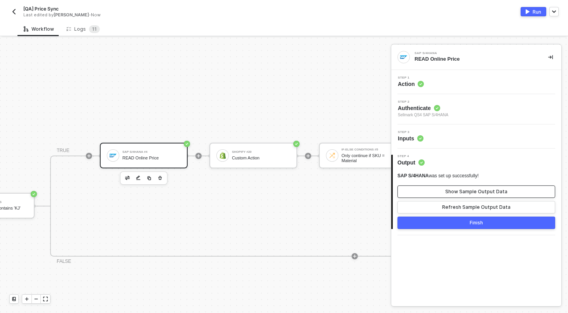
click at [452, 196] on button "Show Sample Output Data" at bounding box center [477, 191] width 158 height 12
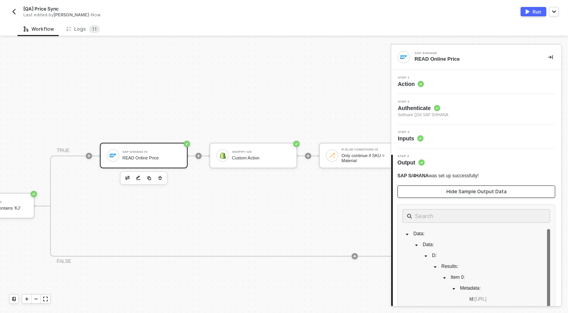
click at [455, 192] on div "Hide Sample Output Data" at bounding box center [477, 192] width 60 height 6
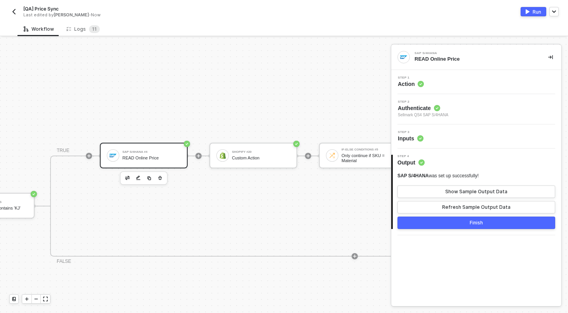
click at [449, 81] on div "Step 1 Action" at bounding box center [477, 82] width 168 height 12
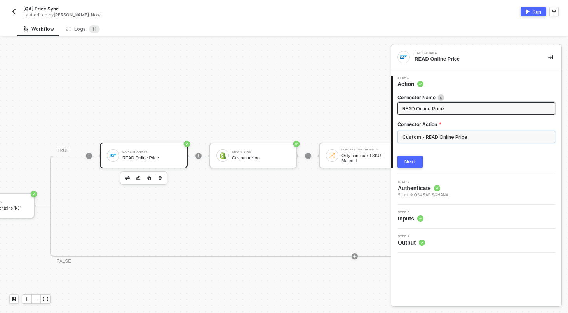
click at [454, 133] on input "Custom - READ Online Price" at bounding box center [477, 137] width 158 height 12
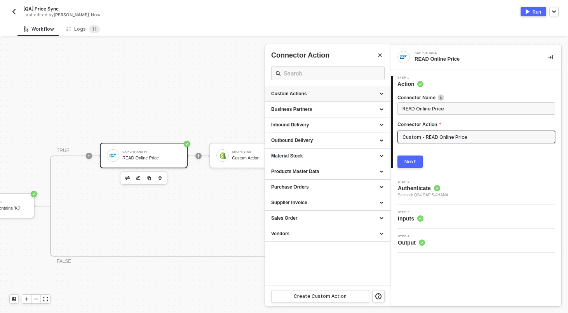
click at [384, 93] on div "Custom Actions" at bounding box center [328, 94] width 126 height 16
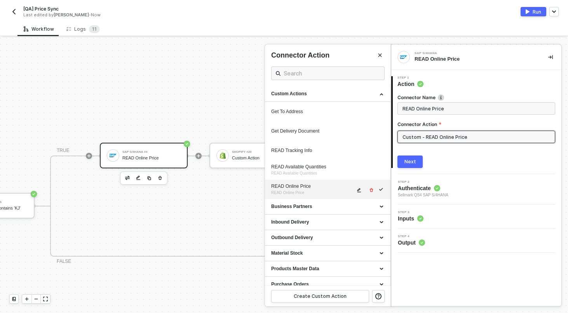
click at [358, 191] on icon "icon-edit" at bounding box center [359, 190] width 5 height 5
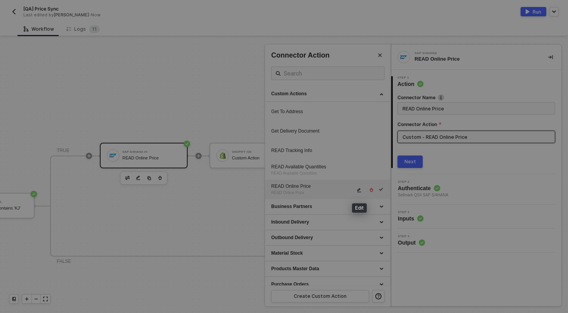
type textarea "HTTP/1.1 200 OK { "data": { "data": { "d": { "results": [ { "__metadata": { "id…"
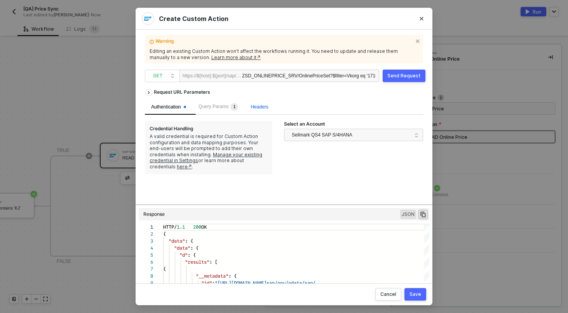
click at [267, 109] on span "Headers" at bounding box center [259, 106] width 17 height 5
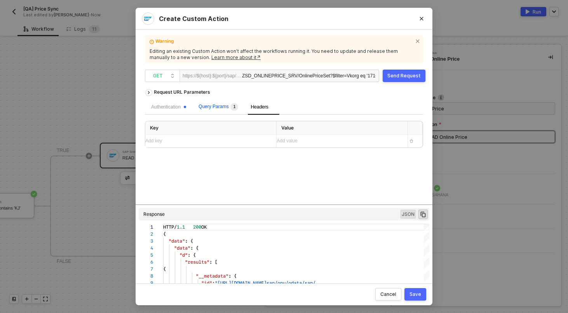
click at [218, 108] on span "Query Params 1" at bounding box center [219, 106] width 40 height 5
click at [410, 75] on div "Send Request" at bounding box center [404, 76] width 33 height 6
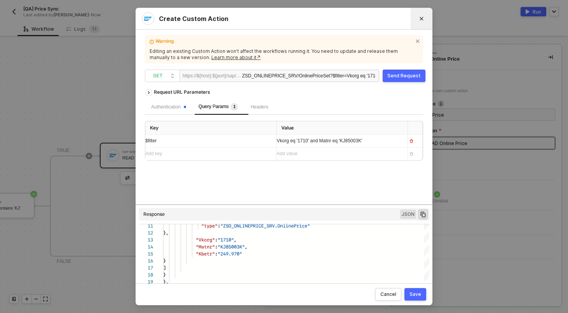
click at [421, 21] on button "Close" at bounding box center [421, 18] width 12 height 12
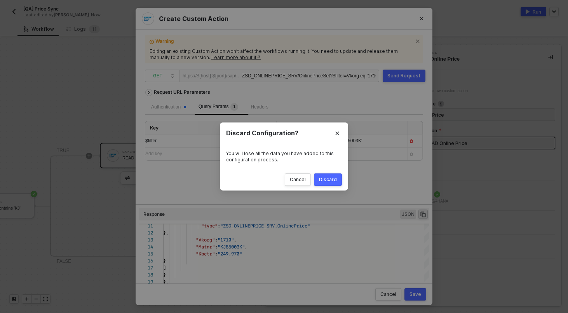
click at [335, 182] on div "Discard" at bounding box center [328, 179] width 18 height 6
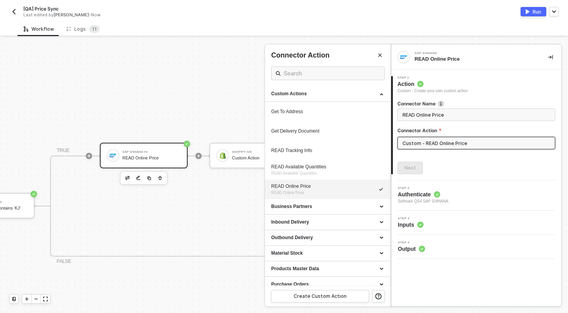
click at [225, 110] on div at bounding box center [284, 175] width 568 height 275
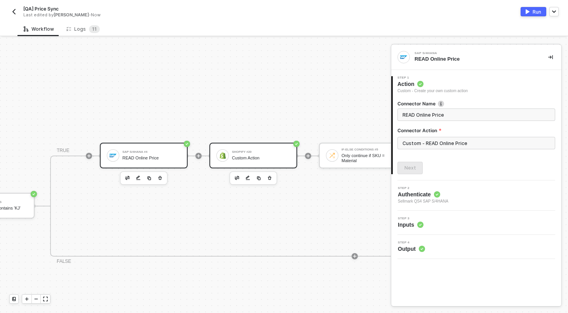
click at [258, 150] on div "Shopify #20" at bounding box center [261, 151] width 58 height 3
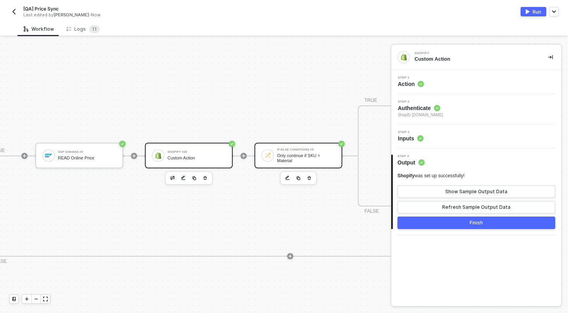
scroll to position [154, 683]
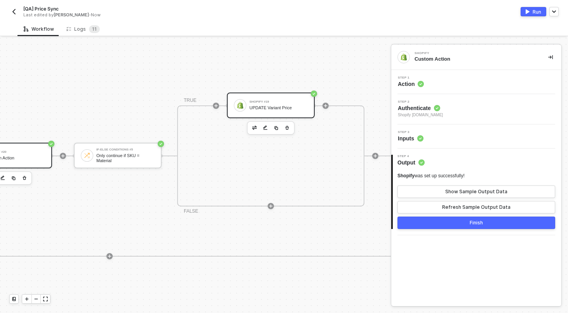
click at [278, 98] on div "Shopify #19 UPDATE Variant Price" at bounding box center [279, 105] width 58 height 15
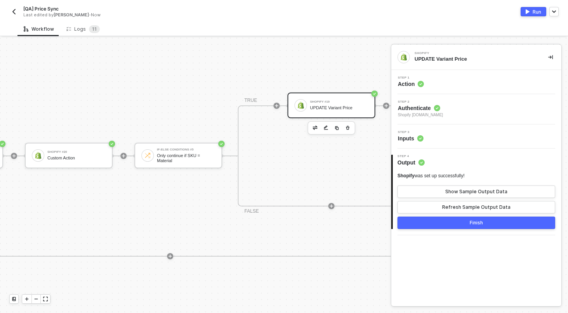
scroll to position [154, 622]
click at [214, 93] on div "If-Else Conditions If Material No Contains 'KJ' TRUE SAP S/4HANA #4 READ Online…" at bounding box center [126, 206] width 727 height 253
click at [87, 153] on div "Shopify #20 Custom Action" at bounding box center [77, 155] width 58 height 15
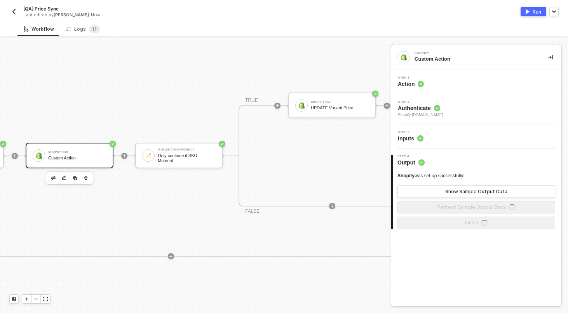
click at [450, 83] on div "Step 1 Action" at bounding box center [477, 82] width 168 height 12
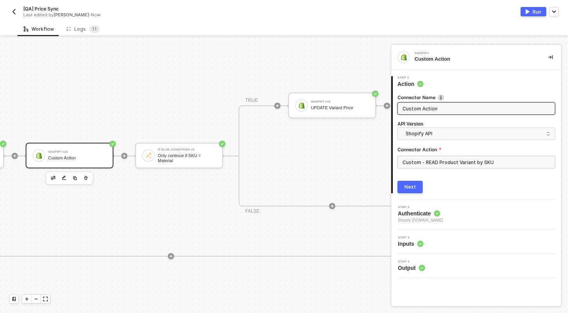
click at [442, 159] on input "Custom - READ Product Variant by SKU" at bounding box center [477, 162] width 158 height 12
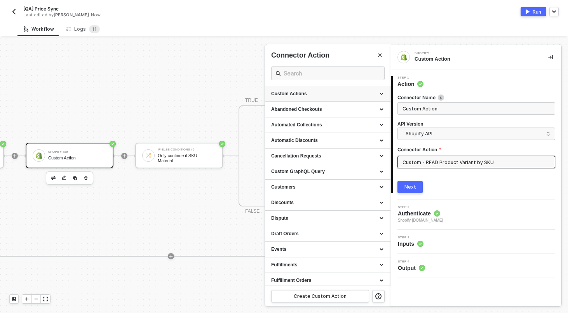
click at [381, 93] on div "Custom Actions" at bounding box center [327, 94] width 113 height 7
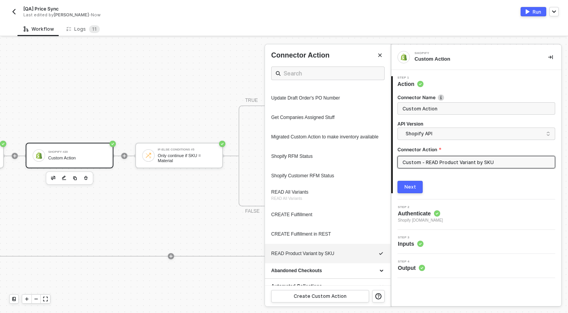
scroll to position [387, 0]
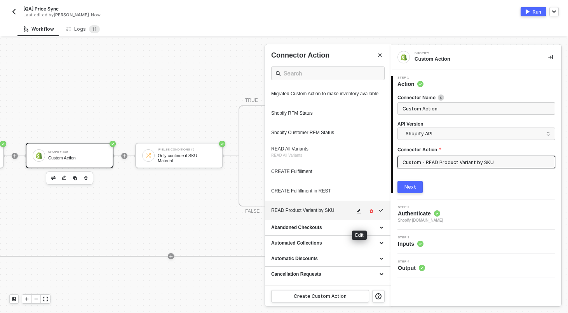
click at [361, 213] on icon "icon-edit" at bounding box center [359, 211] width 5 height 5
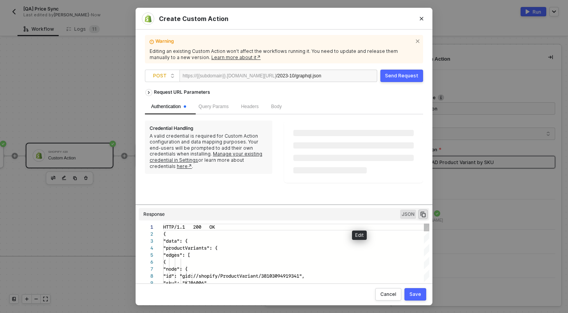
scroll to position [70, 0]
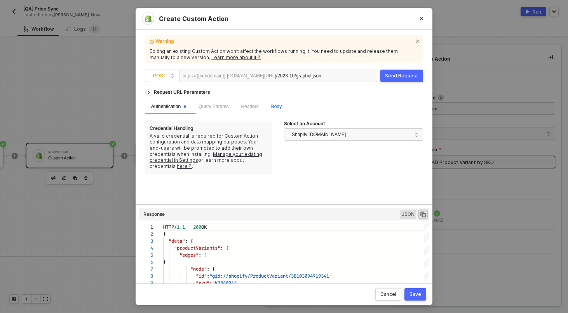
click at [282, 107] on span "Body" at bounding box center [276, 106] width 10 height 5
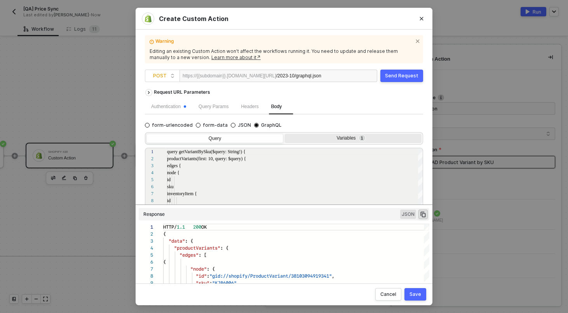
click at [351, 139] on div "Variables 1" at bounding box center [352, 138] width 127 height 6
click at [285, 134] on input "Variables 1" at bounding box center [285, 134] width 0 height 0
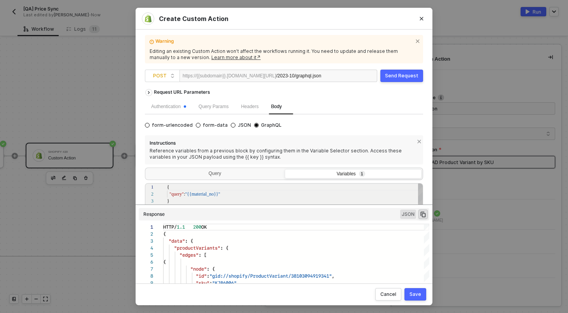
scroll to position [80, 0]
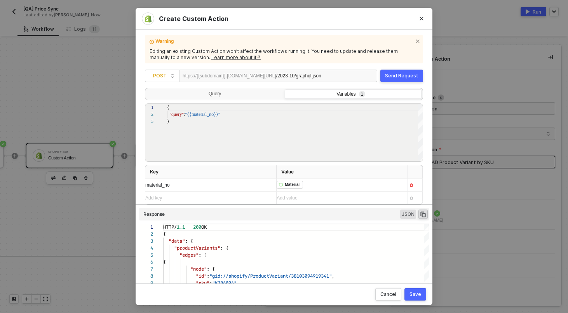
click at [326, 187] on div "﻿ ﻿ Material ﻿" at bounding box center [339, 185] width 125 height 12
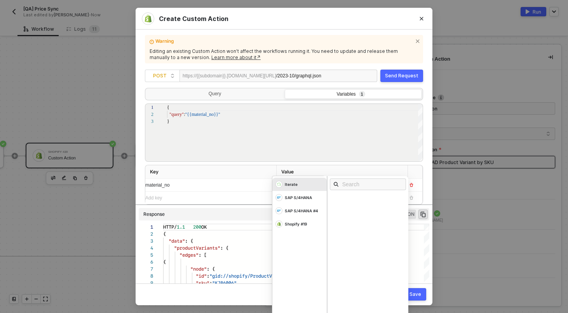
click at [429, 168] on div "Warning Editing an existing Custom Action won’t affect the workflows running it…" at bounding box center [284, 157] width 297 height 254
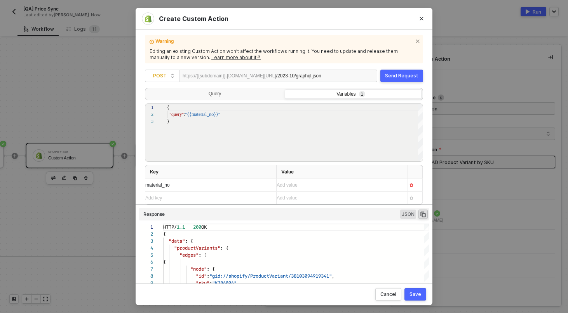
click at [326, 183] on div "Add value ﻿" at bounding box center [335, 185] width 117 height 7
click at [225, 253] on div ""edges" : [" at bounding box center [296, 254] width 266 height 7
click at [405, 77] on div "Send Request" at bounding box center [401, 76] width 33 height 6
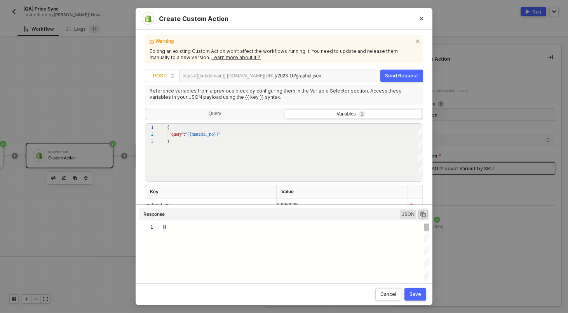
type textarea "HTTP/1.1 200 OK { "data": { "productVariants": { "edges": [ { "node": { "id": "…"
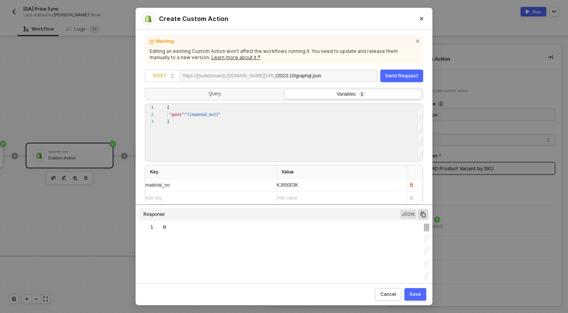
scroll to position [70, 0]
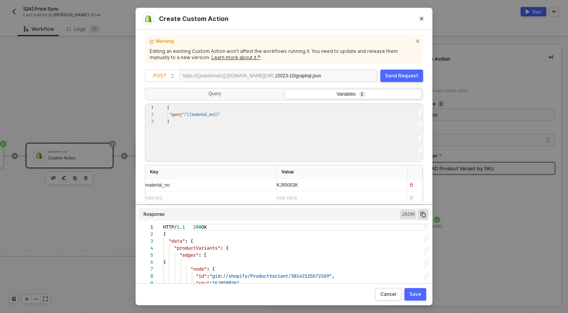
click at [416, 295] on div "Save" at bounding box center [416, 294] width 12 height 6
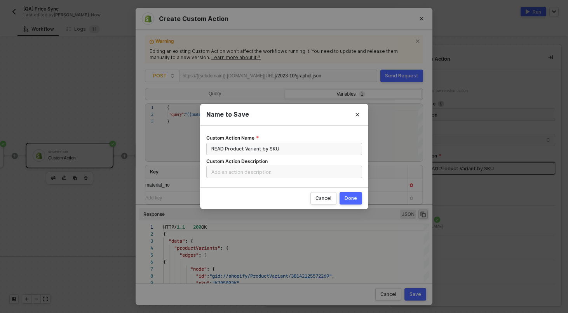
click at [354, 197] on div "Done" at bounding box center [351, 198] width 12 height 6
radio input "true"
radio input "false"
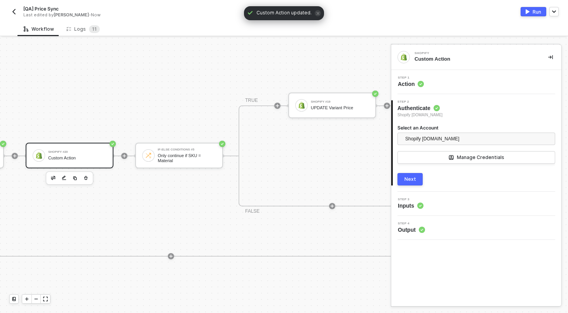
click at [425, 82] on div "Step 1 Action" at bounding box center [477, 82] width 168 height 12
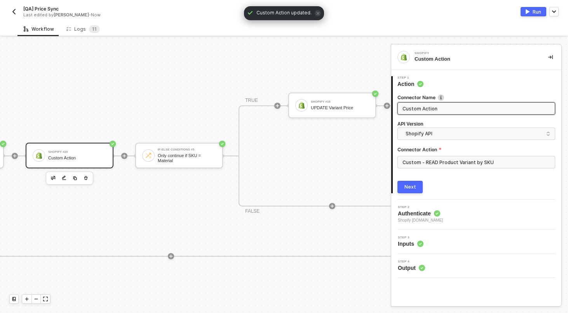
click at [438, 107] on input "Custom Action" at bounding box center [476, 108] width 146 height 9
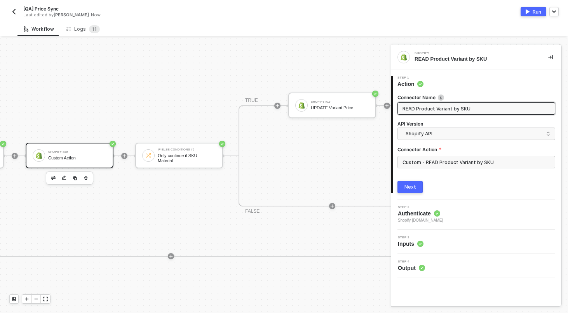
type input "READ Product Variant by SKU"
click at [416, 190] on button "Next" at bounding box center [410, 187] width 25 height 12
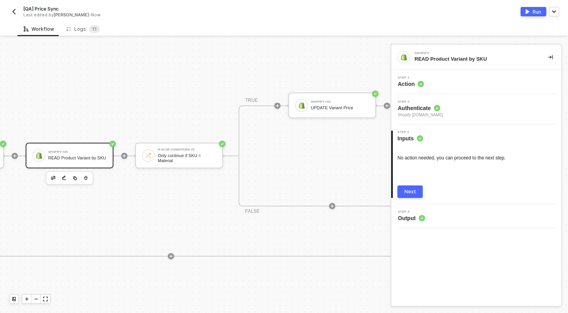
click at [410, 194] on div "Next" at bounding box center [411, 192] width 12 height 6
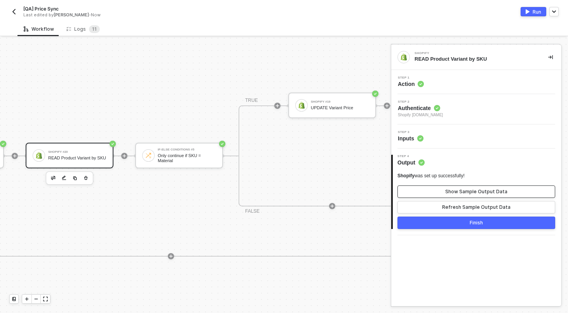
click at [450, 188] on button "Show Sample Output Data" at bounding box center [477, 191] width 158 height 12
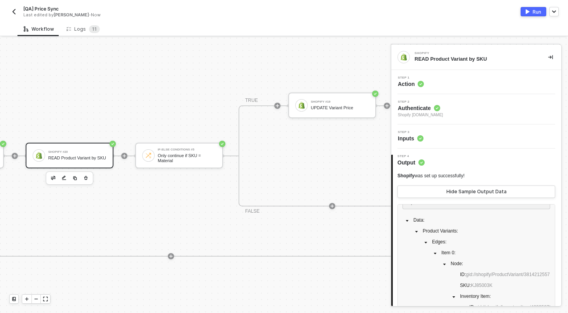
scroll to position [72, 0]
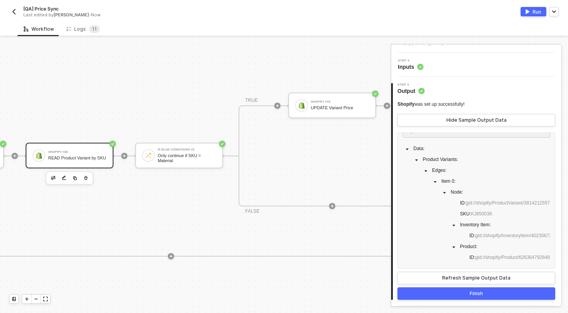
click at [311, 190] on div "TRUE Shopify #19 UPDATE Variant Price FALSE" at bounding box center [332, 155] width 187 height 101
click at [192, 161] on div "Only continue if SKU = Material" at bounding box center [187, 158] width 58 height 10
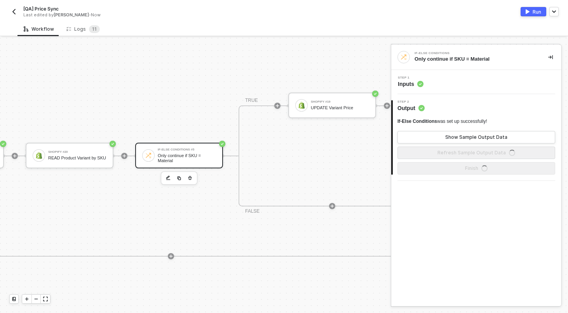
click at [480, 83] on div "Step 1 Inputs" at bounding box center [477, 82] width 168 height 12
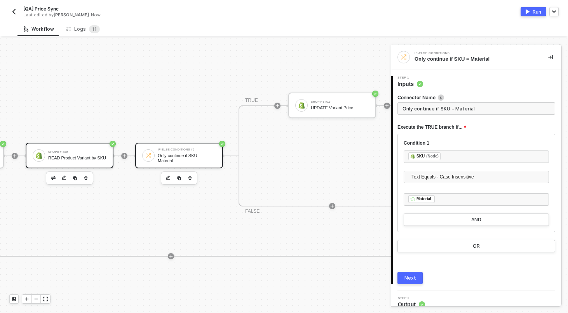
click at [59, 155] on div "READ Product Variant by SKU" at bounding box center [77, 157] width 58 height 5
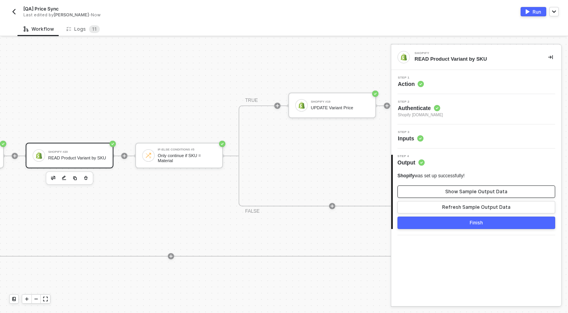
click at [468, 190] on div "Show Sample Output Data" at bounding box center [476, 192] width 62 height 6
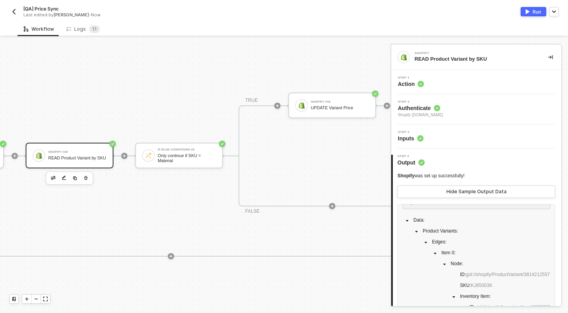
scroll to position [44, 0]
click at [173, 150] on div "If-Else Conditions #5" at bounding box center [187, 149] width 58 height 3
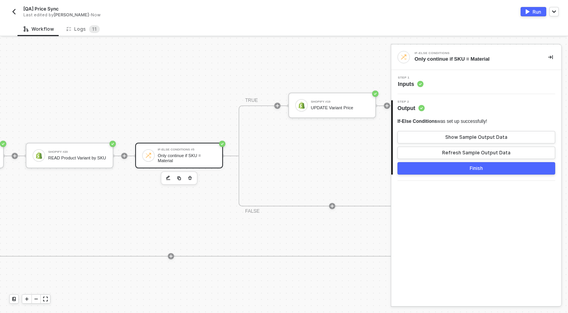
click at [437, 86] on div "Step 1 Inputs" at bounding box center [477, 82] width 168 height 12
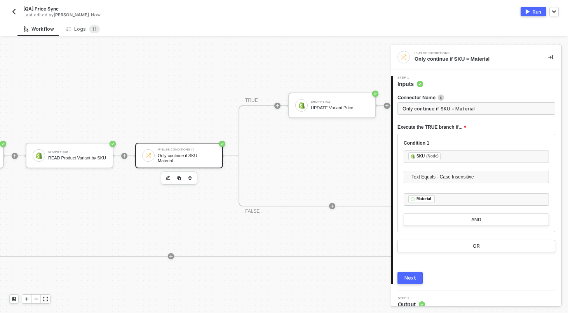
click at [433, 109] on input "Only continue if SKU = Material" at bounding box center [477, 108] width 158 height 12
type input "If Shopify SKU == Material No"
click at [407, 280] on div "Next" at bounding box center [411, 278] width 12 height 6
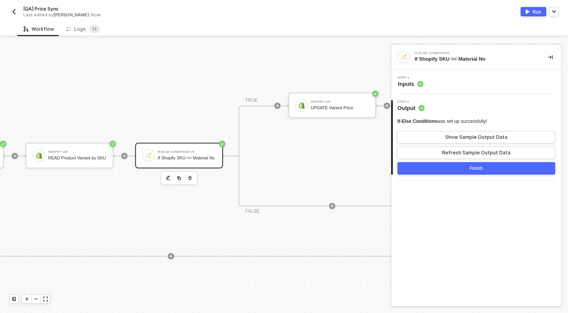
click at [433, 168] on button "Finish" at bounding box center [477, 168] width 158 height 12
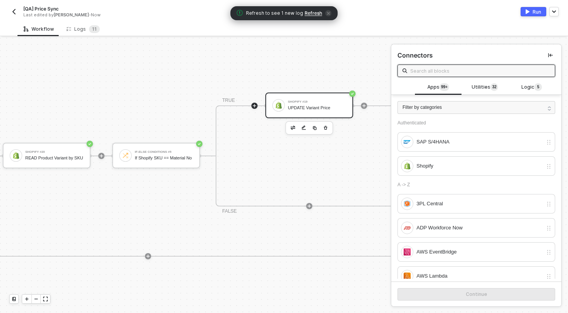
scroll to position [154, 645]
click at [313, 102] on div "Shopify #19" at bounding box center [317, 101] width 58 height 3
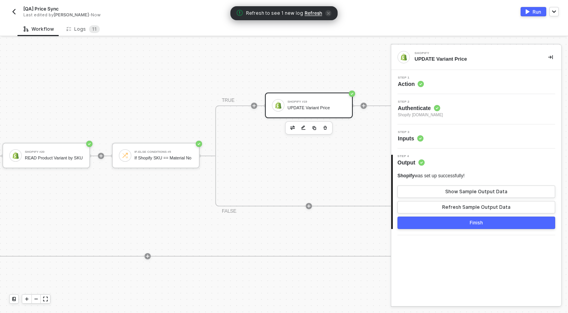
click at [436, 135] on div "Step 3 Inputs" at bounding box center [477, 137] width 168 height 12
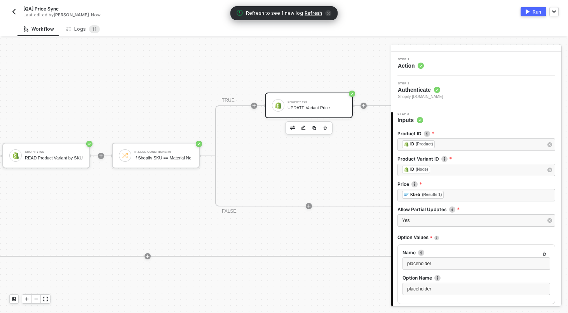
scroll to position [0, 0]
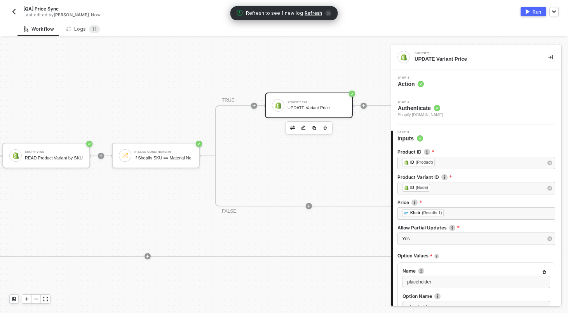
click at [443, 72] on div "Step 1 Action" at bounding box center [476, 82] width 170 height 24
click at [443, 86] on div "Step 1 Action" at bounding box center [477, 82] width 168 height 12
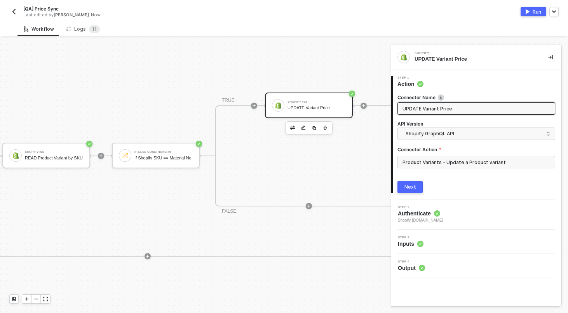
click at [422, 241] on icon at bounding box center [420, 244] width 6 height 6
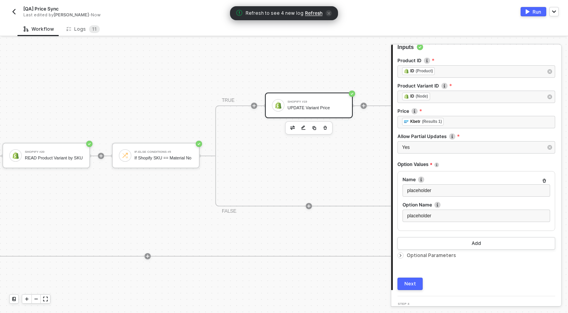
scroll to position [92, 0]
